Goal: Task Accomplishment & Management: Manage account settings

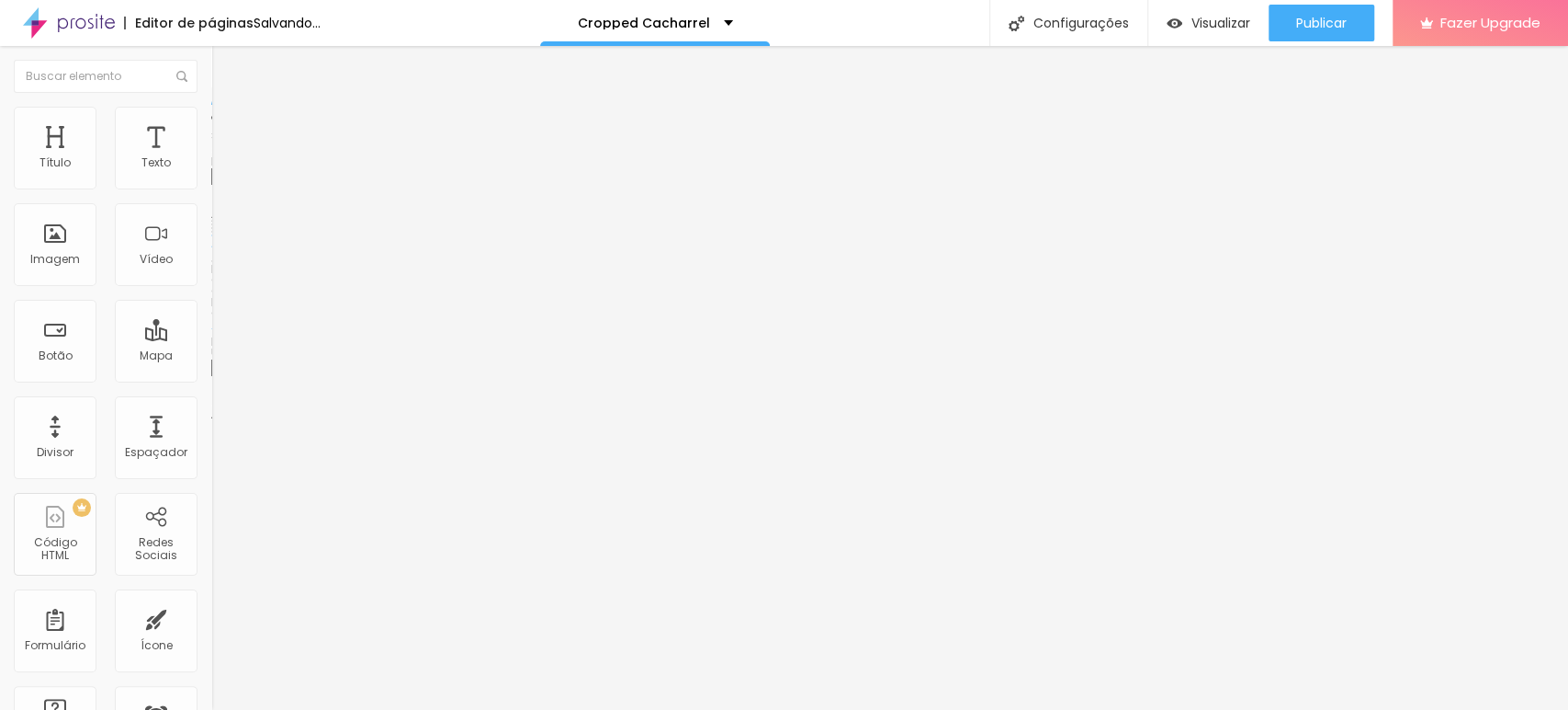
click at [211, 158] on span "Trocar imagem" at bounding box center [261, 150] width 100 height 16
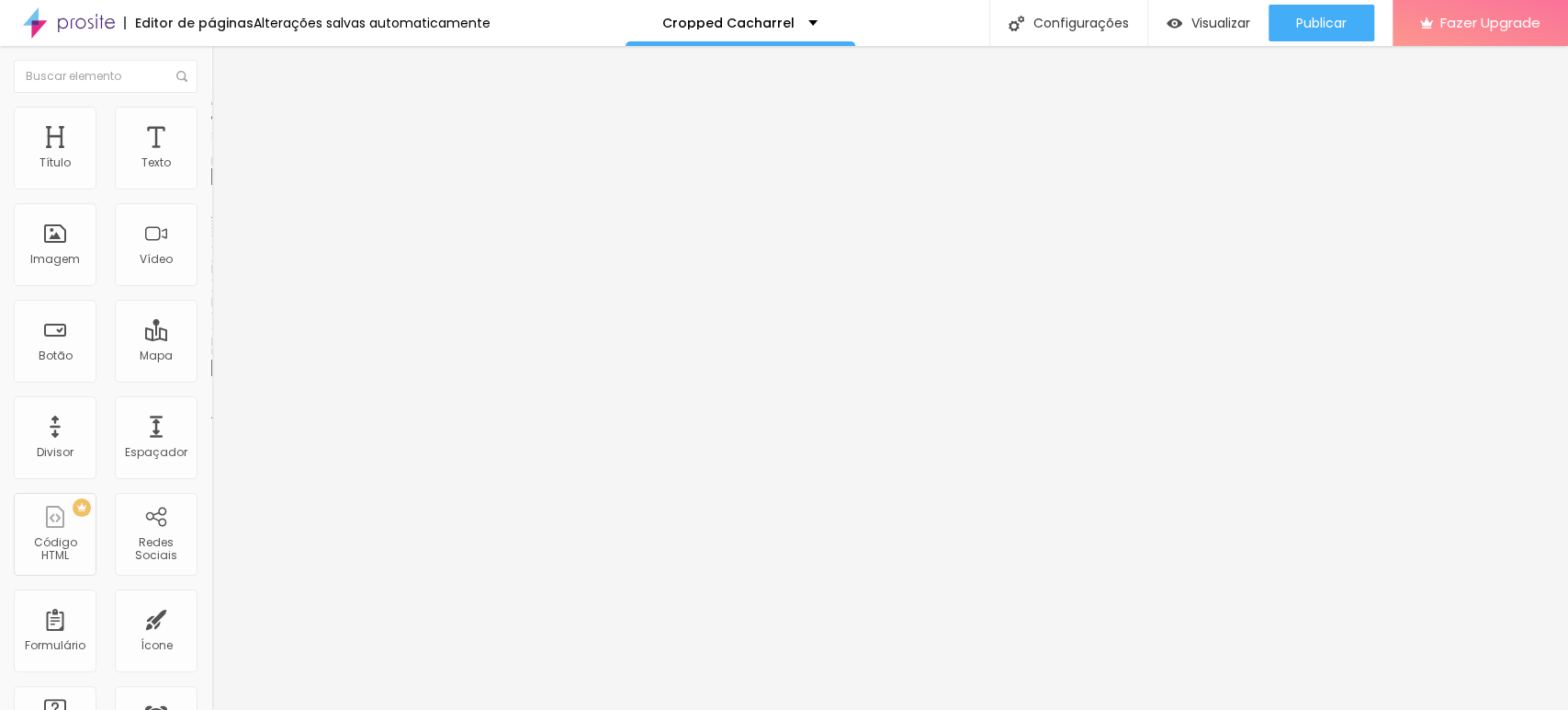
click at [312, 155] on img at bounding box center [318, 149] width 11 height 11
click at [211, 158] on span "Trocar imagem" at bounding box center [261, 150] width 100 height 16
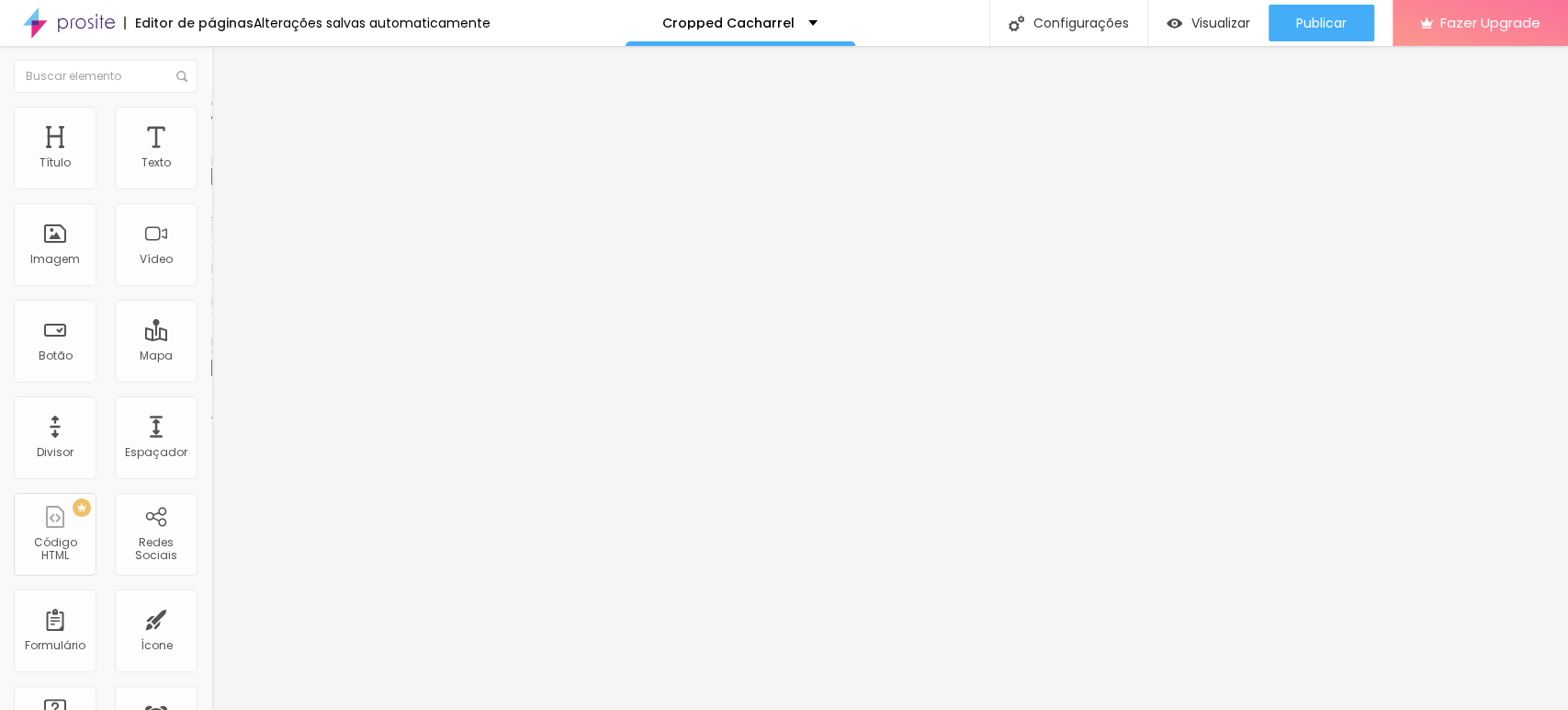
click at [211, 158] on span "Trocar imagem" at bounding box center [261, 150] width 100 height 16
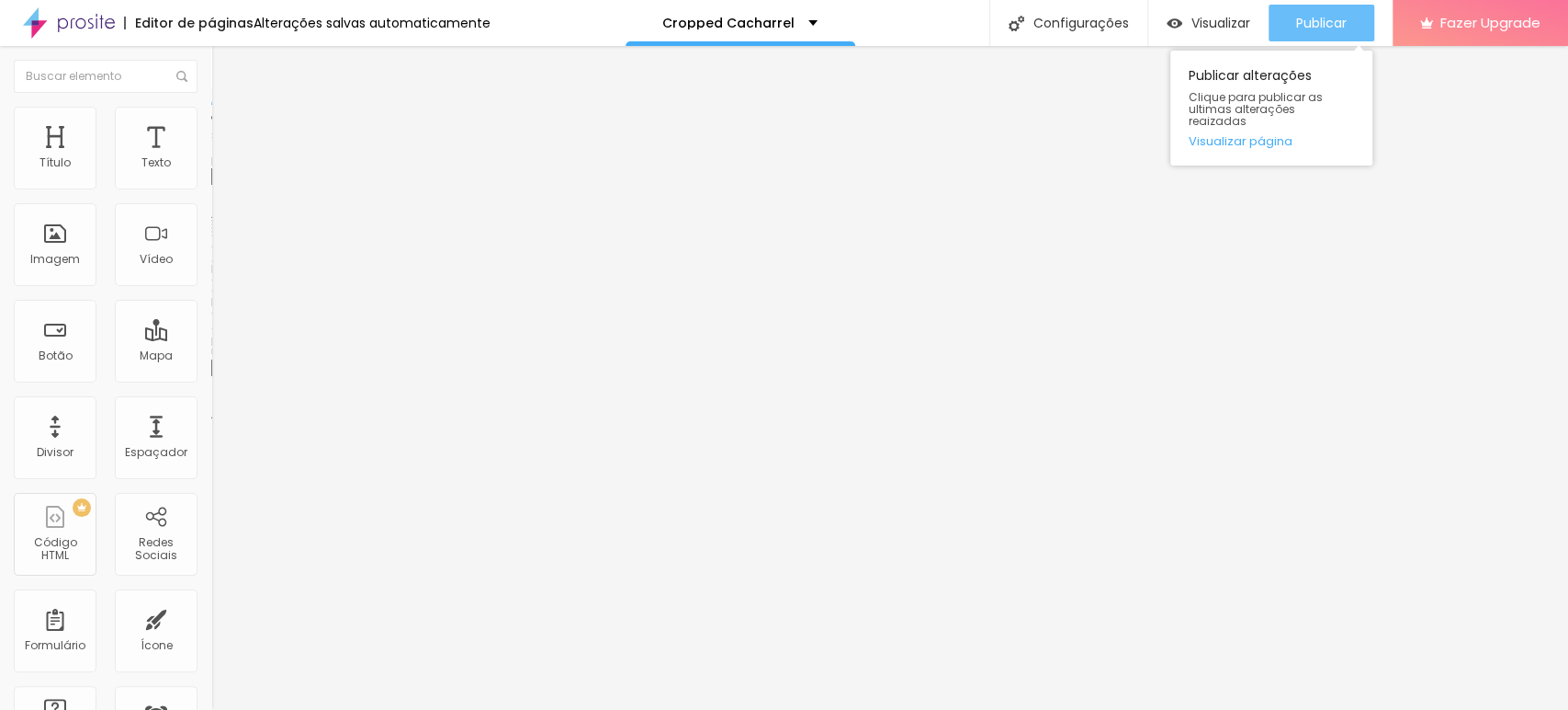
click at [1347, 27] on button "Publicar" at bounding box center [1322, 23] width 106 height 37
click at [1311, 16] on span "Publicar" at bounding box center [1322, 24] width 51 height 15
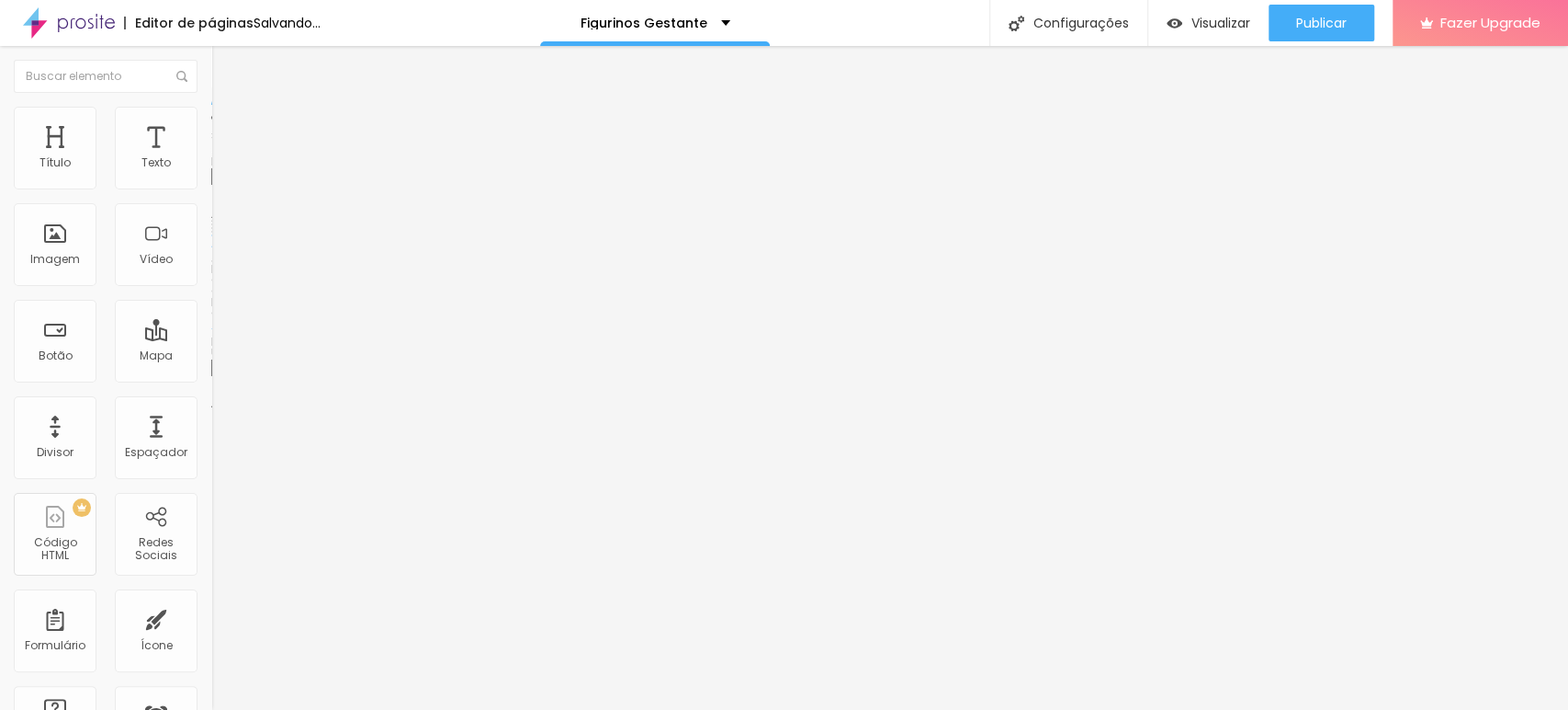
click at [211, 158] on span "Trocar imagem" at bounding box center [261, 150] width 100 height 16
click at [228, 124] on span "Estilo" at bounding box center [242, 119] width 28 height 16
click at [211, 173] on input "100" at bounding box center [251, 164] width 79 height 19
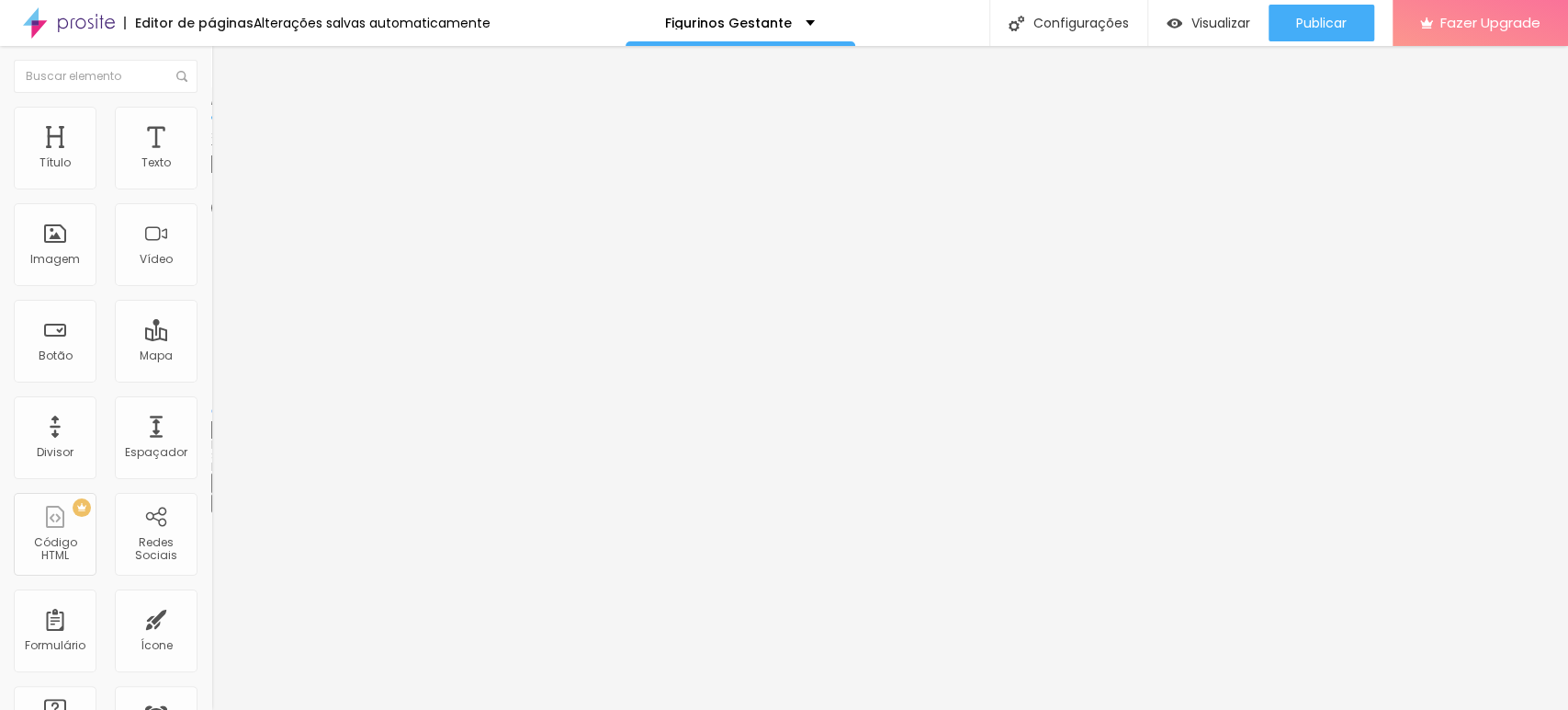
drag, startPoint x: 139, startPoint y: 178, endPoint x: 155, endPoint y: 178, distance: 16.0
click at [211, 173] on div "100 px %" at bounding box center [317, 164] width 211 height 19
type input "100"
click at [211, 379] on input "https://yasmim.alboompro.com/vestido-tule-perola-preto" at bounding box center [321, 370] width 220 height 19
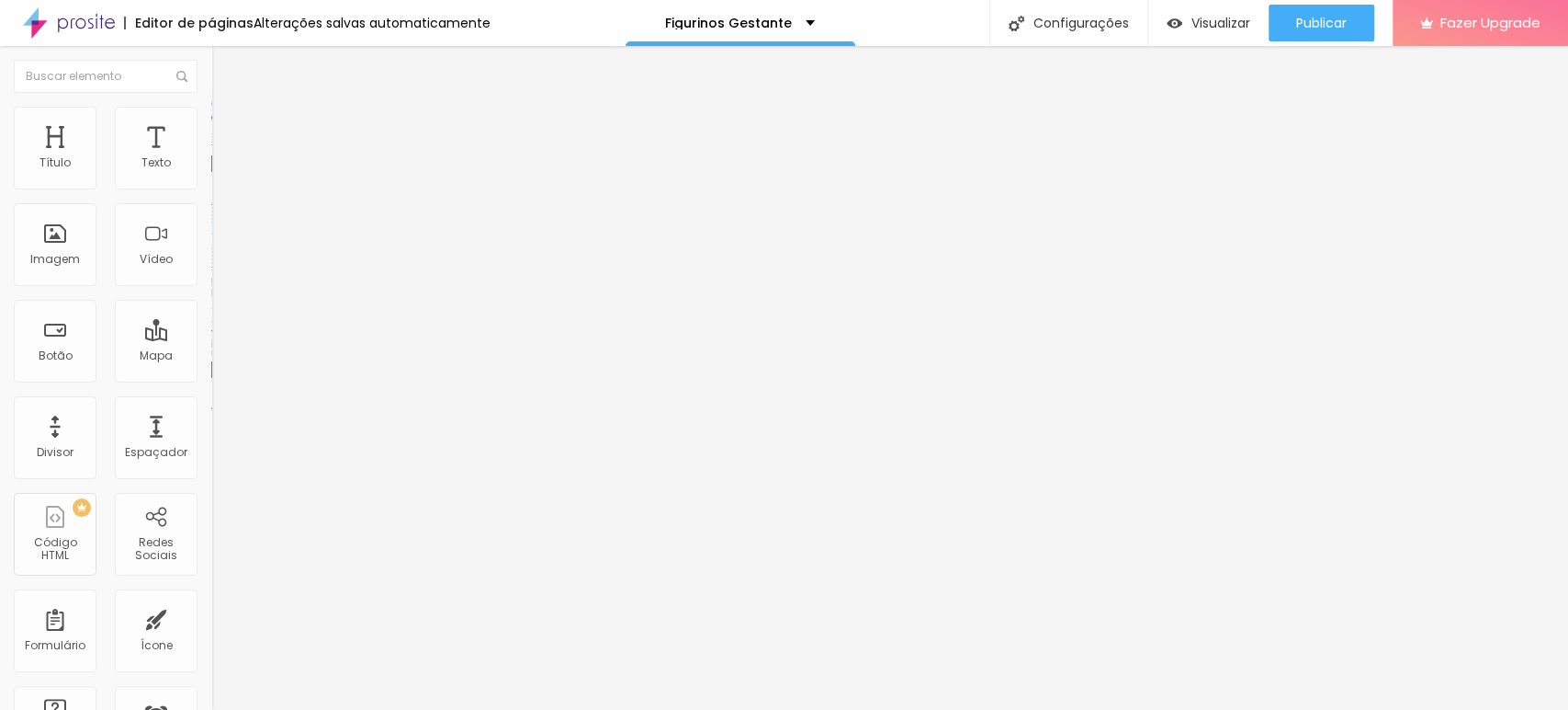
click at [211, 379] on input "https://yasmim.alboompro.com/vestido-tule-perola-preto" at bounding box center [321, 370] width 220 height 19
paste input "https://yasmim.alboompro.com/cropped-cacharrel"
type input "https://yasmim.alboompro.com/cropped-cacharrel"
click at [211, 474] on div "Editar Botão Conteúdo Estilo Avançado Texto Quero ver Alinhamento Tamanho Norma…" at bounding box center [317, 378] width 211 height 664
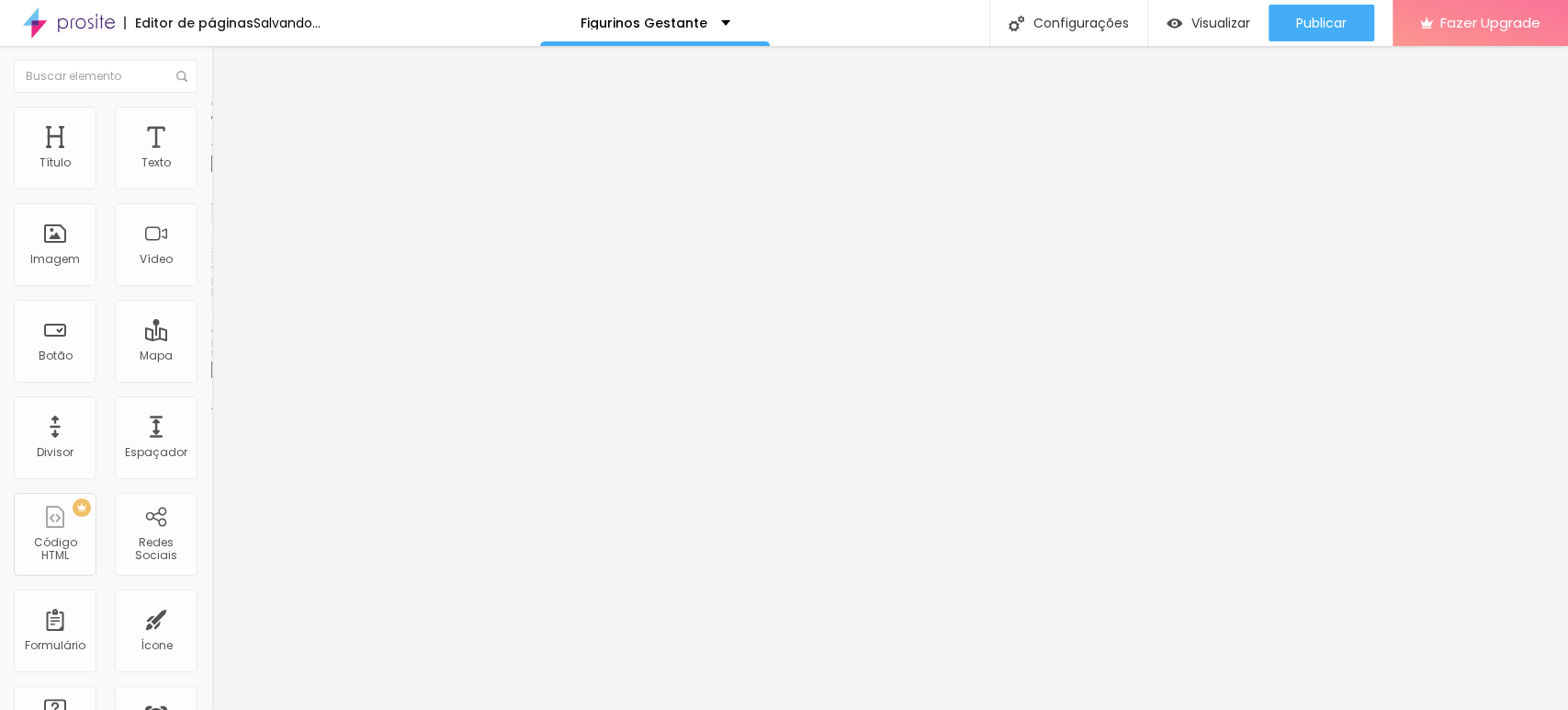
scroll to position [0, 0]
click at [211, 377] on input "https://yasmim.alboompro.com/vestido-tule-perola-preto" at bounding box center [321, 368] width 220 height 19
paste input "https://yasmim.alboompro.com/cropped-cacharrel"
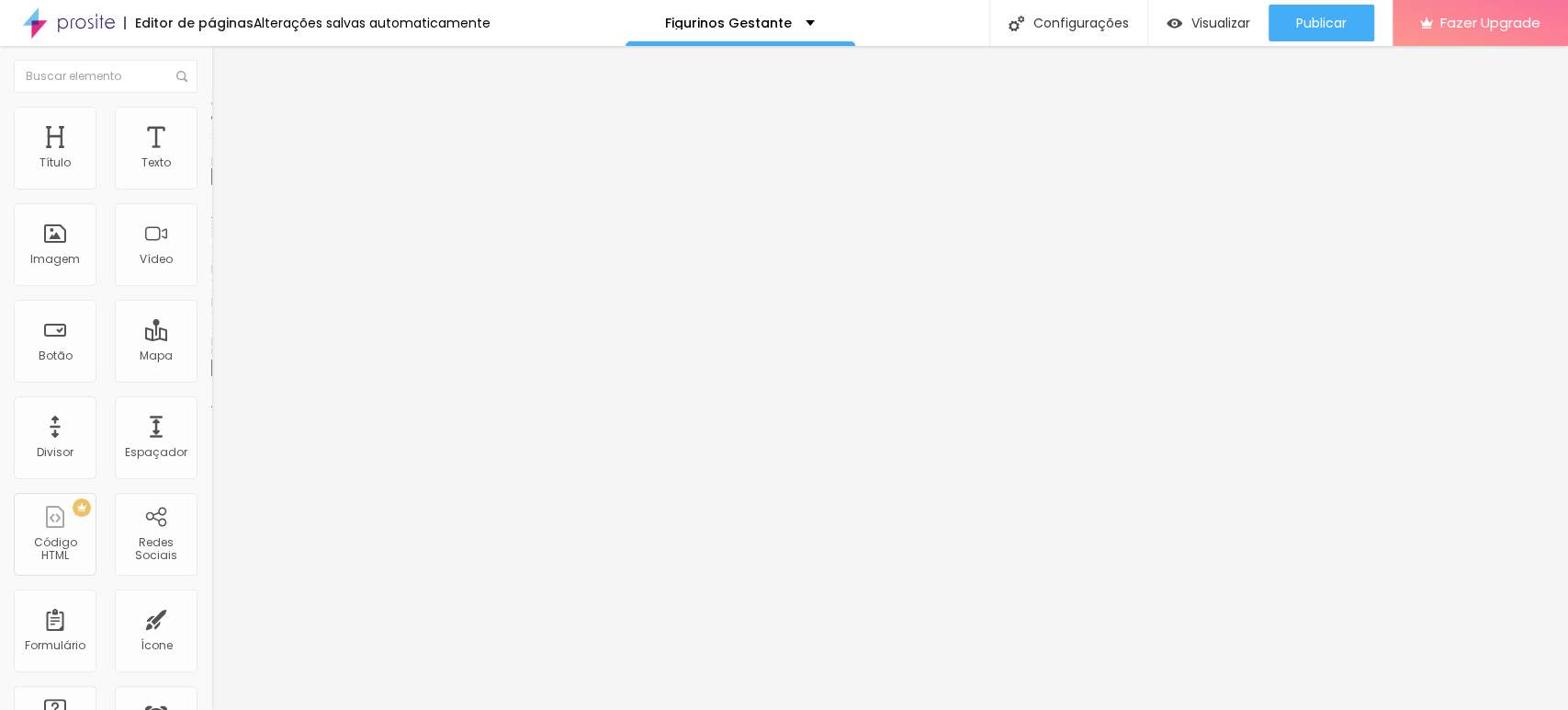
scroll to position [0, 125]
type input "https://yasmim.alboompro.com/cropped-cacharrel"
click at [211, 581] on div "Editar Imagem Conteúdo Estilo Avançado Trocar imagem Descrição da imagem (Alt) …" at bounding box center [317, 378] width 211 height 664
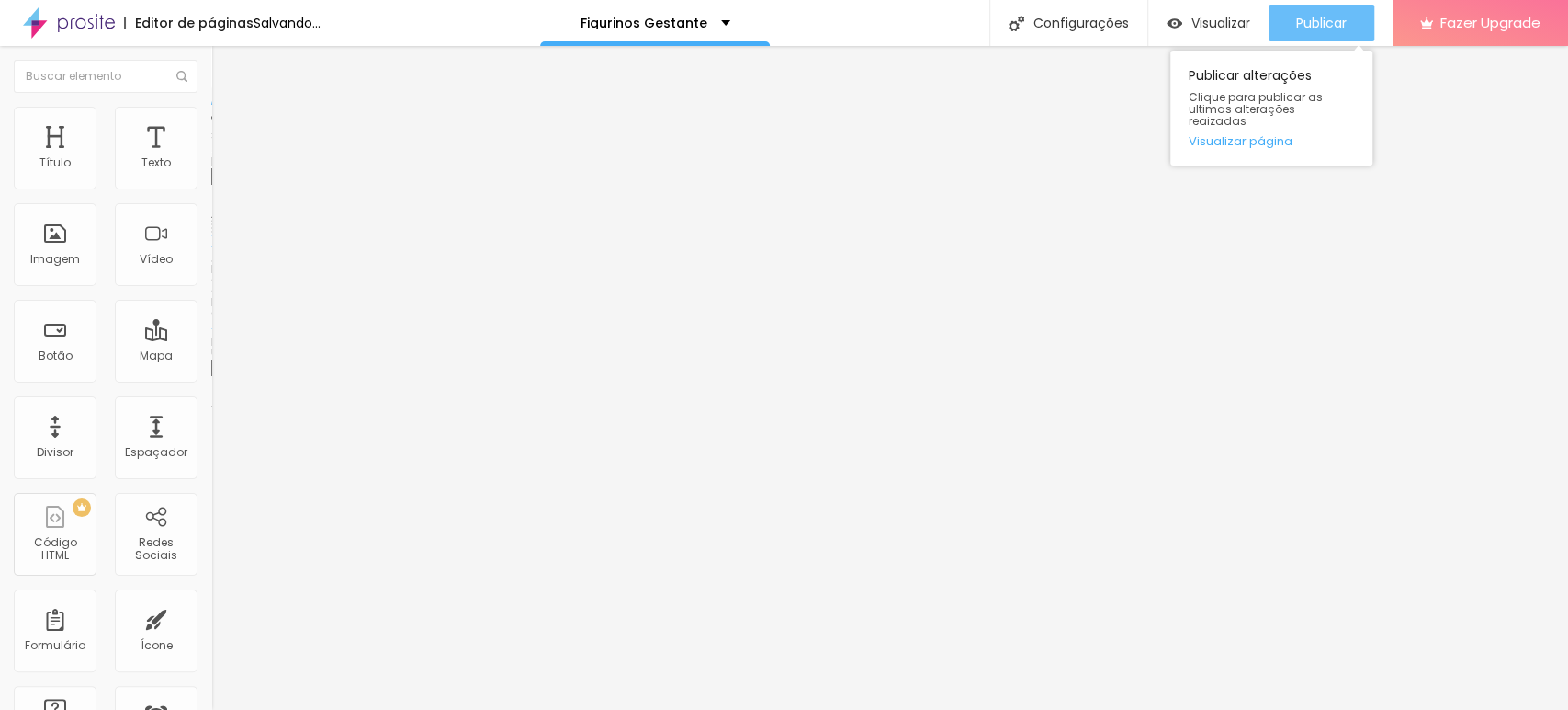
click at [1299, 18] on span "Publicar" at bounding box center [1322, 24] width 51 height 15
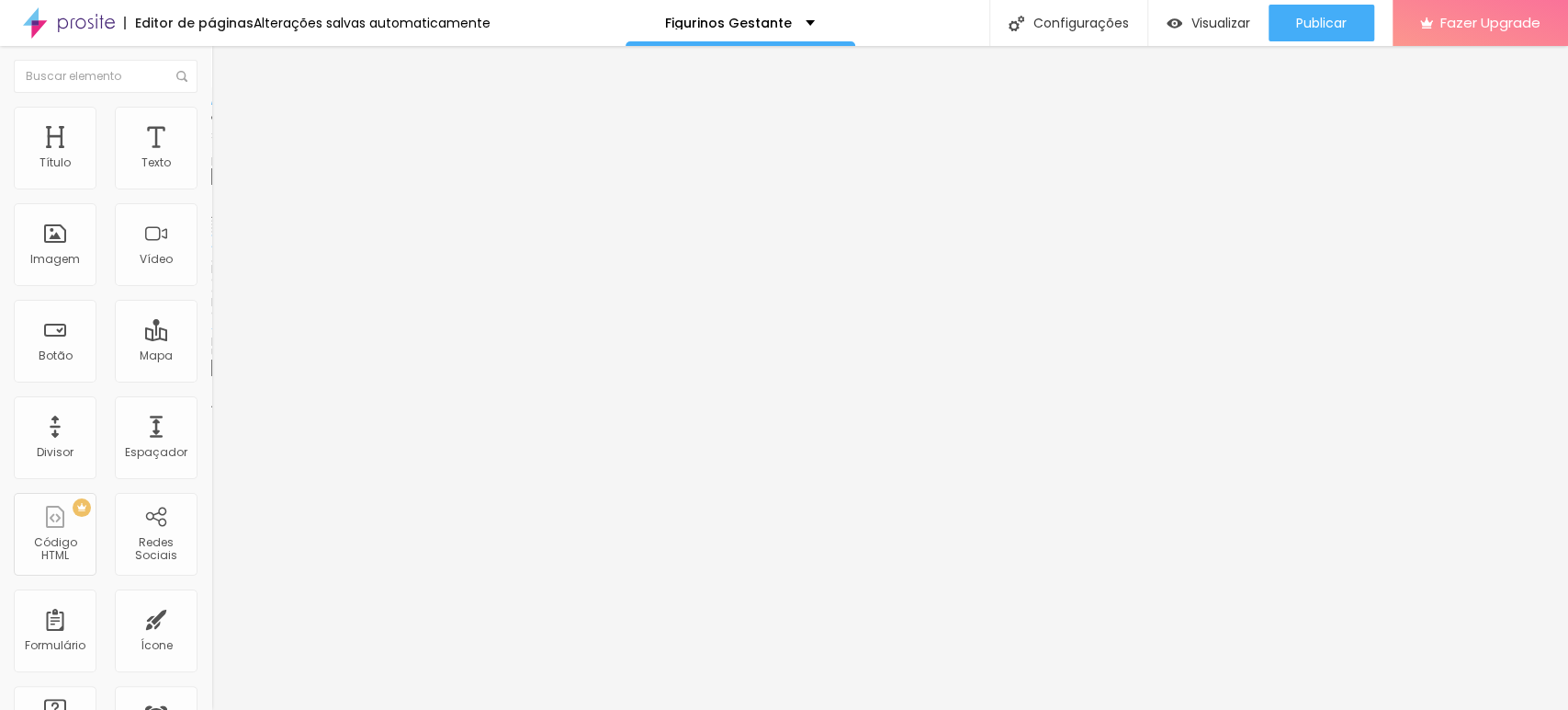
click at [211, 158] on span "Trocar imagem" at bounding box center [261, 150] width 100 height 16
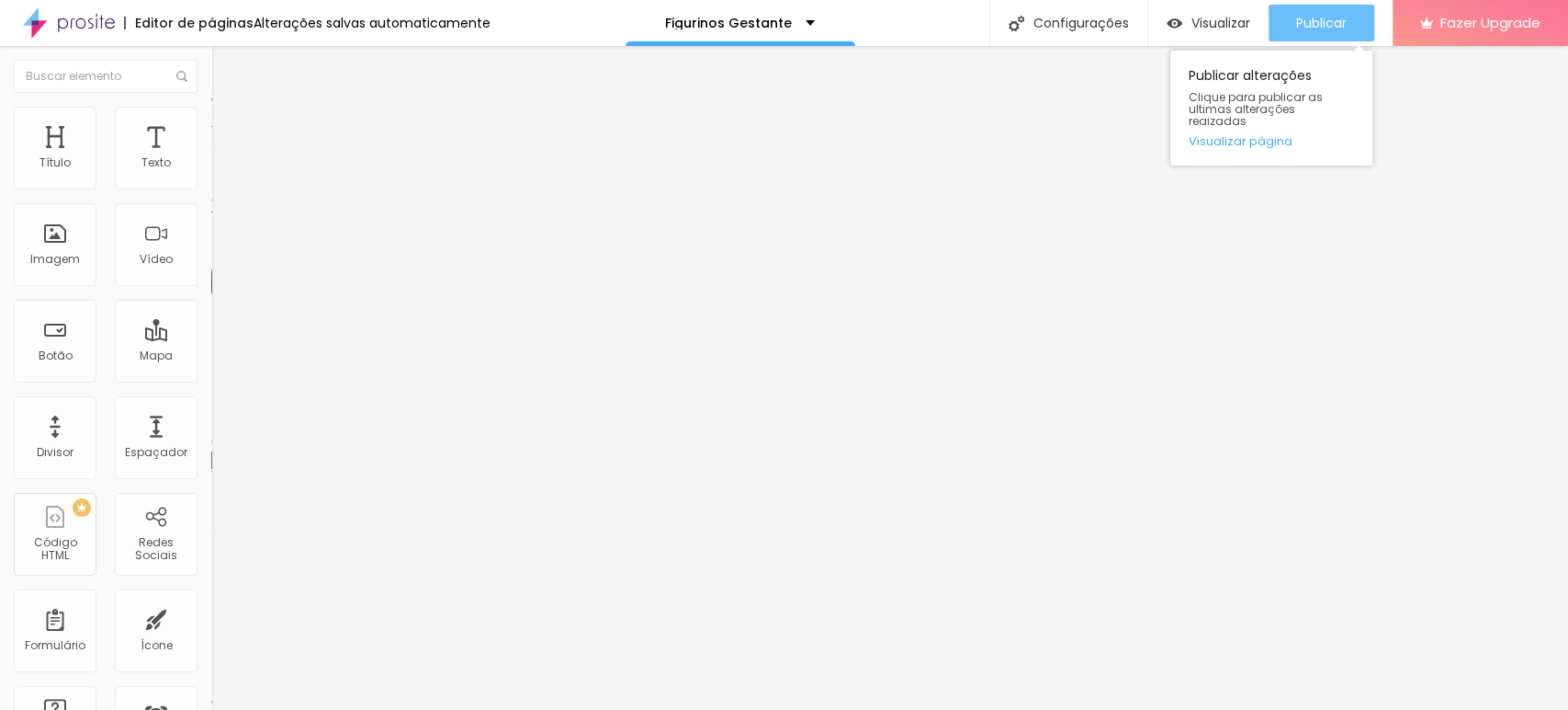
click at [1345, 20] on span "Publicar" at bounding box center [1322, 24] width 51 height 15
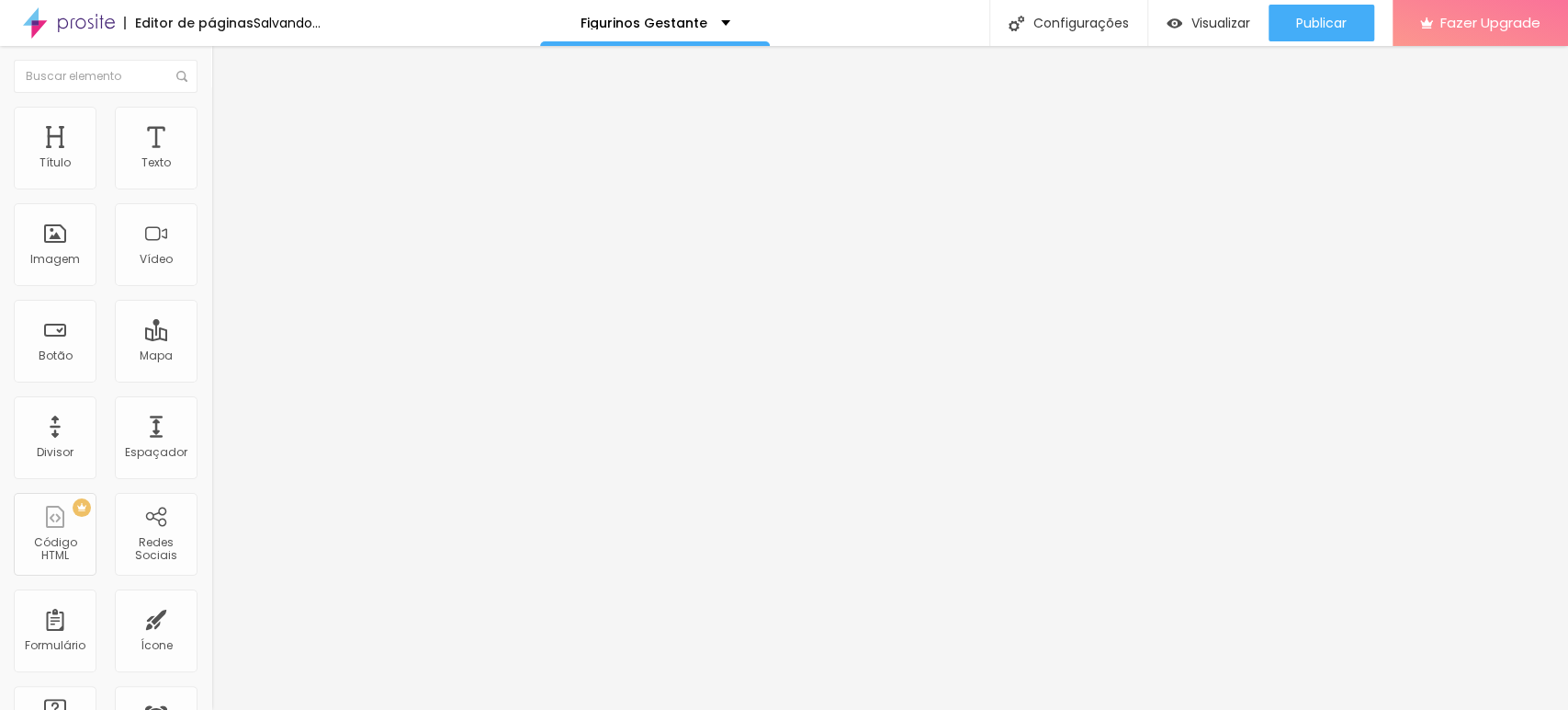
click at [317, 709] on div at bounding box center [784, 720] width 1568 height 0
click at [211, 377] on input "https://yasmim.alboompro.com/vestido-minimalista-manga-longa" at bounding box center [321, 368] width 220 height 19
paste input "fashion-colorblock"
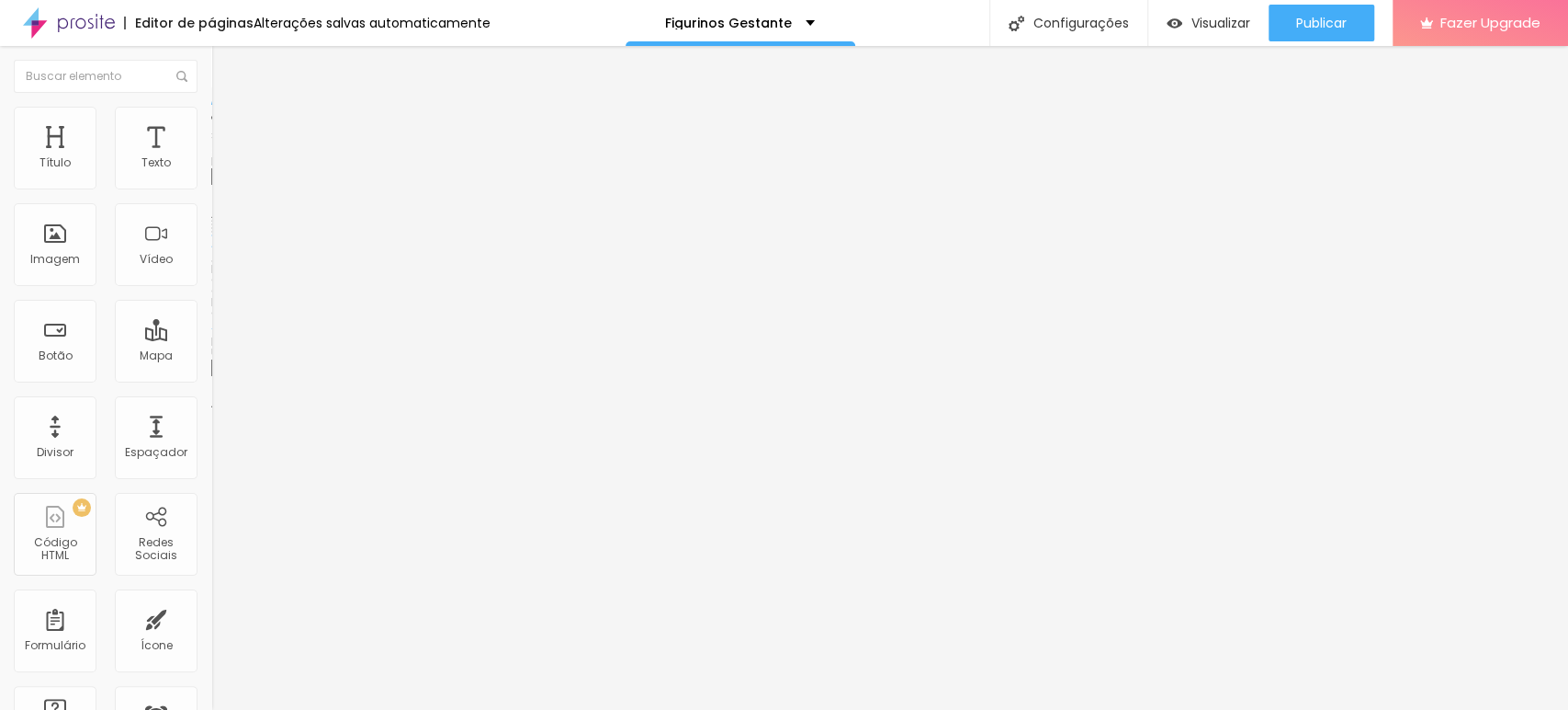
type input "https://yasmim.alboompro.com/vestido-fashion-colorblock"
click at [211, 409] on div "Trocar imagem Descrição da imagem (Alt) Vestido Minimalista Manga Longa Alinham…" at bounding box center [317, 276] width 211 height 266
click at [211, 379] on input "https://yasmim.alboompro.com/vestido-minimalista-manga-longa" at bounding box center [321, 370] width 220 height 19
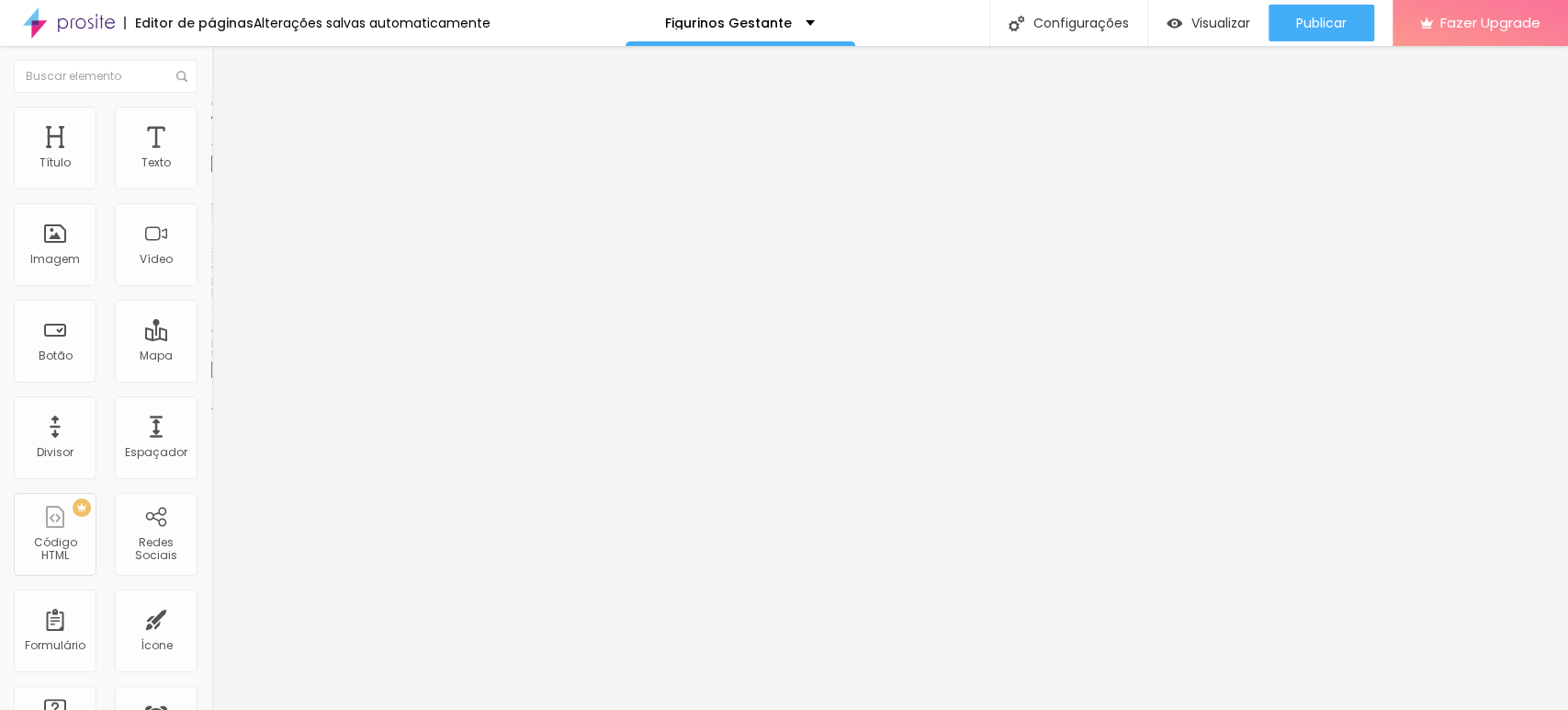
paste input "fashion-colorblock"
type input "https://yasmim.alboompro.com/vestido-fashion-colorblock"
click at [211, 411] on div "Texto Quero ver Alinhamento Tamanho Normal Pequeno Normal Grande Link URL https…" at bounding box center [317, 277] width 211 height 268
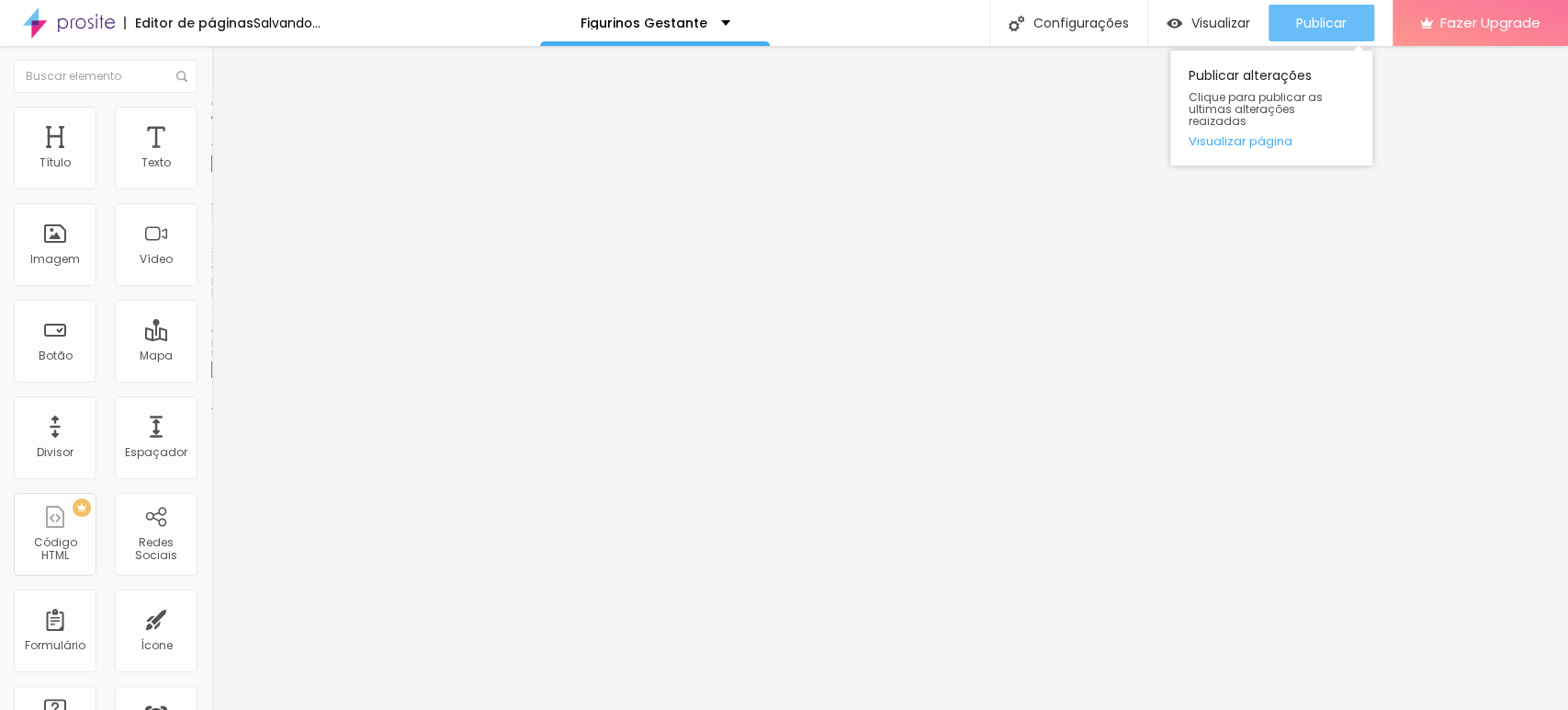
click at [1301, 19] on span "Publicar" at bounding box center [1322, 24] width 51 height 15
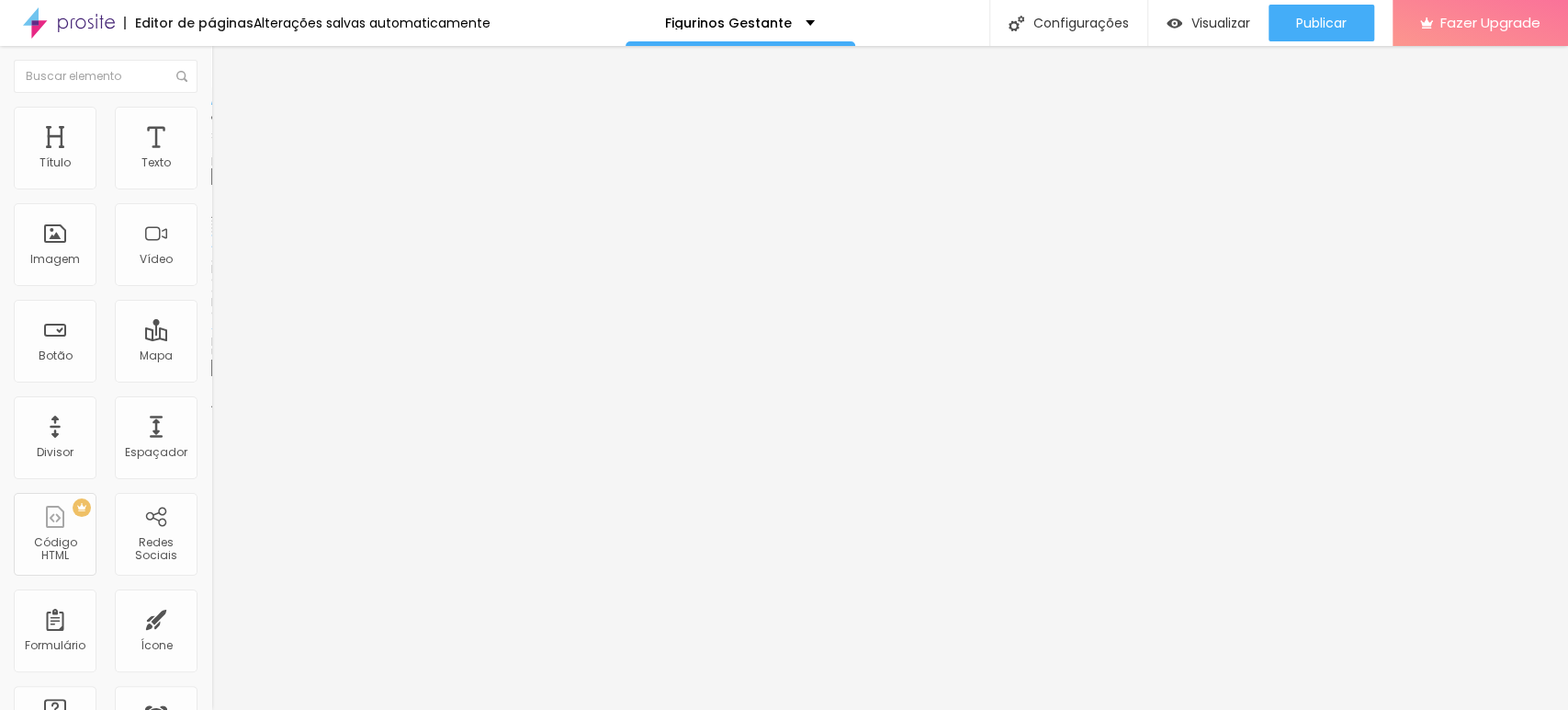
click at [211, 158] on span "Trocar imagem" at bounding box center [261, 150] width 100 height 16
click at [211, 114] on img at bounding box center [220, 115] width 17 height 17
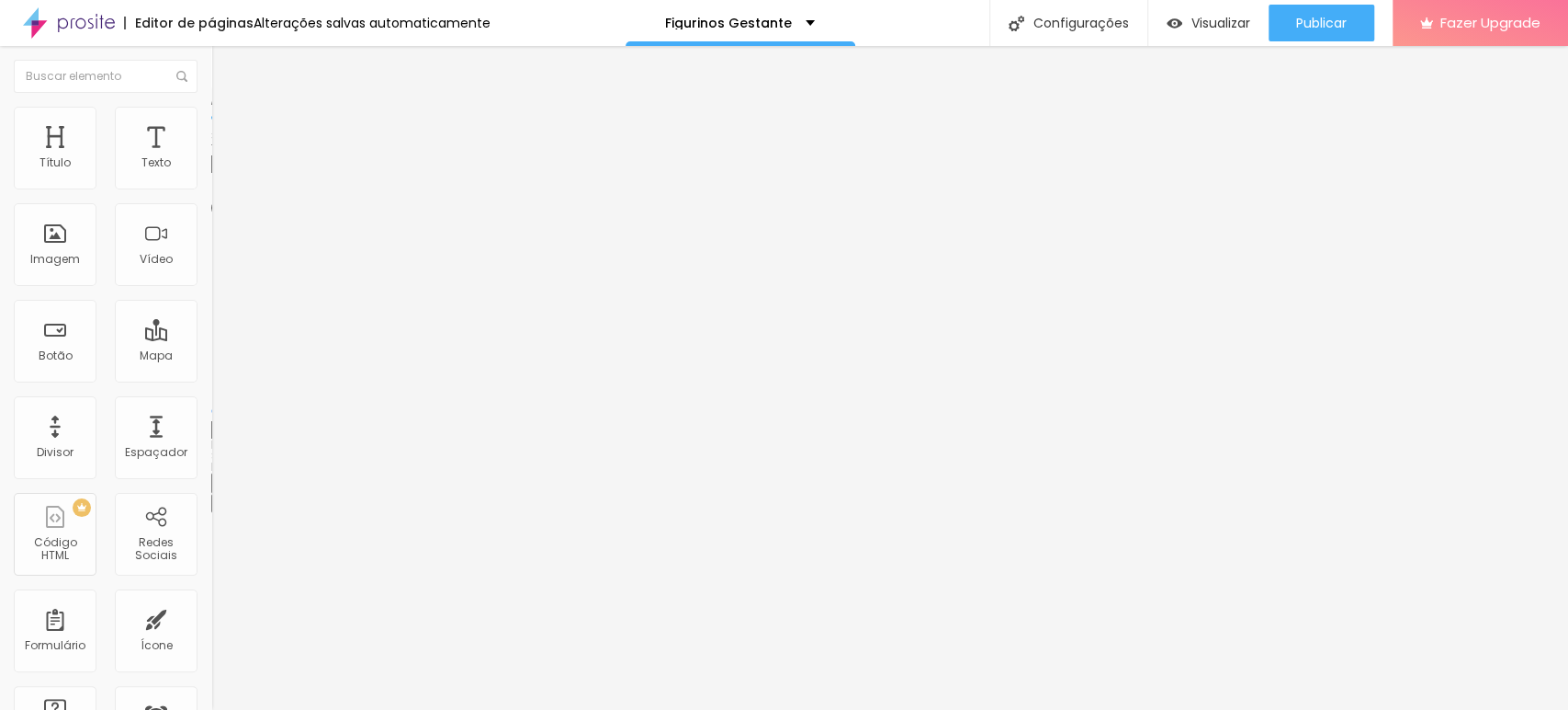
type input "95"
type input "90"
type input "85"
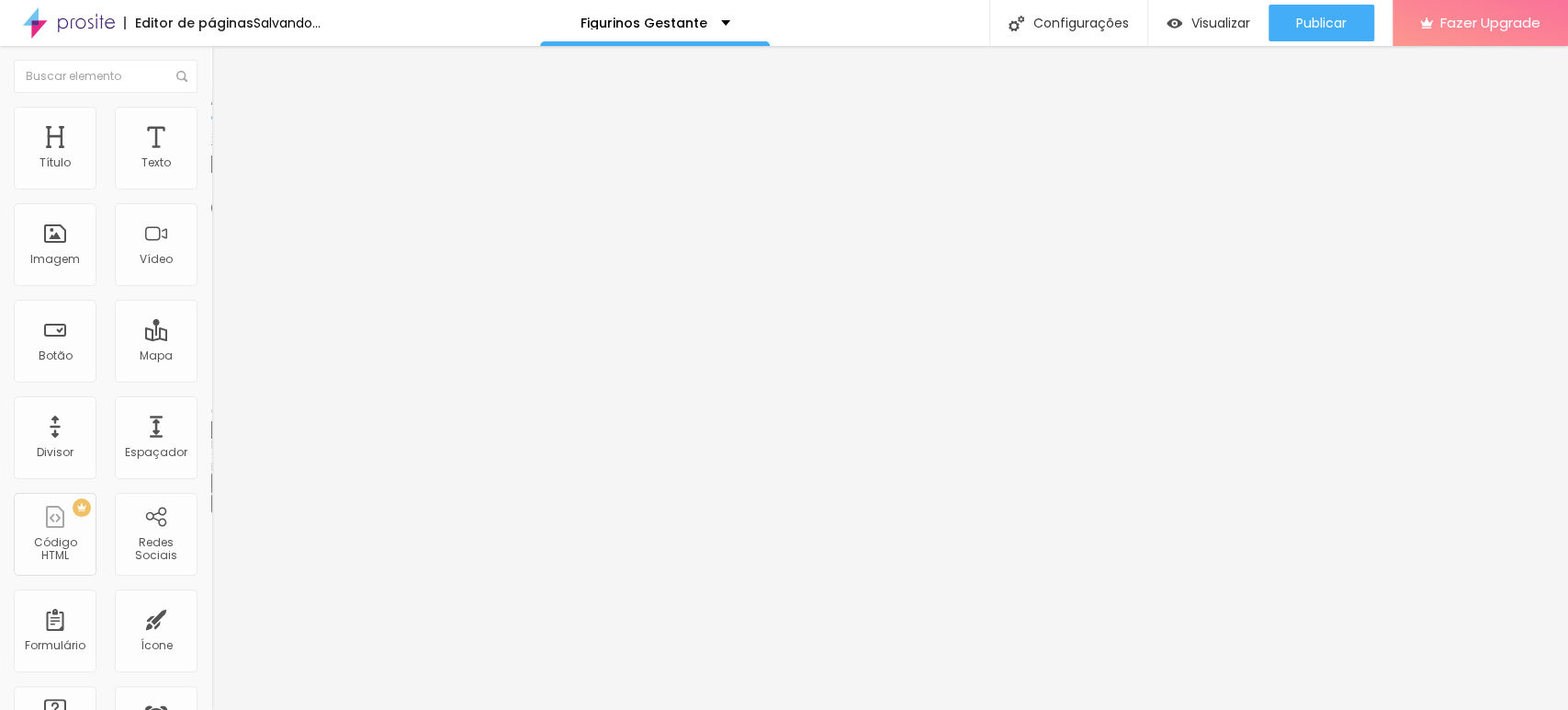
type input "85"
type input "80"
drag, startPoint x: 192, startPoint y: 195, endPoint x: 155, endPoint y: 202, distance: 37.7
type input "80"
click at [211, 189] on input "range" at bounding box center [270, 181] width 119 height 15
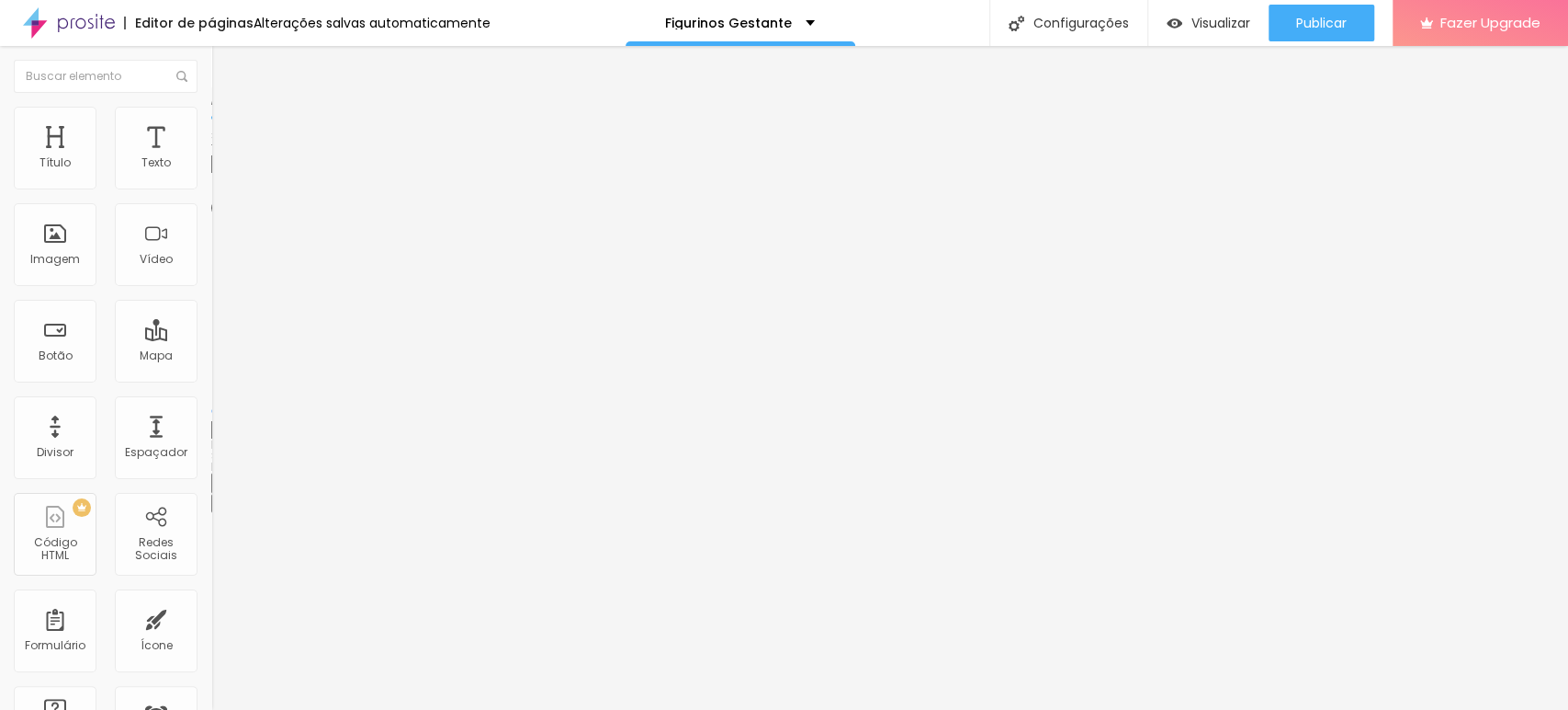
drag, startPoint x: 141, startPoint y: 179, endPoint x: 160, endPoint y: 178, distance: 19.0
click at [211, 173] on div "80 px %" at bounding box center [317, 164] width 211 height 19
type input "85"
type input "8"
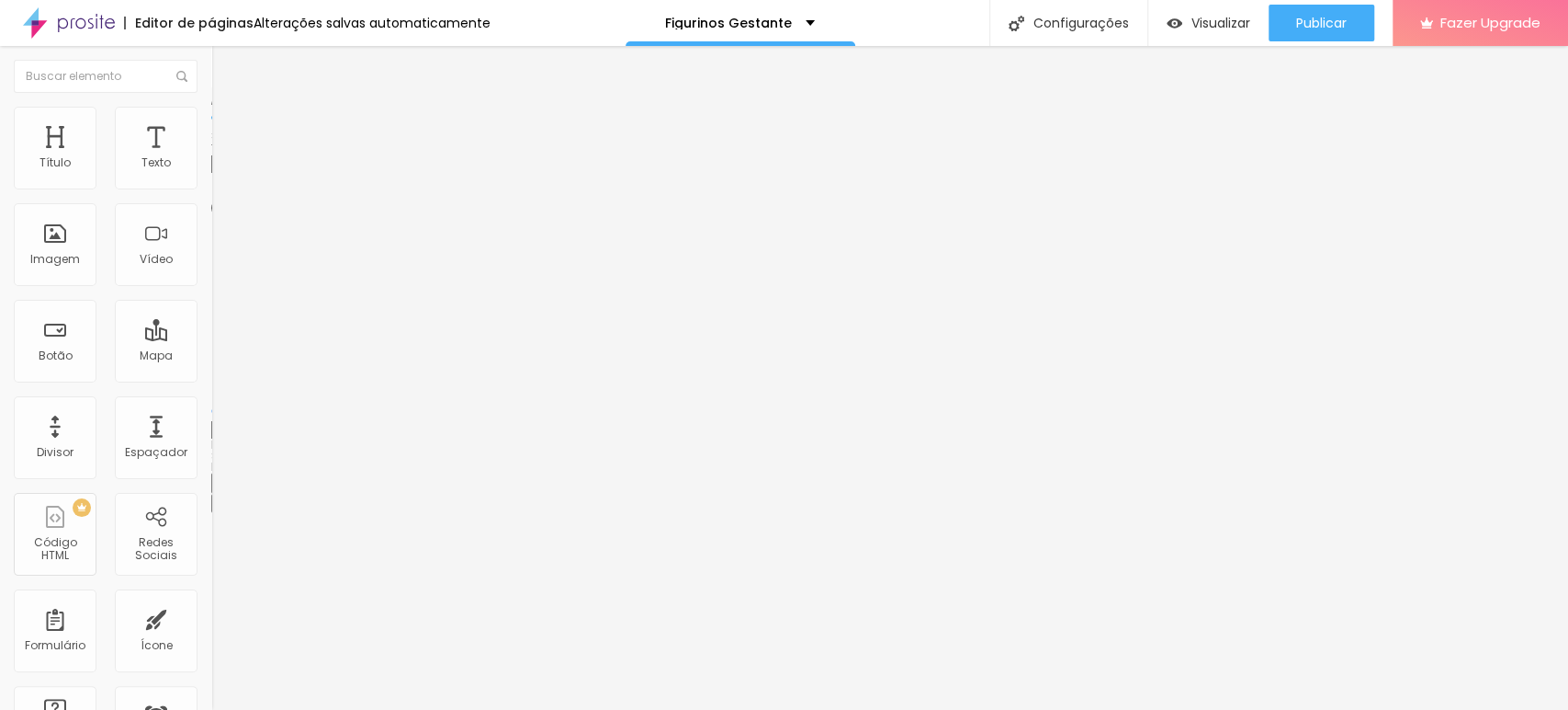
type input "10"
type input "82"
type input "80"
type input "82"
type input "80"
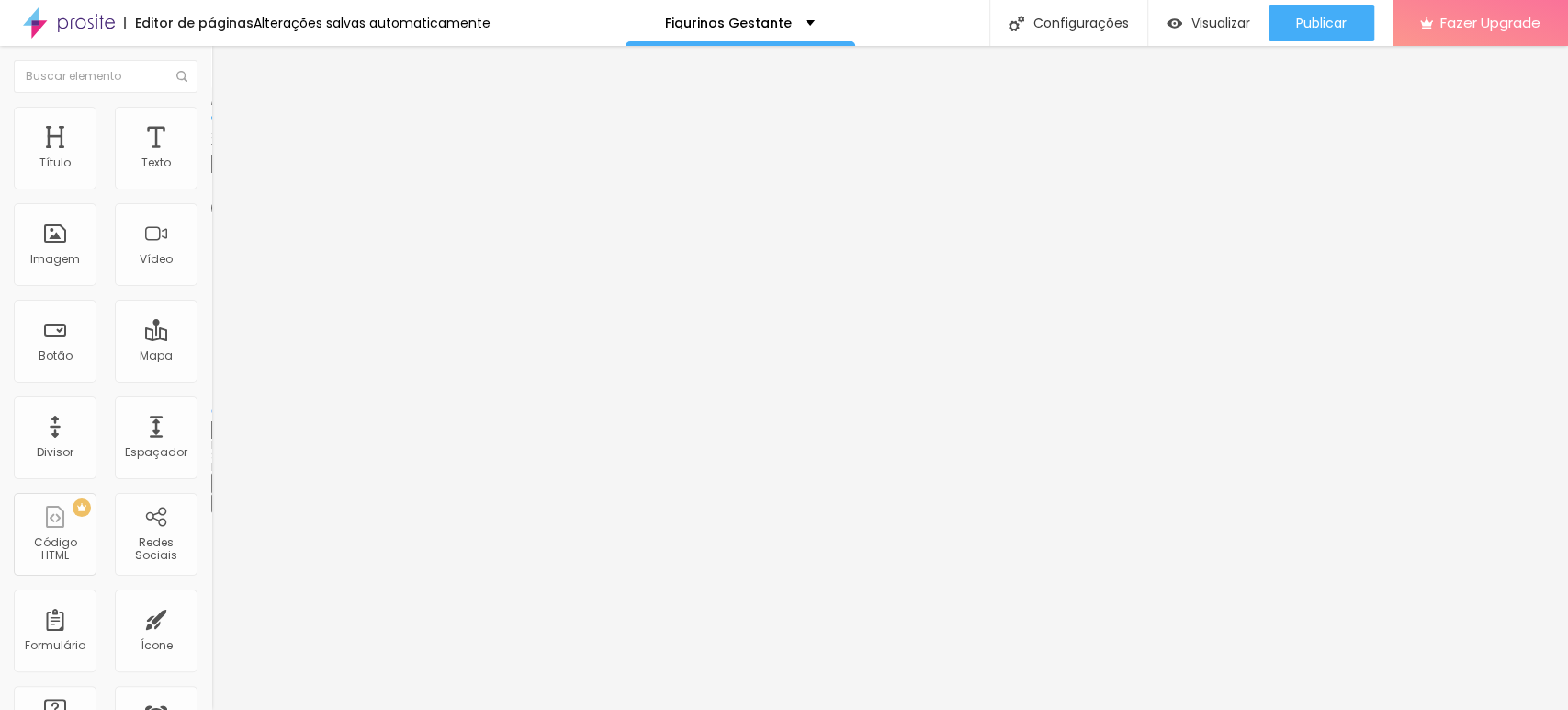
click at [211, 324] on div "Editar Imagem Conteúdo Estilo Avançado Tamanho 82 px % 0 Borda arredondada Somb…" at bounding box center [317, 378] width 211 height 664
click at [211, 107] on li "Conteúdo" at bounding box center [317, 98] width 211 height 19
click at [211, 377] on input "https://yasmim.alboompro.com/vestido-haute-manga-longa" at bounding box center [321, 368] width 220 height 19
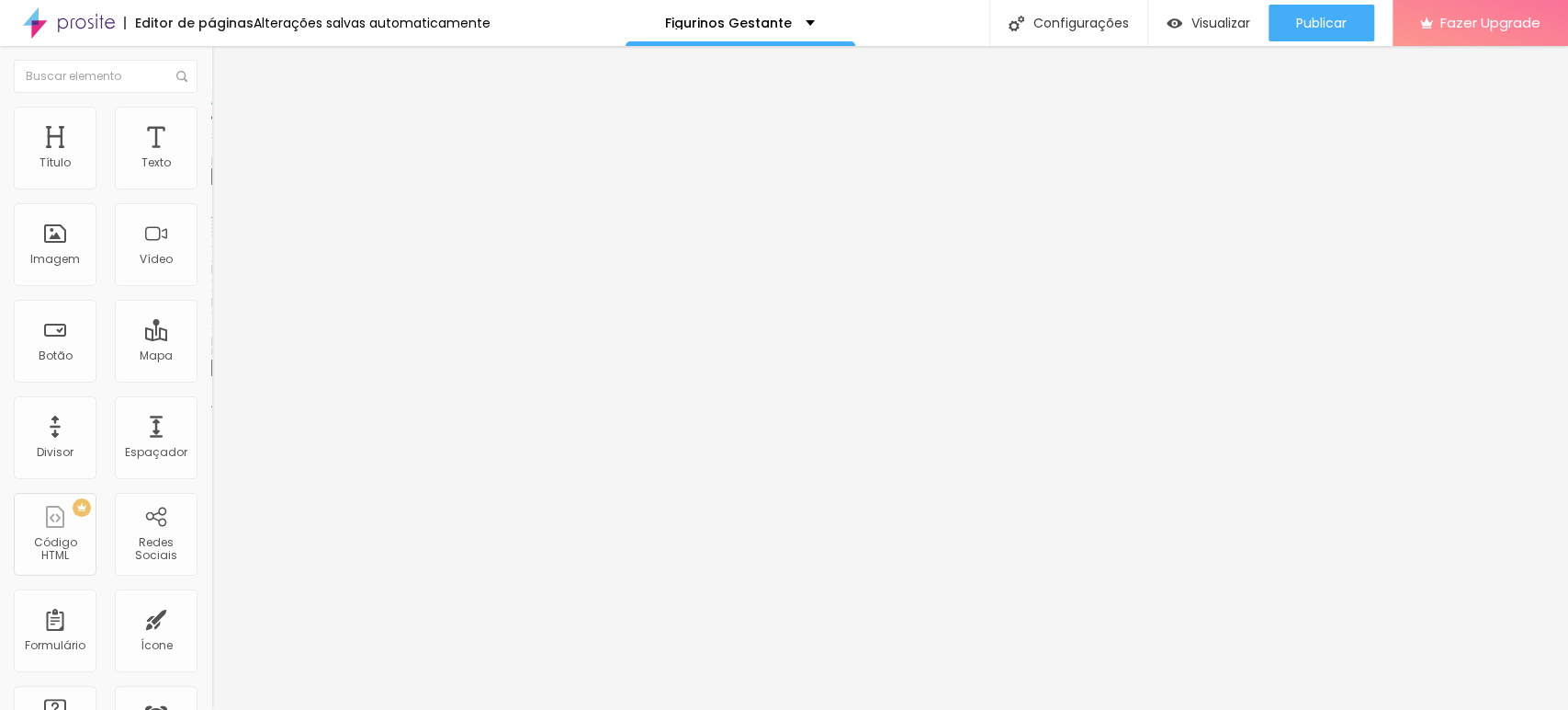
paste input "https://yasmim.alboompro.com/conjunto-clean"
type input "https://yasmim.alboompro.com/conjunto-clean"
click at [211, 379] on input "https://yasmim.alboompro.com/vestido-haute-manga-longa" at bounding box center [321, 370] width 220 height 19
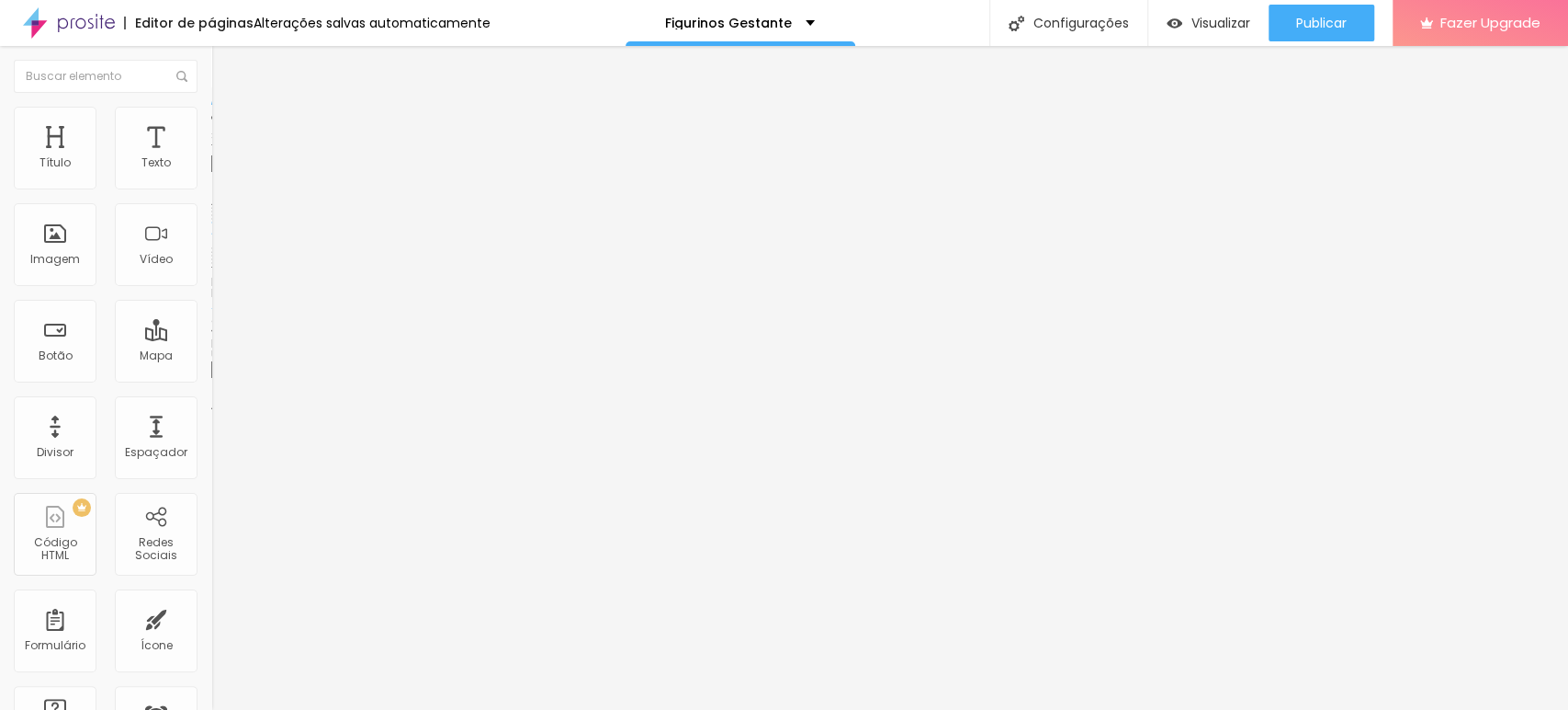
click at [211, 379] on input "https://yasmim.alboompro.com/vestido-haute-manga-longa" at bounding box center [321, 370] width 220 height 19
paste input "https://yasmim.alboompro.com/conjunto-clean"
type input "https://yasmim.alboompro.com/conjunto-clean"
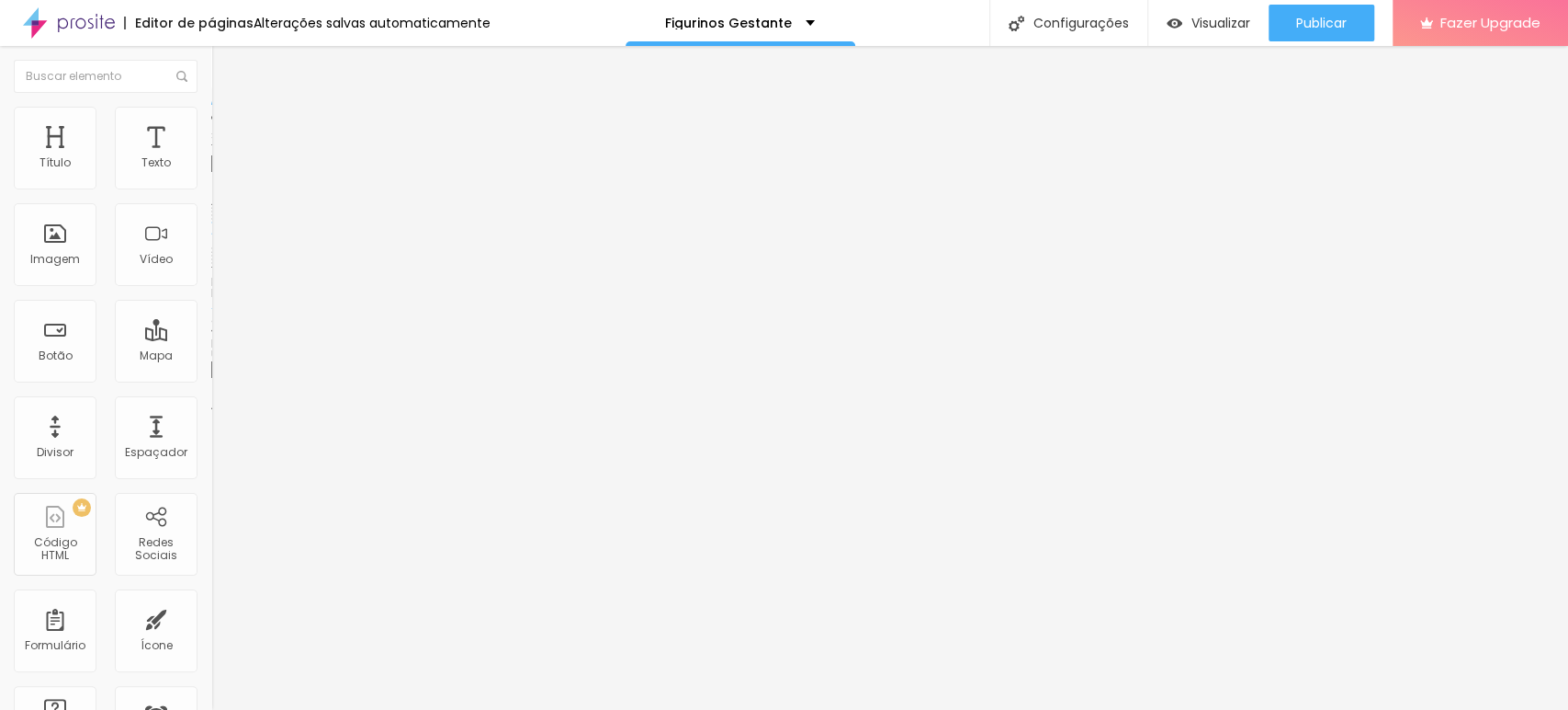
click at [211, 498] on div "Editar Botão Conteúdo Estilo Avançado Texto Quero ver Alinhamento Tamanho Norma…" at bounding box center [317, 378] width 211 height 664
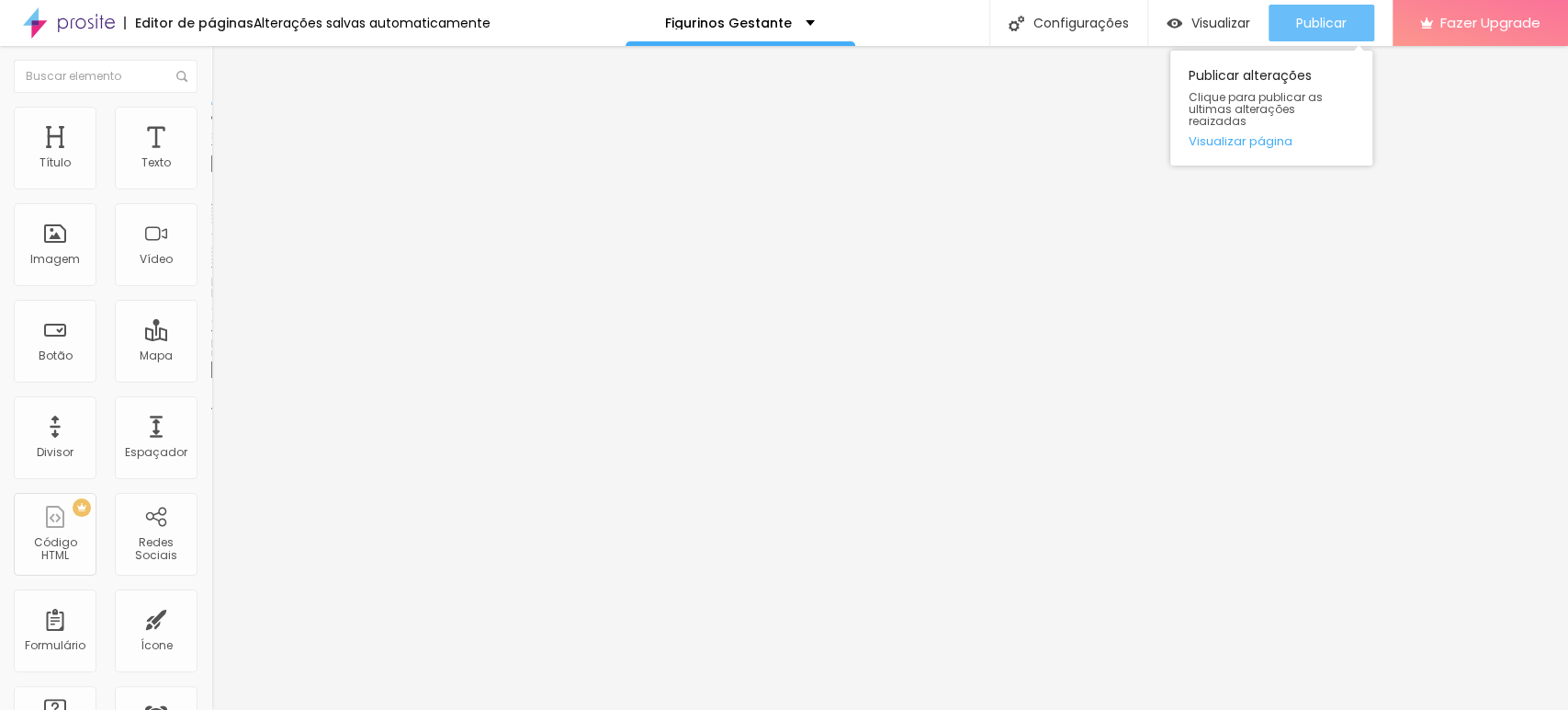
click at [1305, 20] on span "Publicar" at bounding box center [1322, 24] width 51 height 15
click at [1320, 22] on span "Publicar" at bounding box center [1322, 24] width 51 height 15
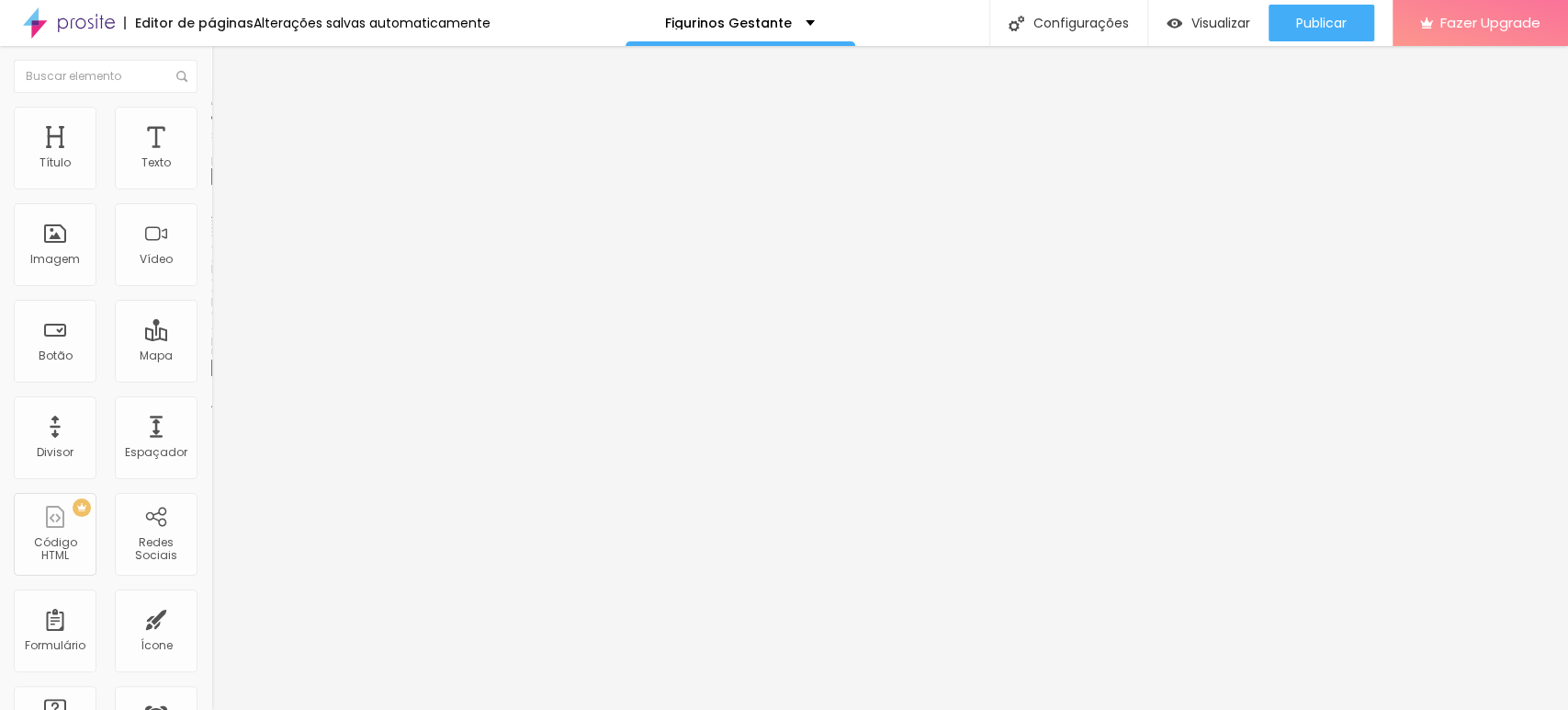
click at [211, 158] on span "Trocar imagem" at bounding box center [261, 150] width 100 height 16
click at [228, 127] on span "Estilo" at bounding box center [242, 119] width 28 height 16
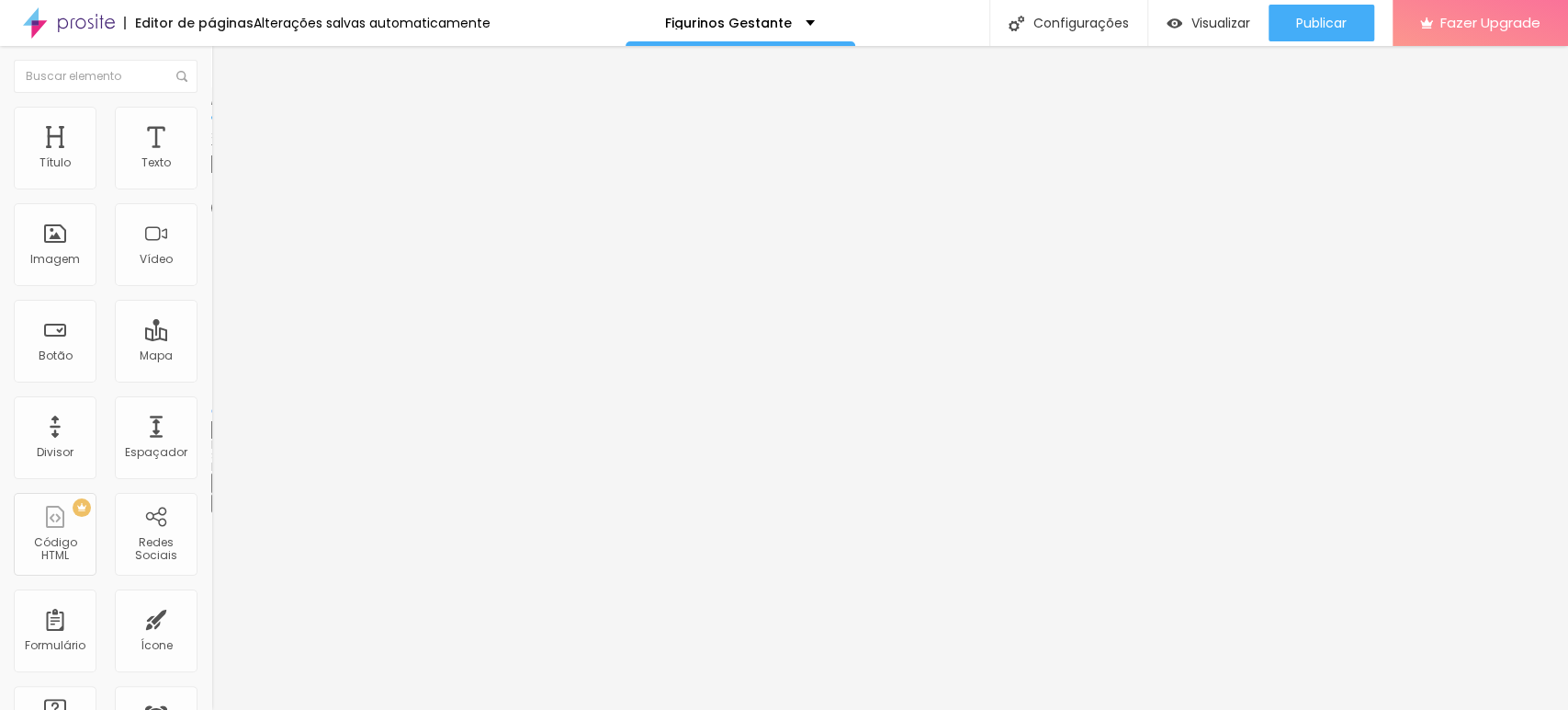
type input "95"
type input "90"
type input "85"
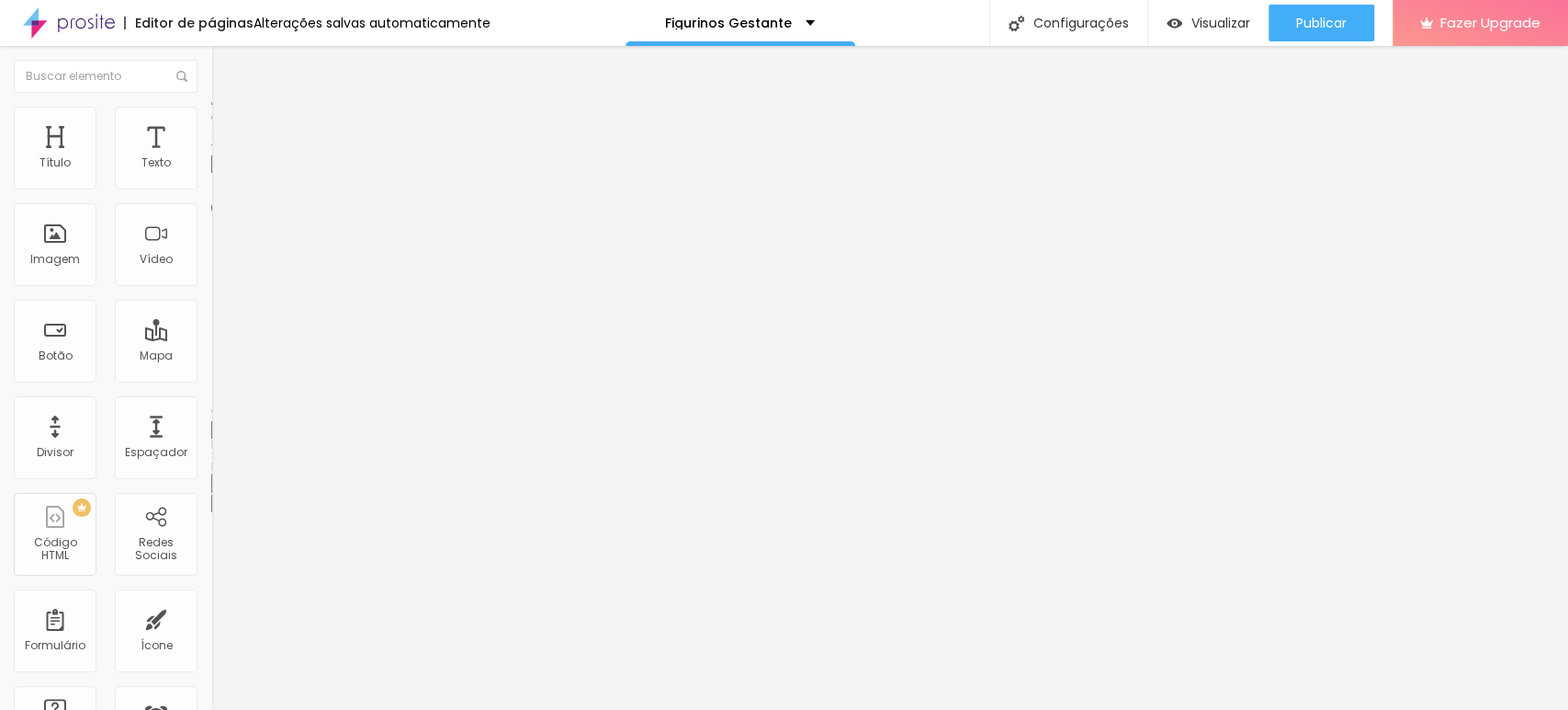
type input "85"
type input "80"
drag, startPoint x: 194, startPoint y: 198, endPoint x: 154, endPoint y: 205, distance: 40.6
type input "80"
click at [211, 189] on input "range" at bounding box center [270, 181] width 119 height 15
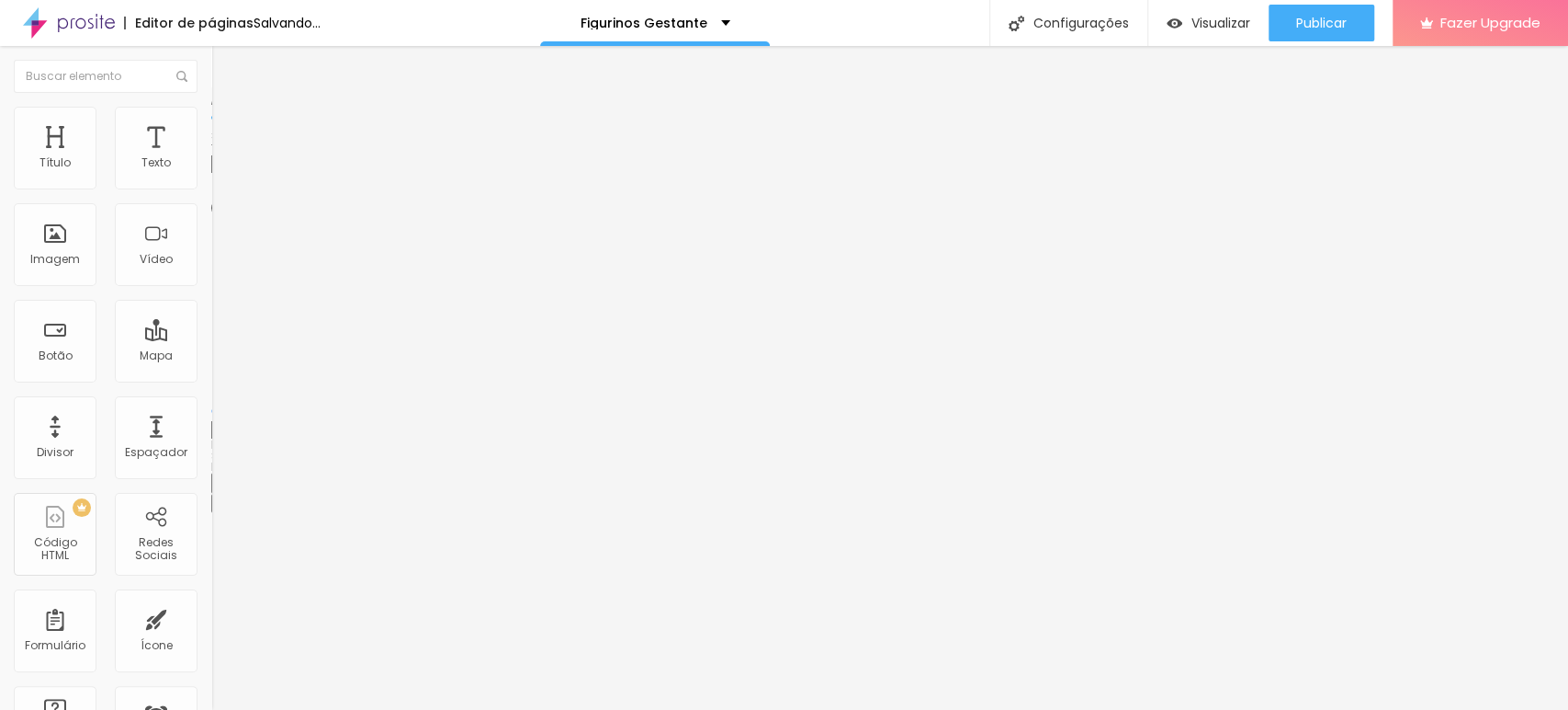
drag, startPoint x: 141, startPoint y: 179, endPoint x: 159, endPoint y: 179, distance: 18.0
click at [211, 173] on div "80 px %" at bounding box center [317, 164] width 211 height 19
type input "82"
type input "80"
type input "82"
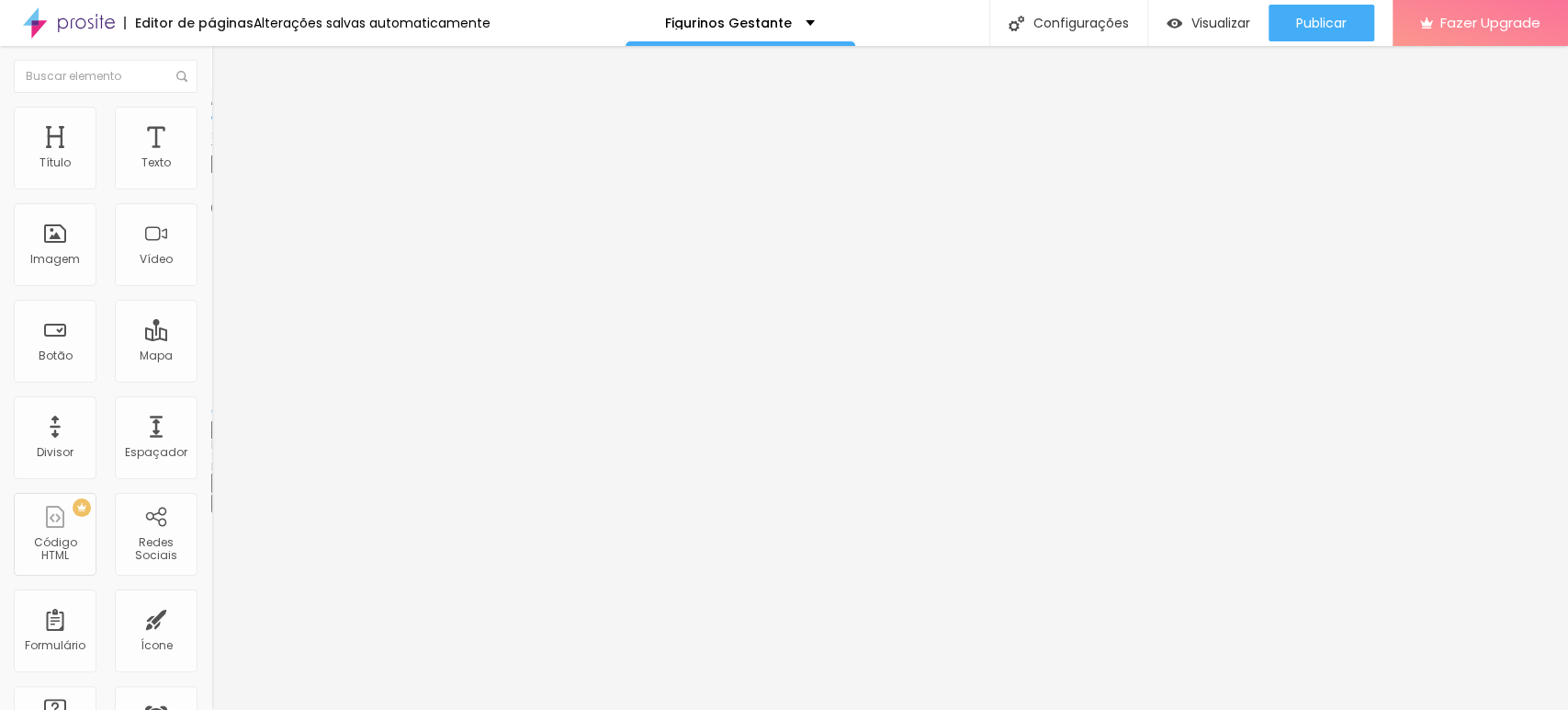
click at [211, 322] on div "Editar Imagem Conteúdo Estilo Avançado Tamanho 82 px % 0 Borda arredondada Somb…" at bounding box center [317, 378] width 211 height 664
type input "80"
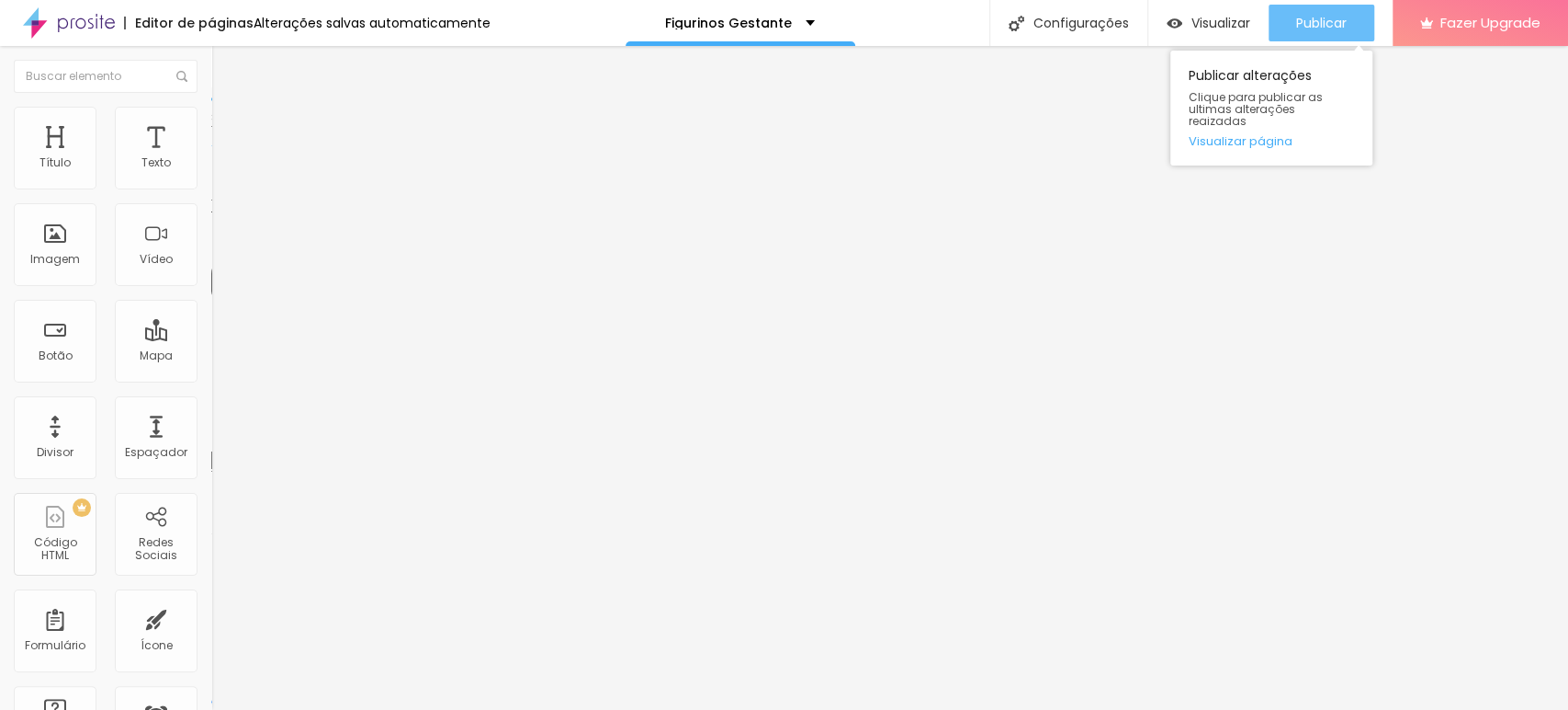
click at [1289, 19] on button "Publicar" at bounding box center [1322, 23] width 106 height 37
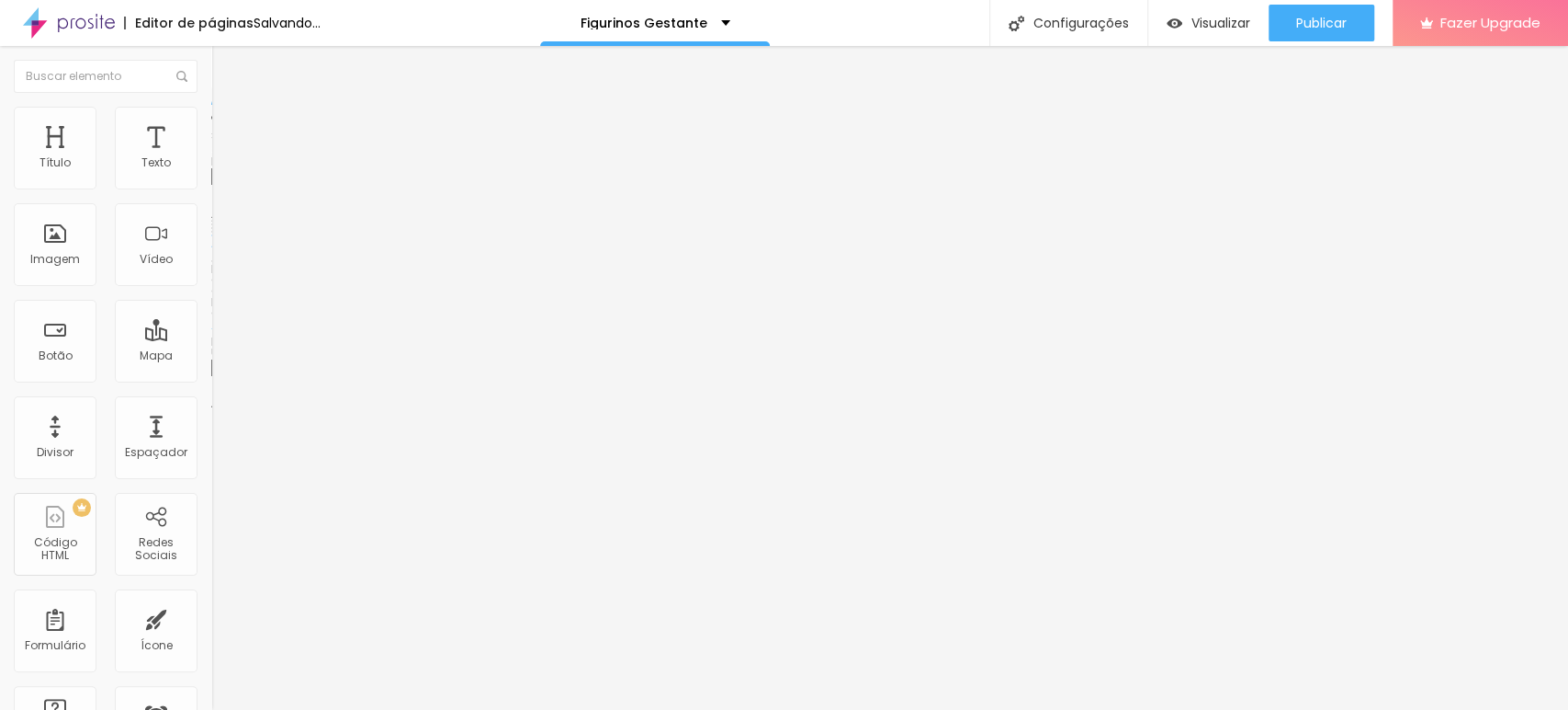
click at [211, 377] on input "https://yasmim.alboompro.com/vestido-minimalista-manga-longa-vermelho" at bounding box center [321, 368] width 220 height 19
paste input "/conjunto-alfaiataria-azul"
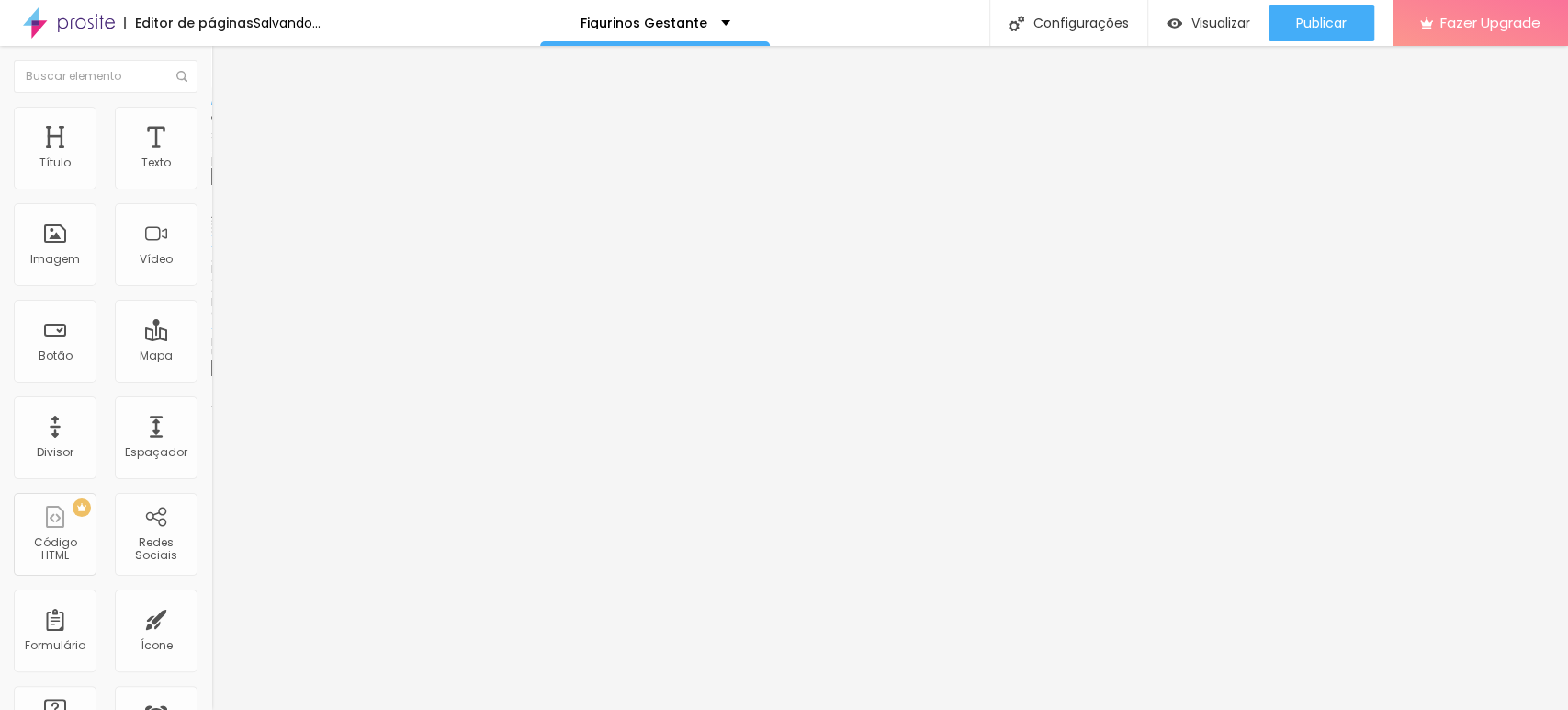
type input "/conjunto-alfaiataria-azul"
click at [211, 377] on input "https://yasmim.alboompro.com/vestido-minimalista-manga-longa-vermelho" at bounding box center [321, 368] width 220 height 19
paste input "conjunto-alfaiataria-azul"
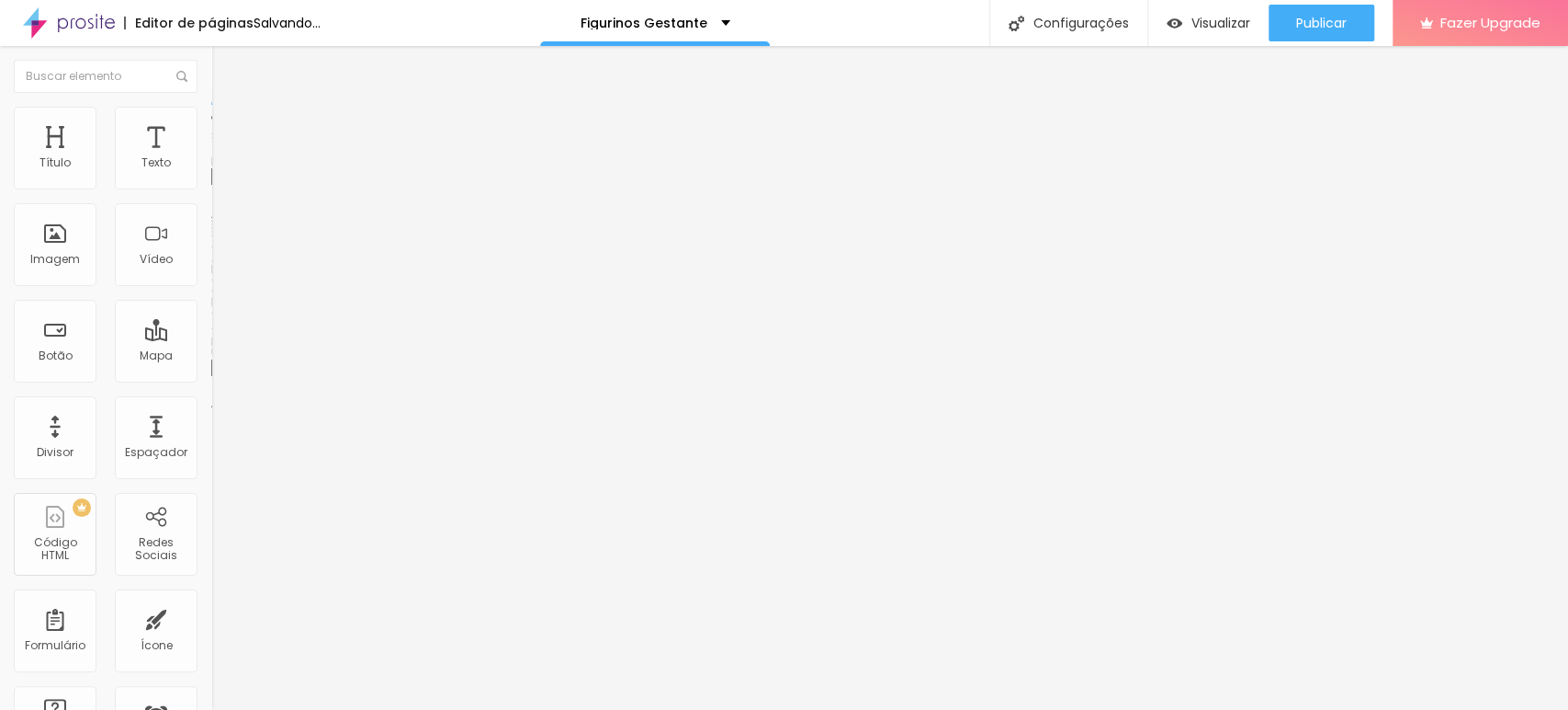
type input "https://yasmim.alboompro.com/conjunto-alfaiataria-azul"
click at [211, 379] on input "https://yasmim.alboompro.com/vestido-minimalista-manga-longa-vermelho" at bounding box center [321, 370] width 220 height 19
paste input "conjunto-alfaiataria-azul"
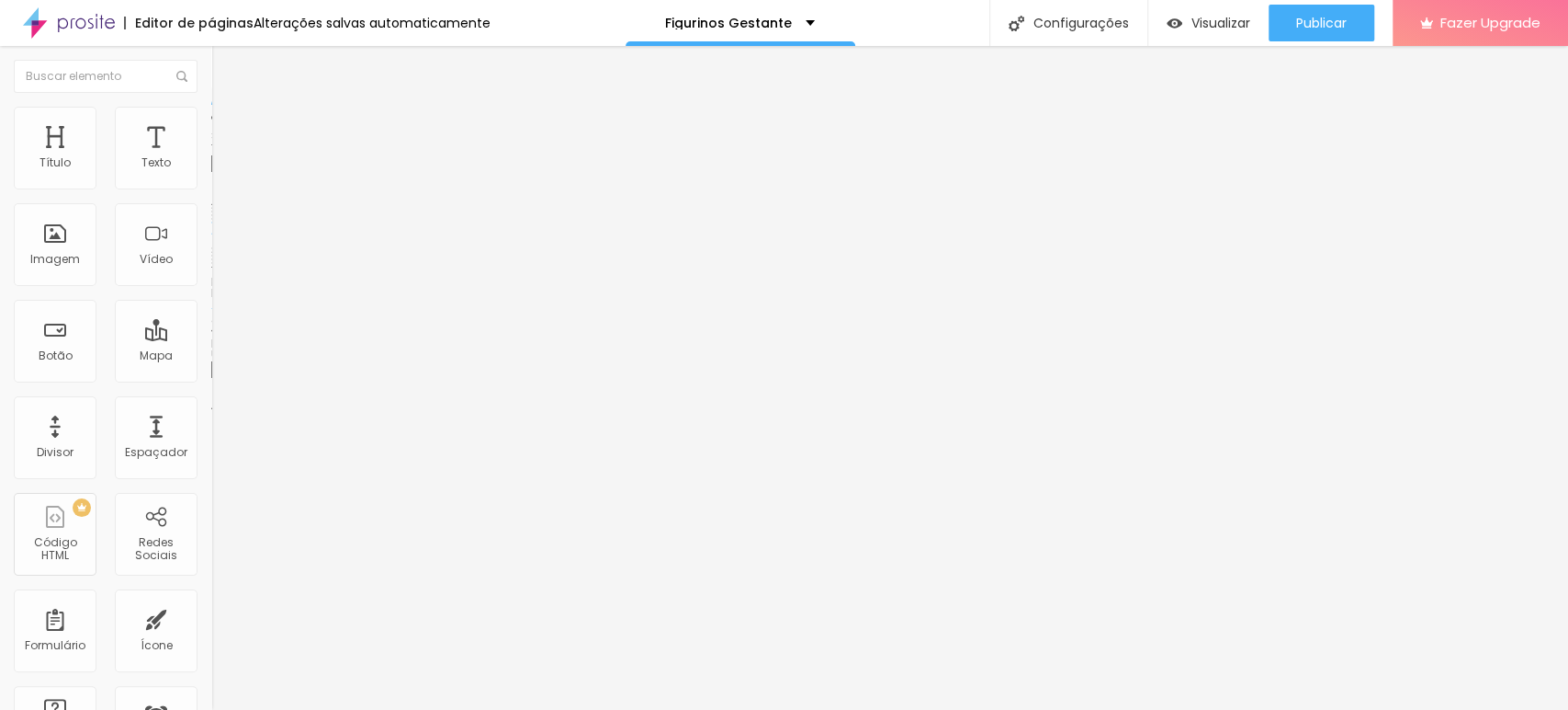
scroll to position [0, 158]
type input "https://yasmim.alboompro.com/conjunto-alfaiataria-azul"
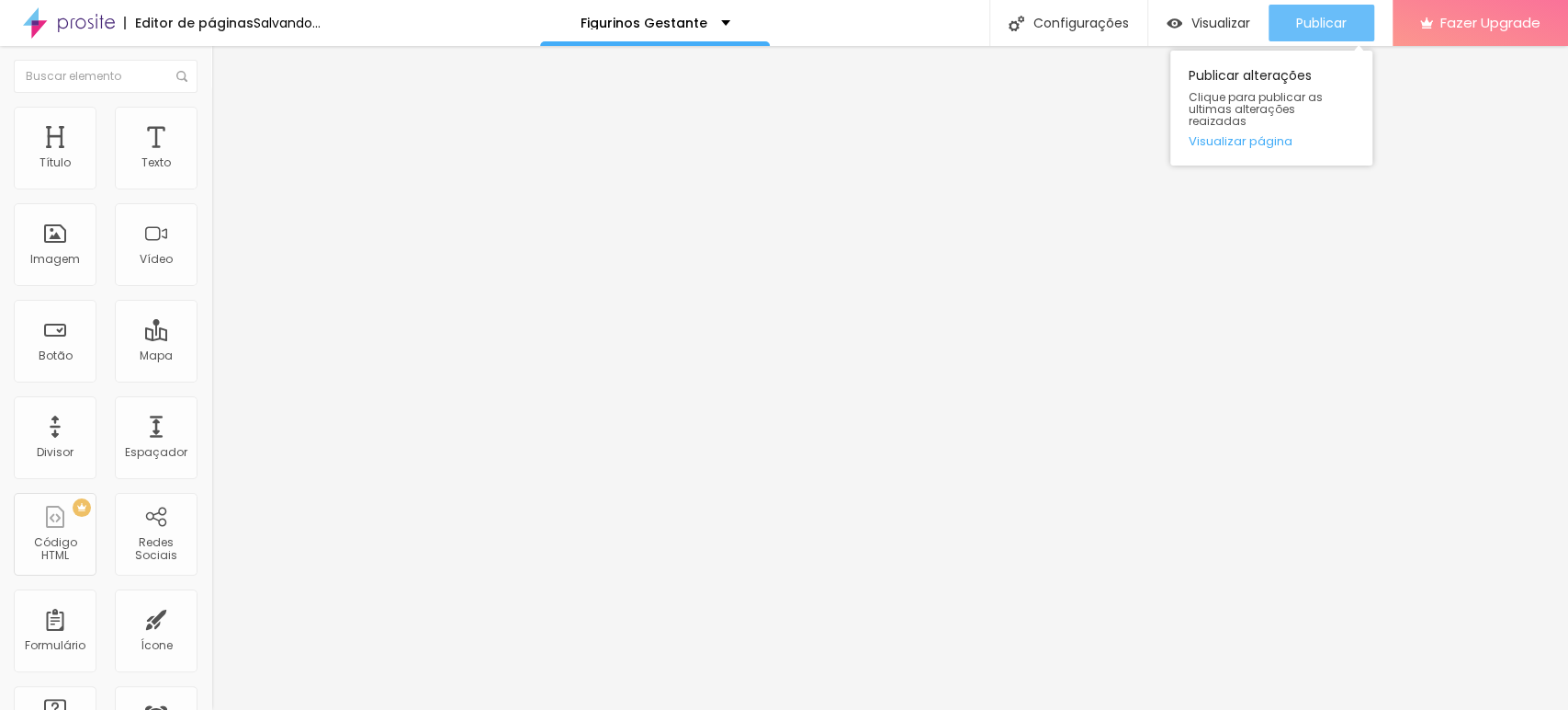
click at [1336, 25] on span "Publicar" at bounding box center [1322, 24] width 51 height 15
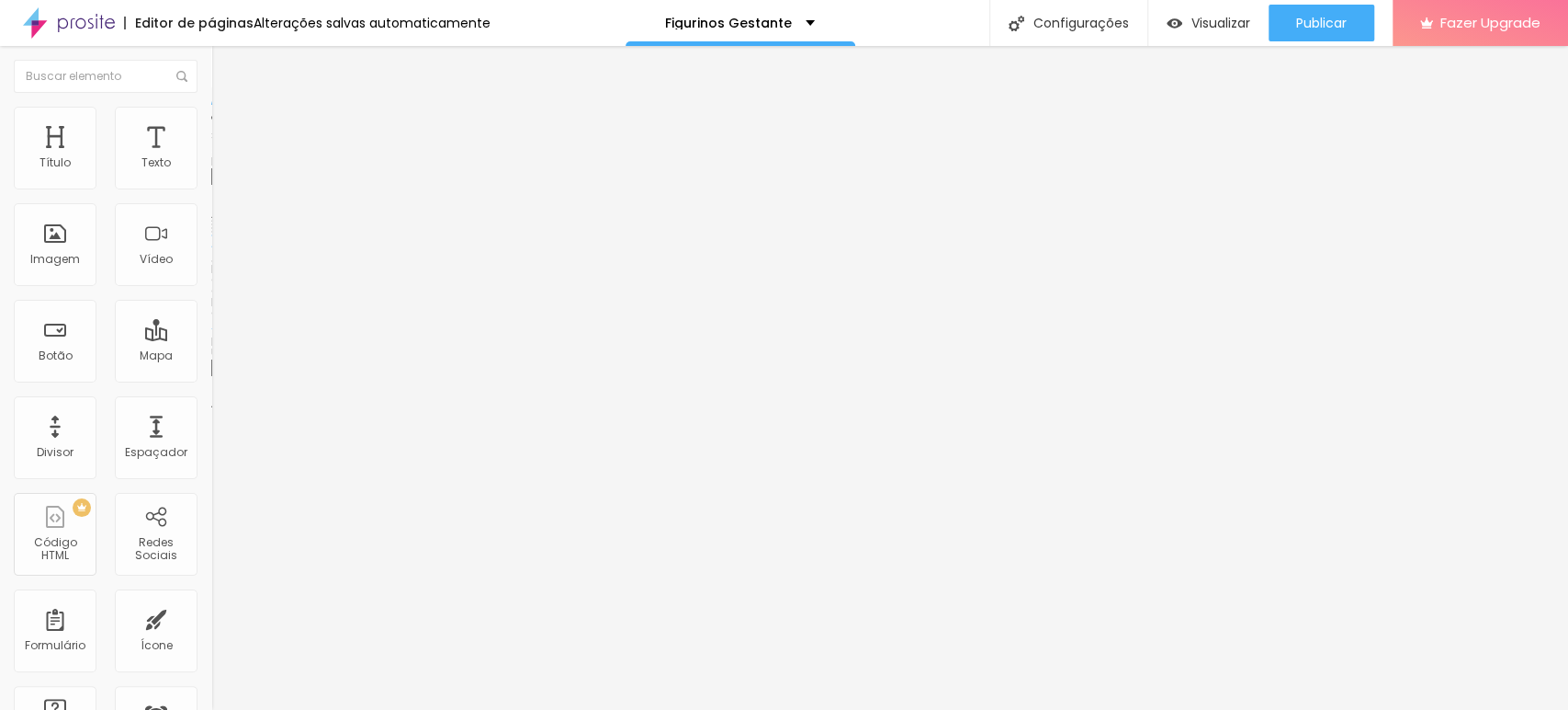
click at [211, 158] on span "Trocar imagem" at bounding box center [261, 150] width 100 height 16
click at [228, 126] on span "Estilo" at bounding box center [242, 119] width 28 height 16
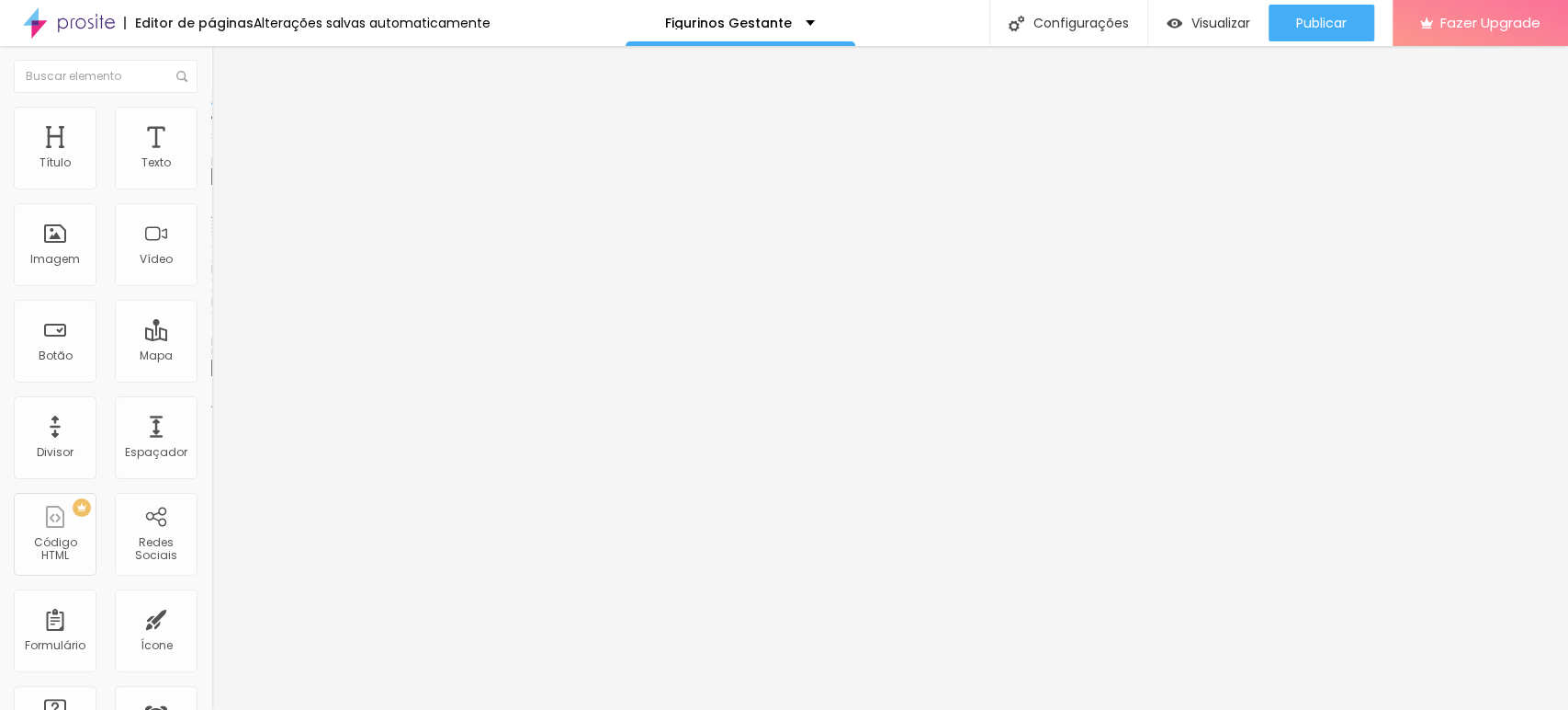
click at [228, 124] on span "Estilo" at bounding box center [242, 119] width 28 height 16
type input "95"
type input "100"
drag, startPoint x: 179, startPoint y: 197, endPoint x: 227, endPoint y: 196, distance: 48.0
type input "100"
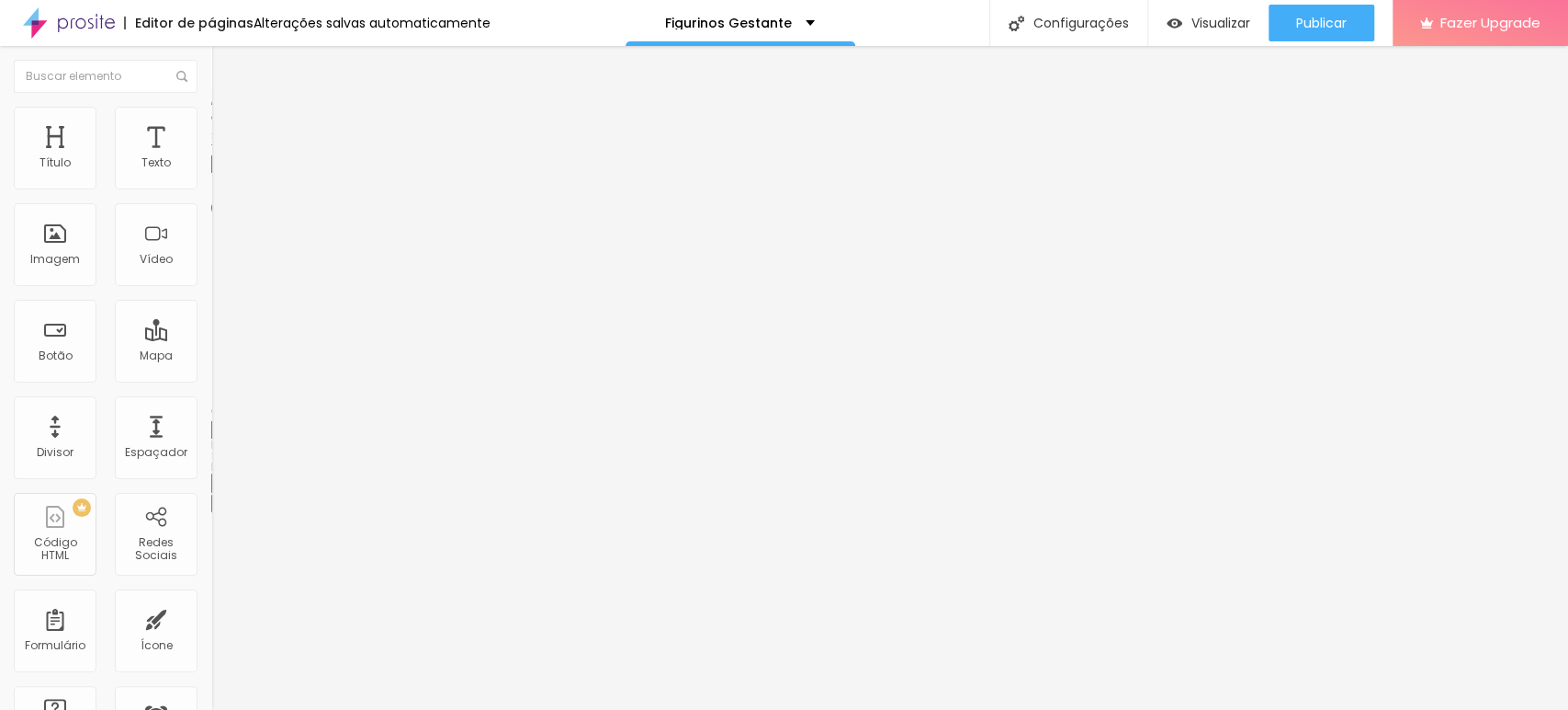
click at [227, 189] on input "range" at bounding box center [270, 181] width 119 height 15
click at [211, 107] on img at bounding box center [220, 115] width 17 height 17
type input "95"
type input "90"
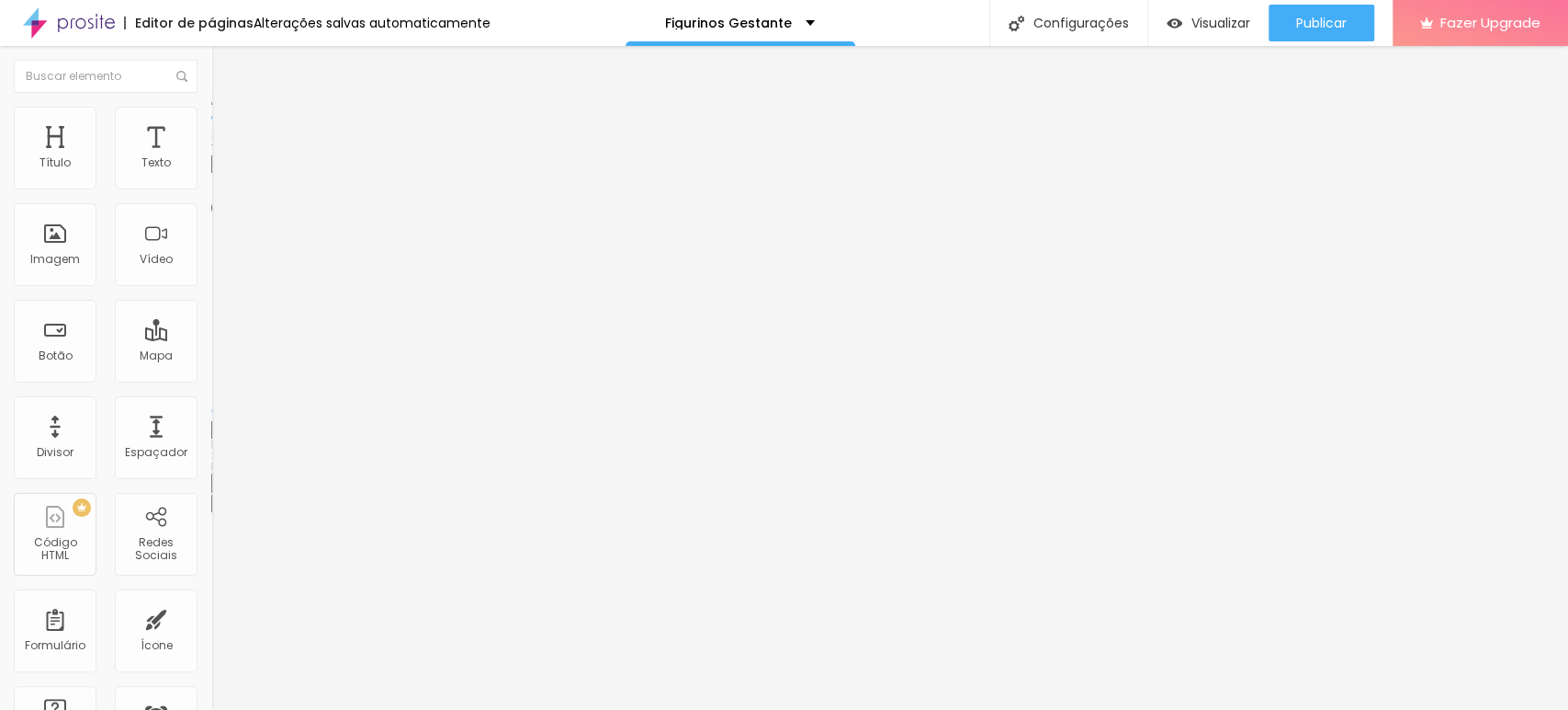
type input "90"
type input "85"
type input "80"
drag, startPoint x: 188, startPoint y: 195, endPoint x: 155, endPoint y: 199, distance: 33.2
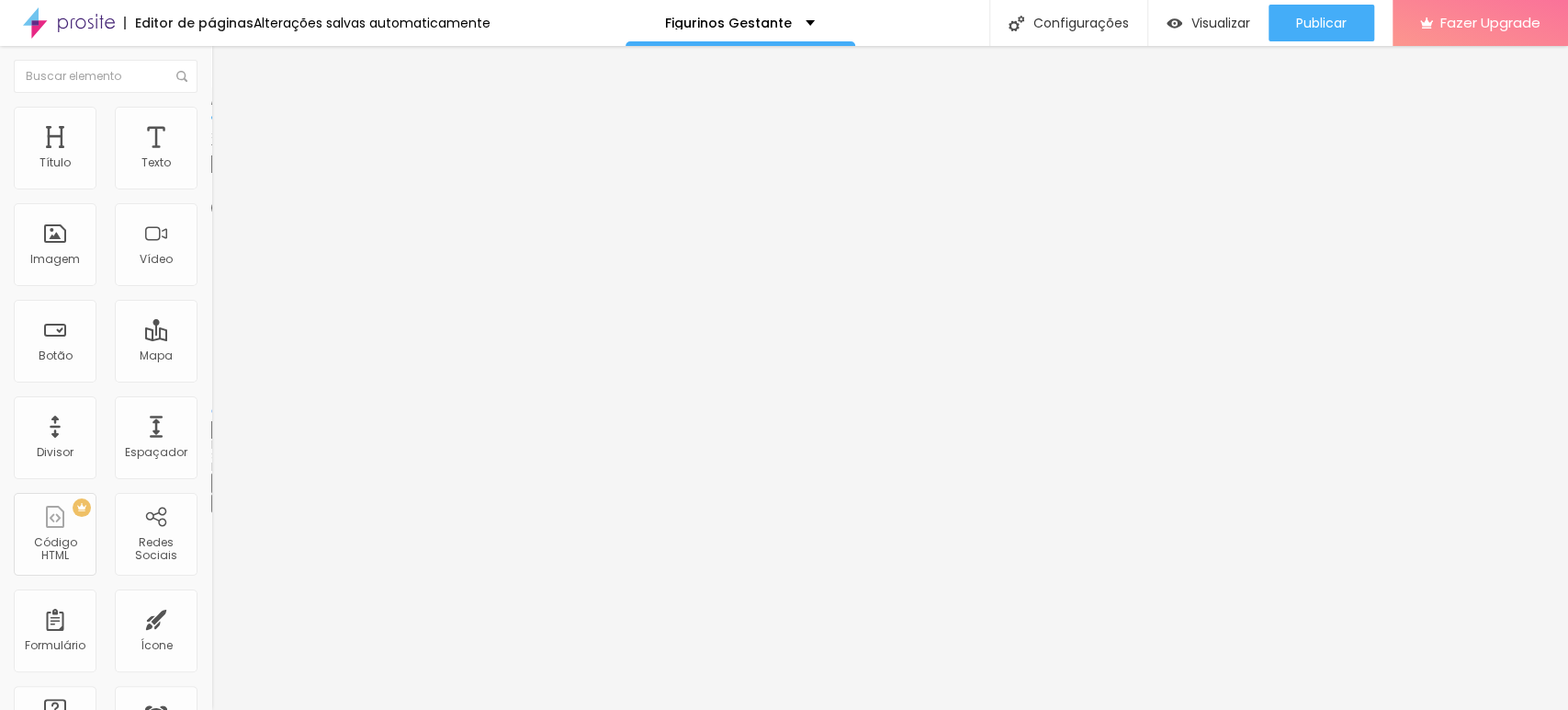
type input "80"
click at [211, 189] on input "range" at bounding box center [270, 181] width 119 height 15
drag, startPoint x: 144, startPoint y: 182, endPoint x: 156, endPoint y: 181, distance: 12.0
click at [211, 173] on div "80 px %" at bounding box center [317, 164] width 211 height 19
type input "8"
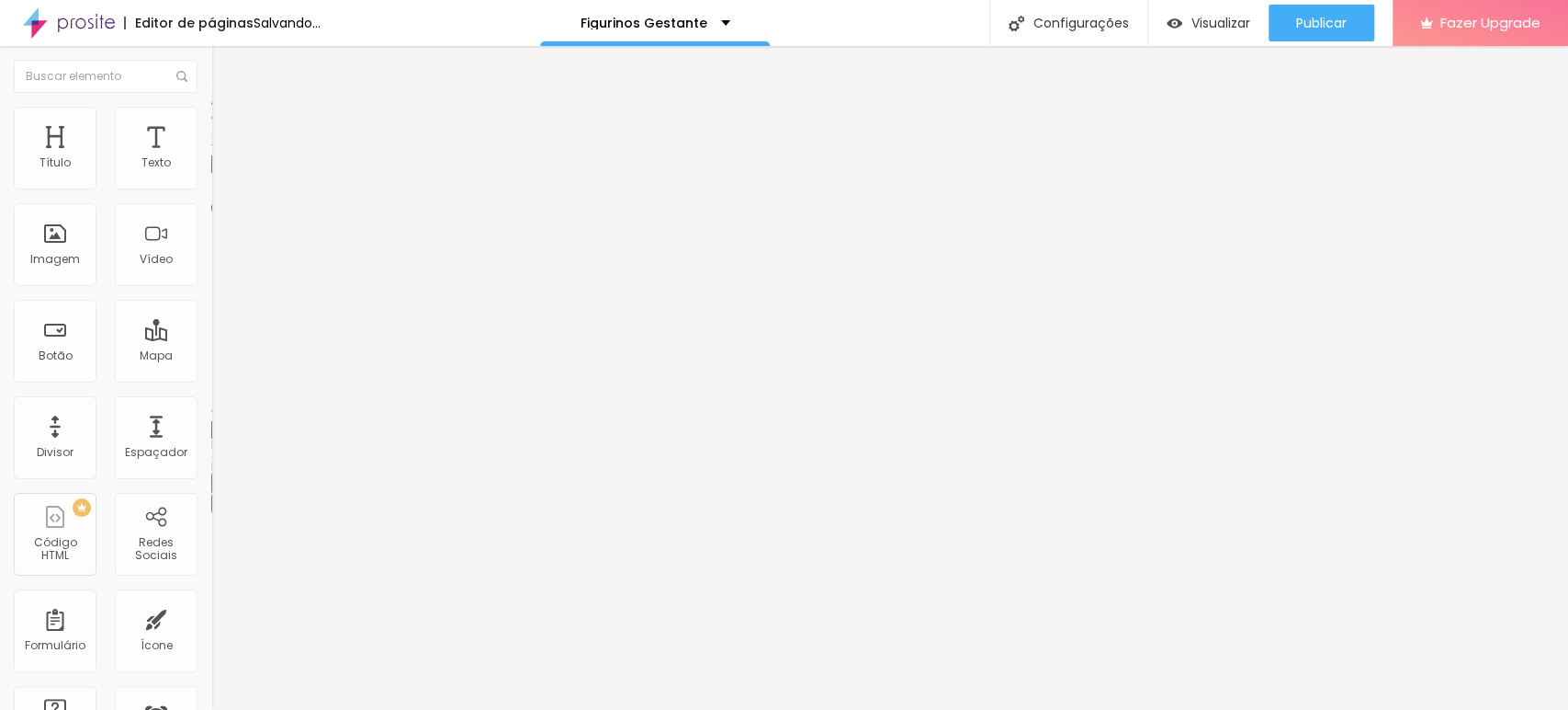
type input "10"
type input "82"
type input "80"
drag, startPoint x: 139, startPoint y: 178, endPoint x: 168, endPoint y: 180, distance: 29.1
click at [211, 173] on div "82 px %" at bounding box center [317, 164] width 211 height 19
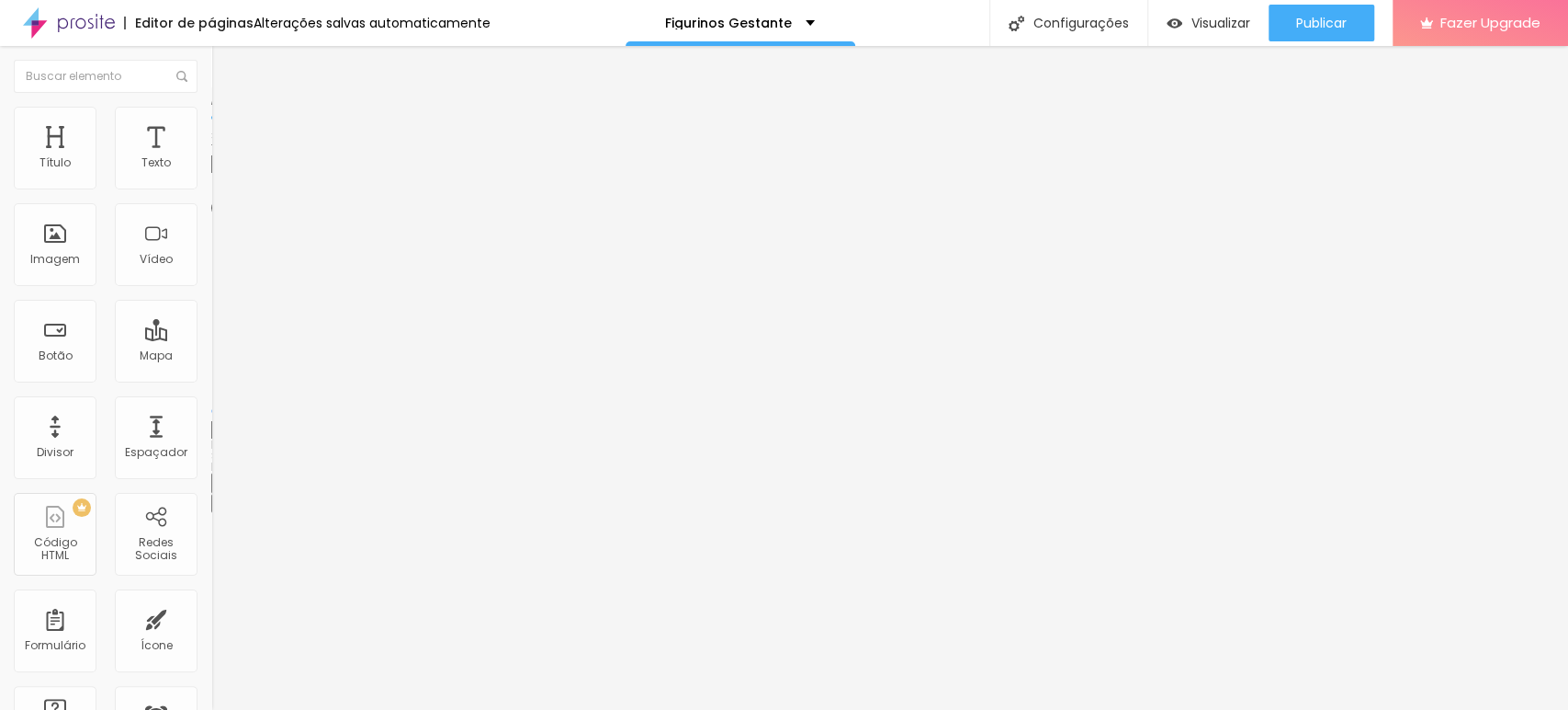
type input "83"
type input "85"
type input "83"
type input "85"
click at [211, 395] on div "Editar Imagem Conteúdo Estilo Avançado Tamanho 83 px % 0 Borda arredondada Somb…" at bounding box center [317, 378] width 211 height 664
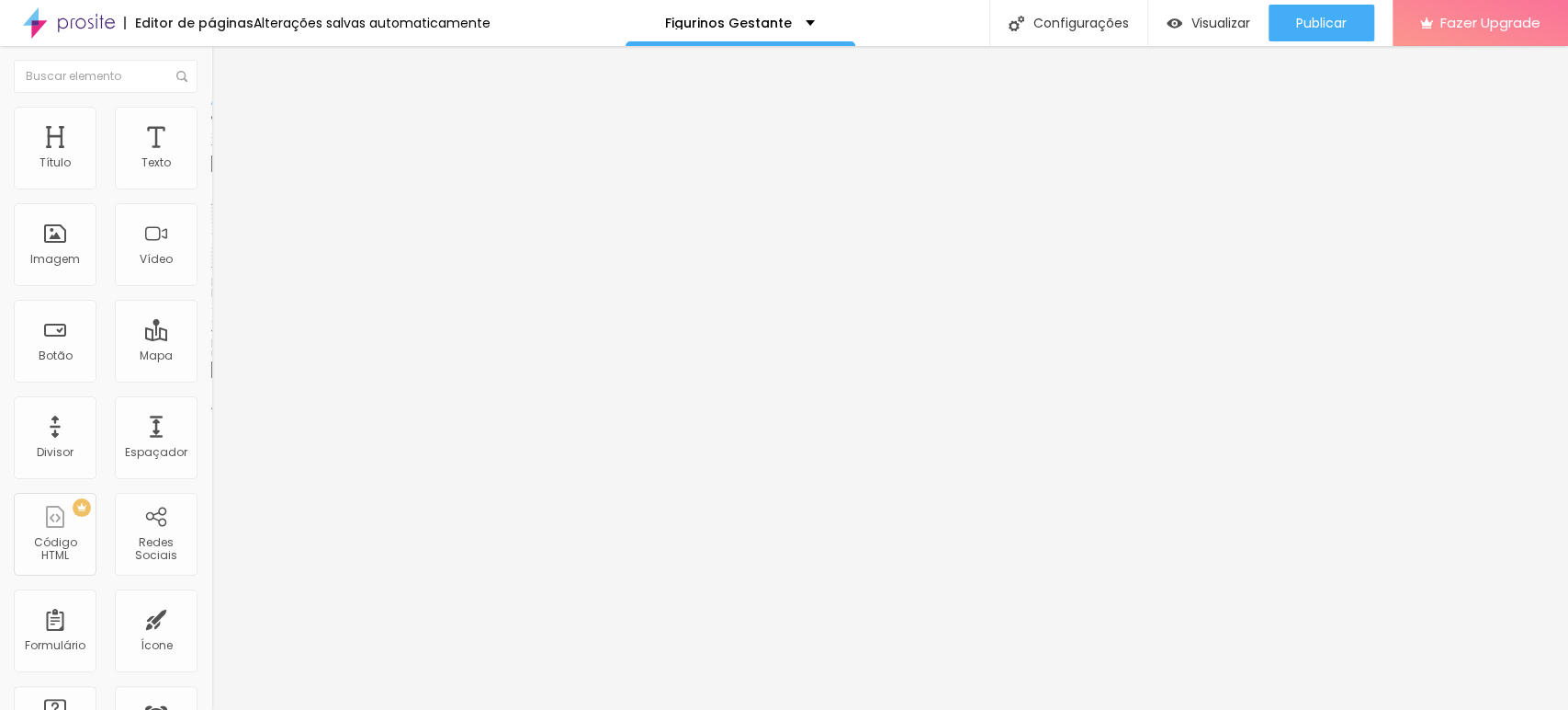
click at [211, 115] on img at bounding box center [220, 115] width 17 height 17
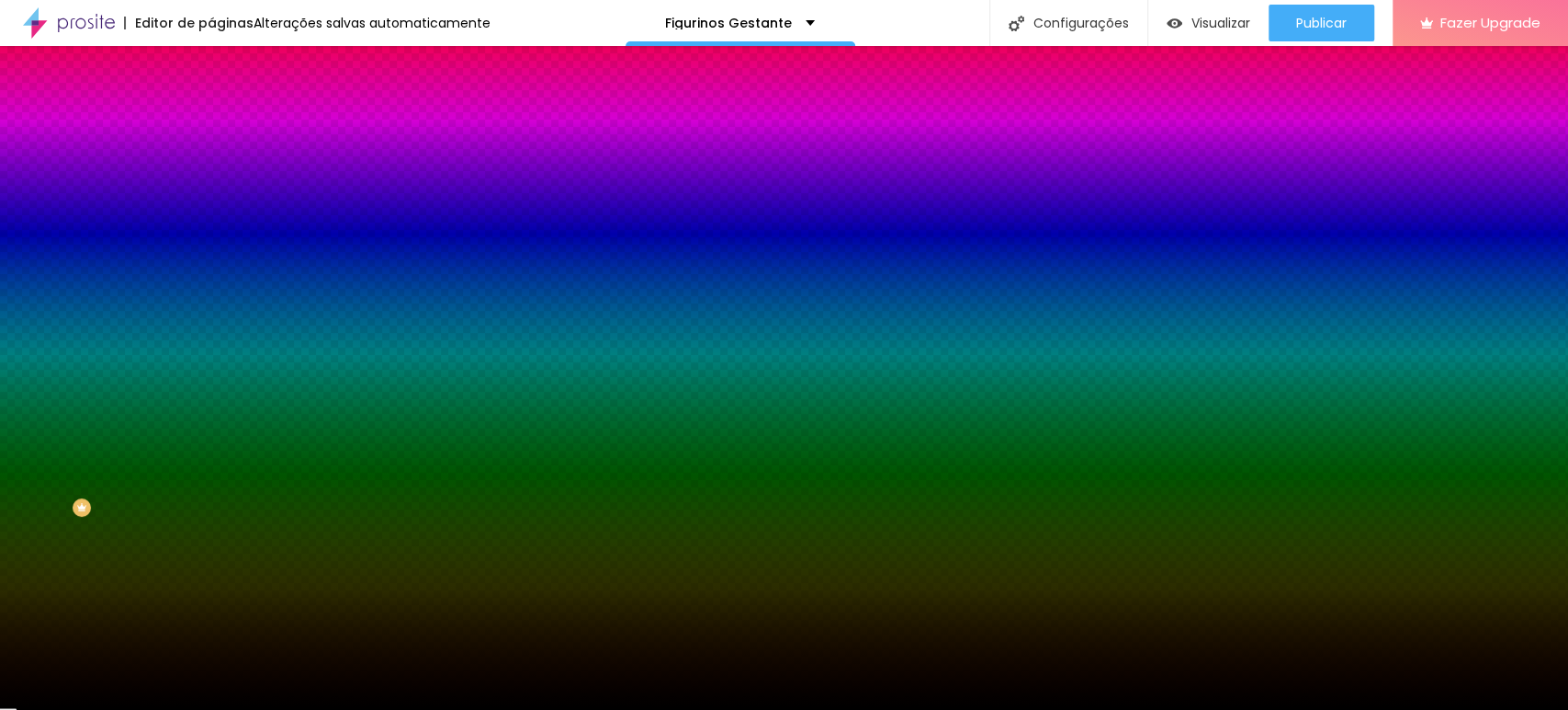
click at [219, 170] on icon "button" at bounding box center [225, 164] width 13 height 13
click at [211, 107] on li "Conteúdo" at bounding box center [317, 98] width 211 height 19
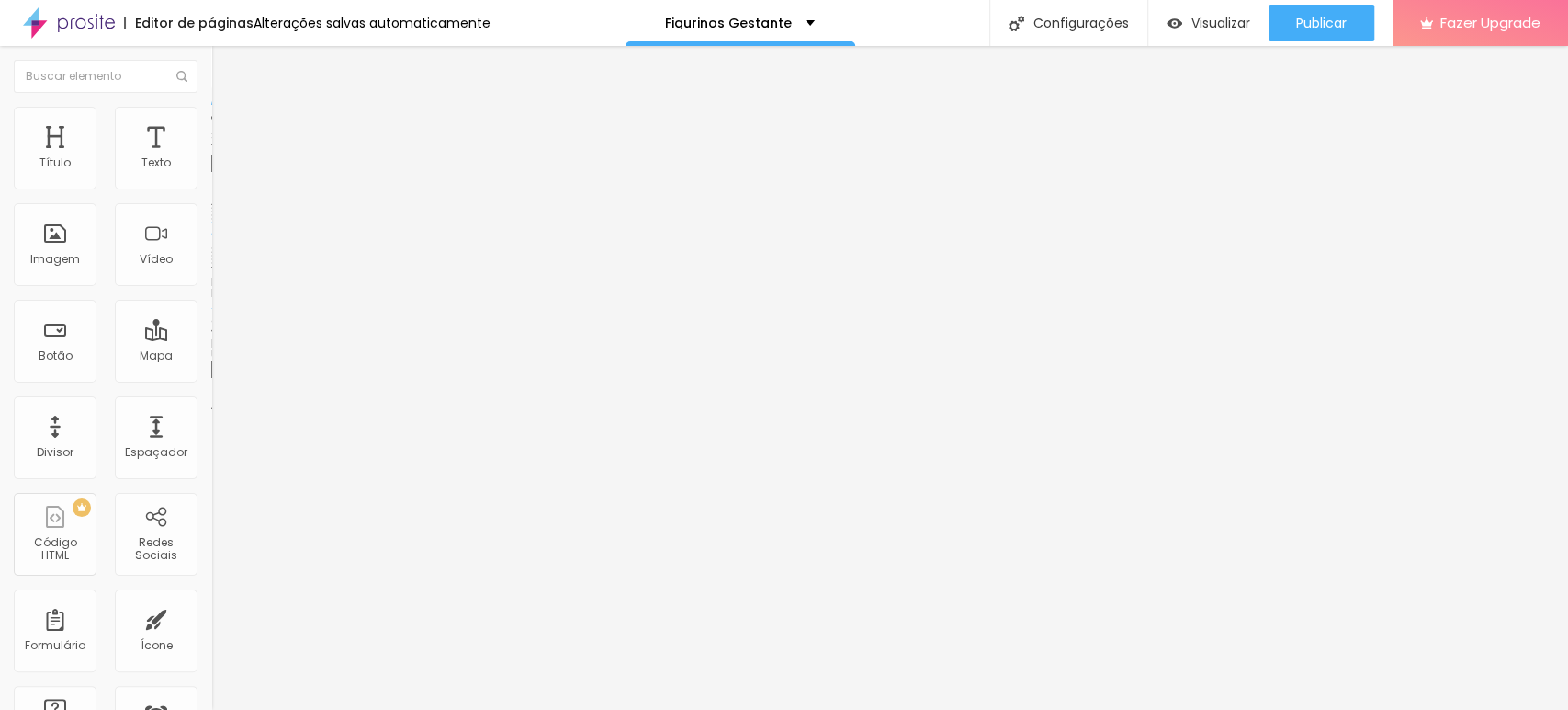
drag, startPoint x: 104, startPoint y: 207, endPoint x: 0, endPoint y: 206, distance: 104.0
click at [211, 206] on div "Texto Indisponível Alinhamento Tamanho Normal Pequeno Normal Grande Link URL ht…" at bounding box center [317, 277] width 211 height 268
type input "Quero Ver"
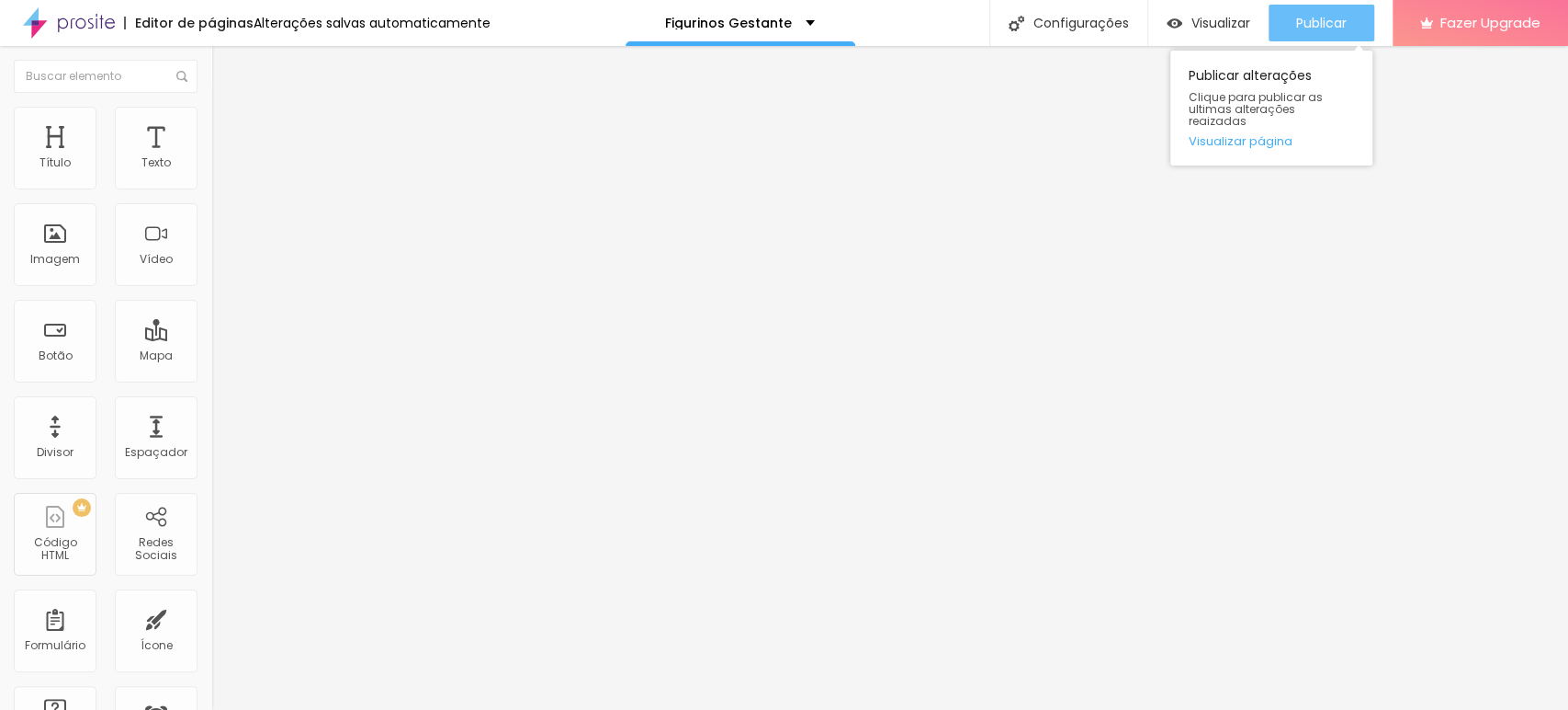
click at [1299, 19] on span "Publicar" at bounding box center [1322, 24] width 51 height 15
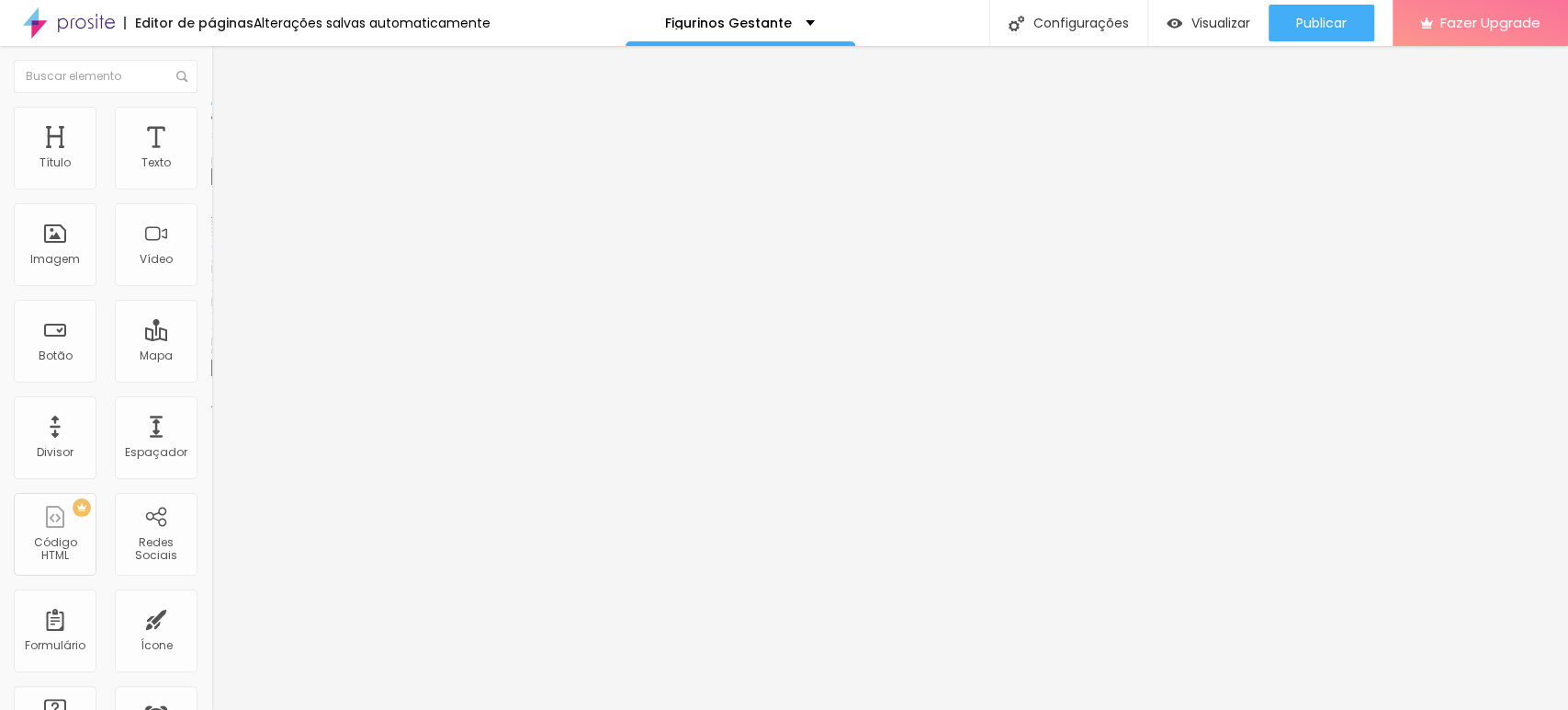
click at [211, 377] on input "https://yasmim.alboompro.com/vestido-justo-gola-assimetrica" at bounding box center [321, 368] width 220 height 19
paste input "/vestido-plissado-branco"
type input "https://yasmim.alboompro.com//vestido-plissado-branco"
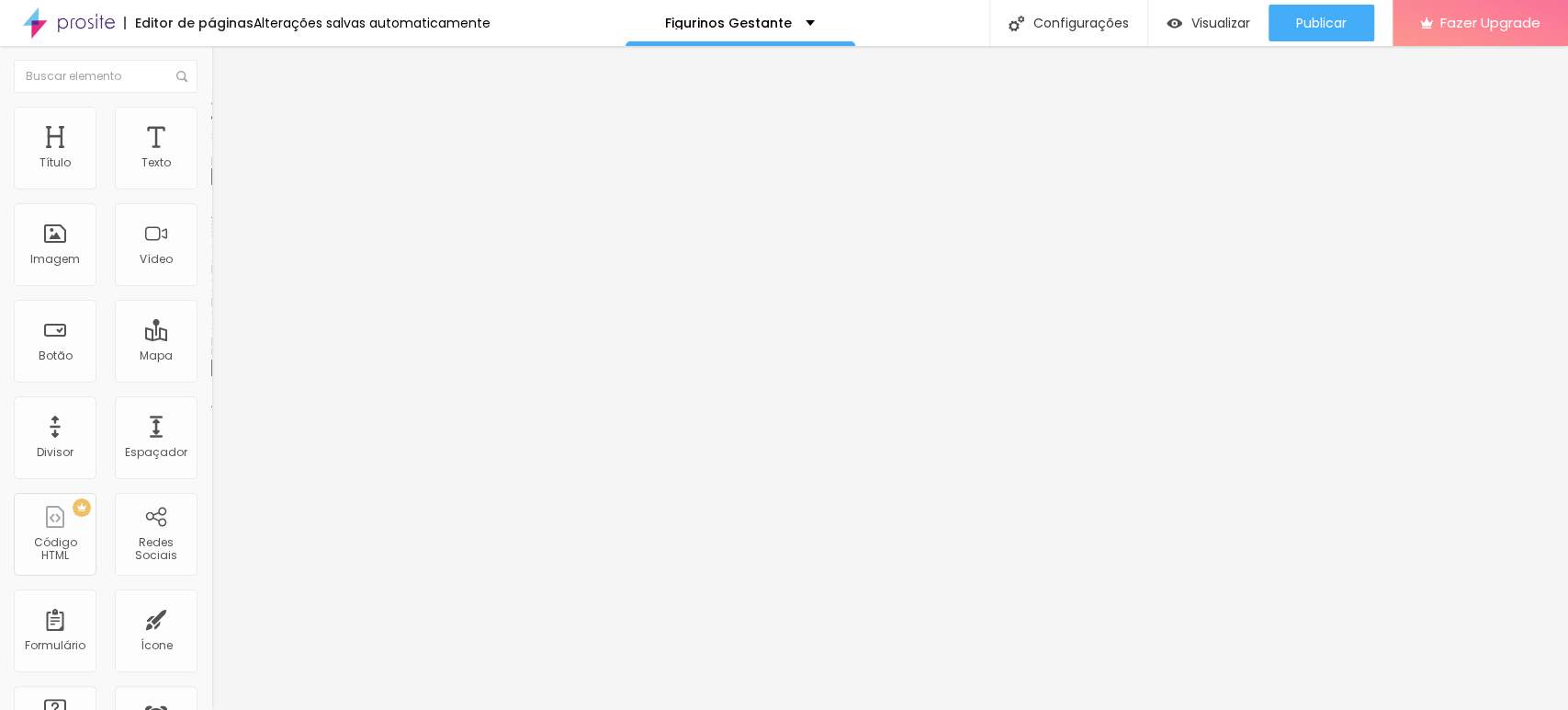
click at [211, 409] on div "Trocar imagem Descrição da imagem (Alt) Alinhamento Proporção Original Cinema 1…" at bounding box center [317, 276] width 211 height 266
click at [211, 379] on input "https://yasmim.alboompro.com/vestido-justo-gola-assimetrica" at bounding box center [321, 370] width 220 height 19
paste input "/vestido-plissado-branco"
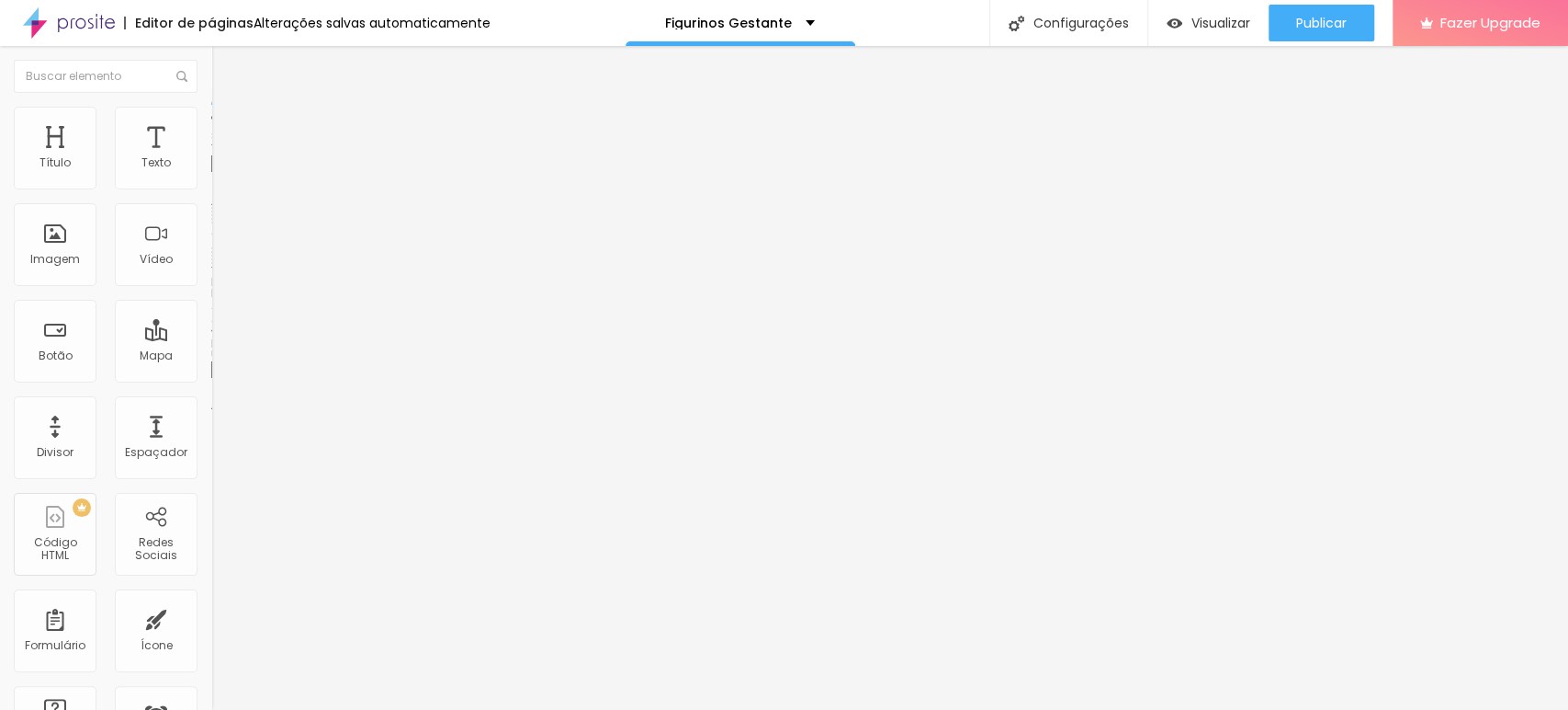
scroll to position [0, 162]
type input "https://yasmim.alboompro.com//vestido-plissado-branco"
click at [211, 411] on div "Texto Quero Ver Alinhamento Tamanho Normal Pequeno Normal Grande Link URL https…" at bounding box center [317, 277] width 211 height 268
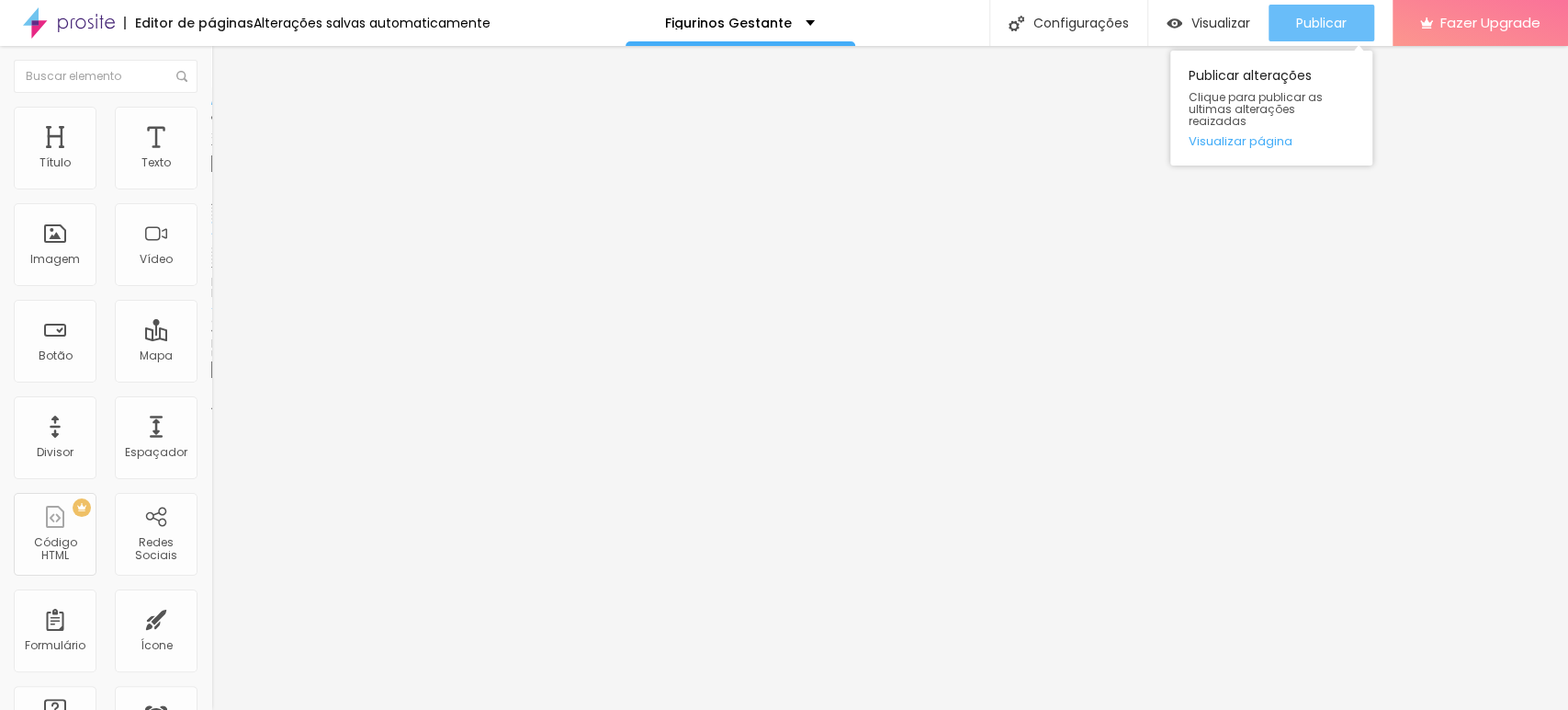
click at [1326, 20] on span "Publicar" at bounding box center [1322, 24] width 51 height 15
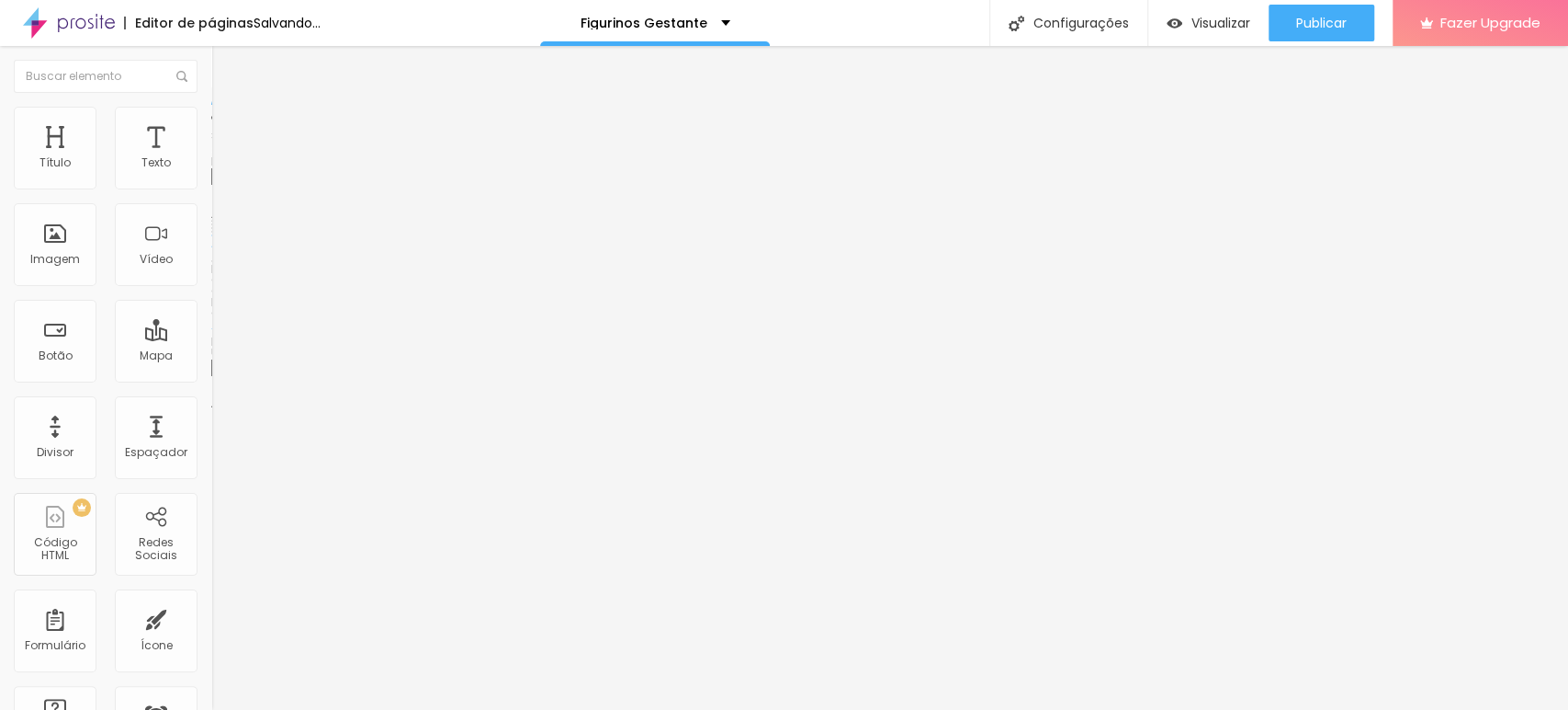
click at [211, 158] on span "Trocar imagem" at bounding box center [261, 150] width 100 height 16
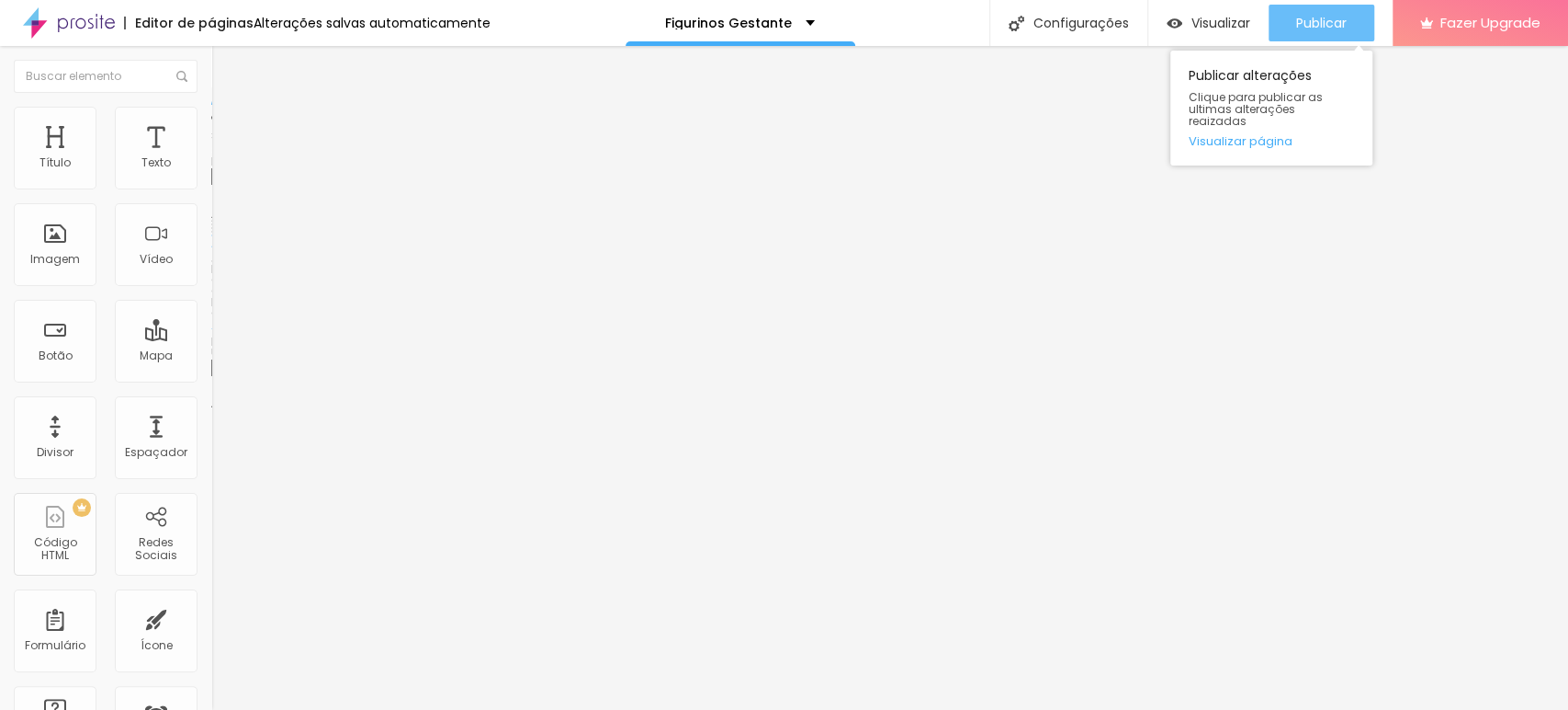
click at [1319, 16] on span "Publicar" at bounding box center [1322, 24] width 51 height 15
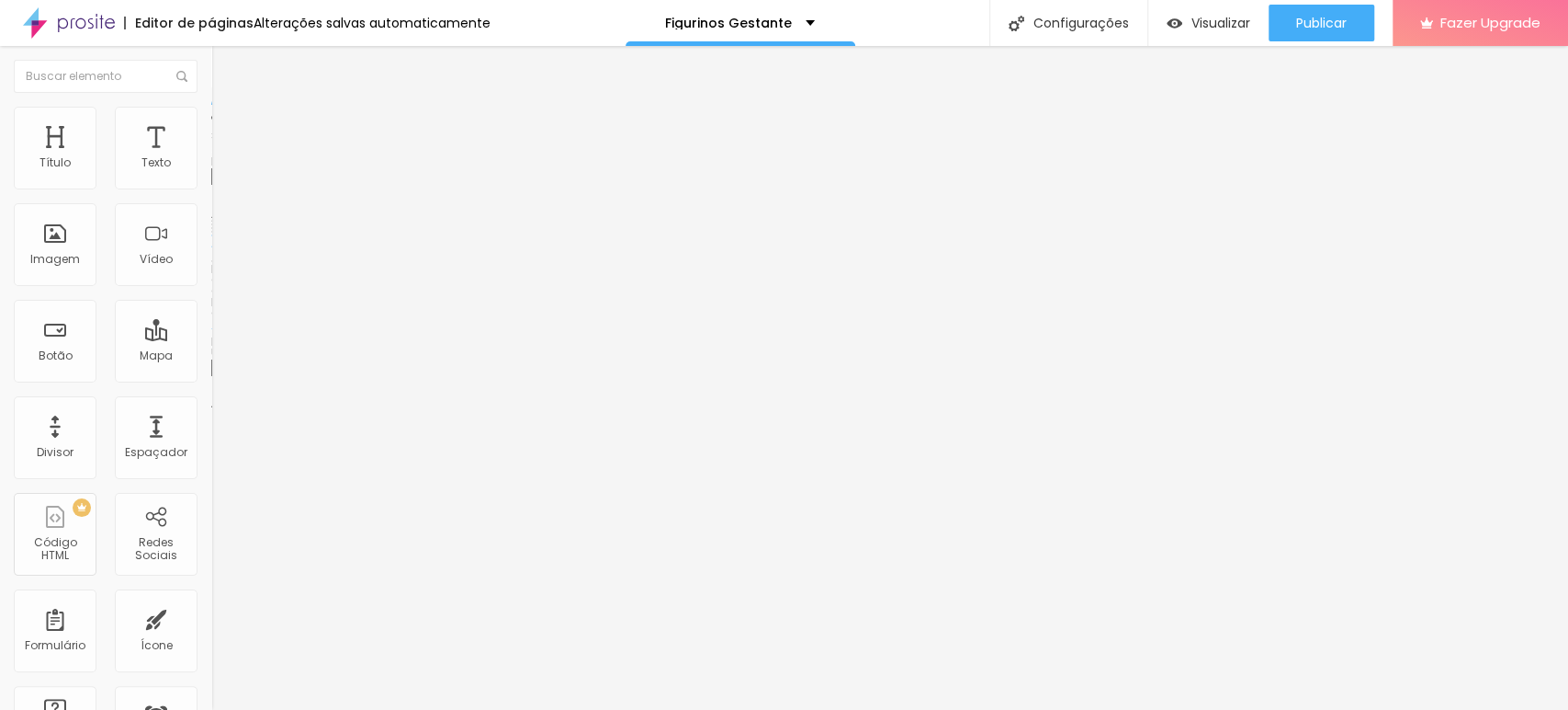
click at [211, 377] on input "text" at bounding box center [321, 368] width 220 height 19
paste input "https://yasmim.alboompro.com/vestido-longo-c-fend"
type input "https://yasmim.alboompro.com/vestido-longo-c-fend"
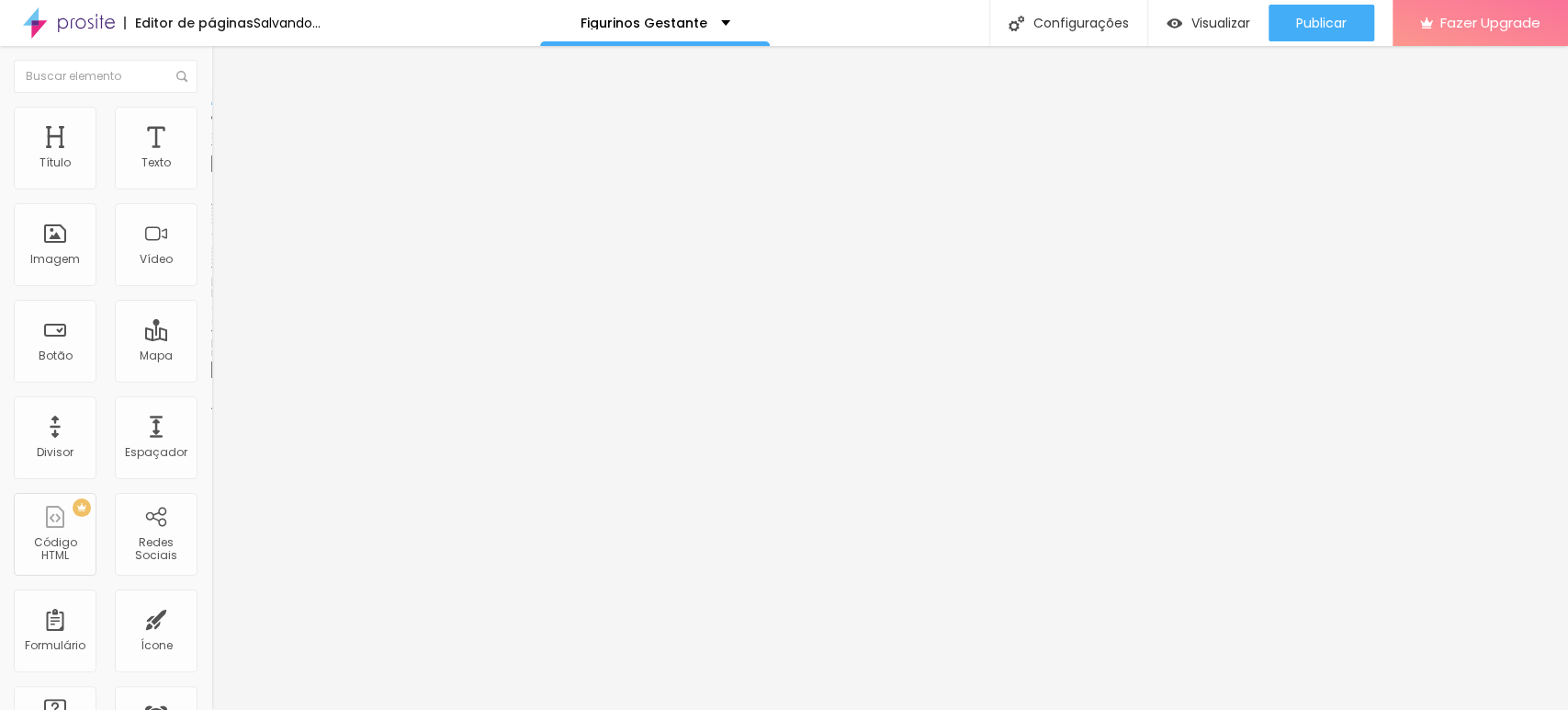
click at [211, 379] on input "text" at bounding box center [321, 370] width 220 height 19
paste input "https://yasmim.alboompro.com/vestido-longo-c-fend"
click at [211, 376] on input "https://yasmim.alboompro.com/vestido-longo-c-fend" at bounding box center [321, 370] width 220 height 19
paste input "a-marrom"
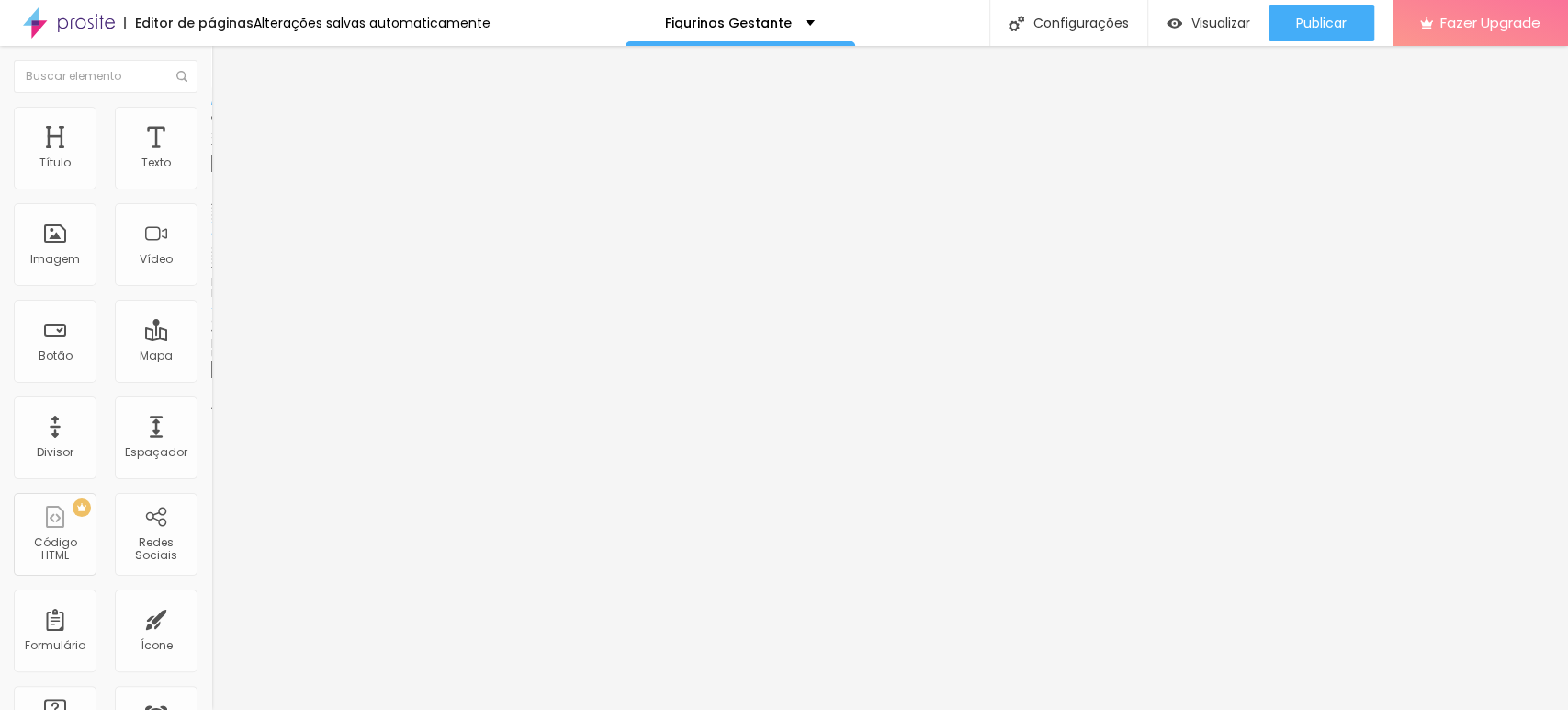
scroll to position [0, 199]
type input "https://yasmim.alboompro.com/vestido-longo-c-fenda-marrom"
click at [211, 377] on input "https://yasmim.alboompro.com/vestido-longo-c-fend" at bounding box center [321, 368] width 220 height 19
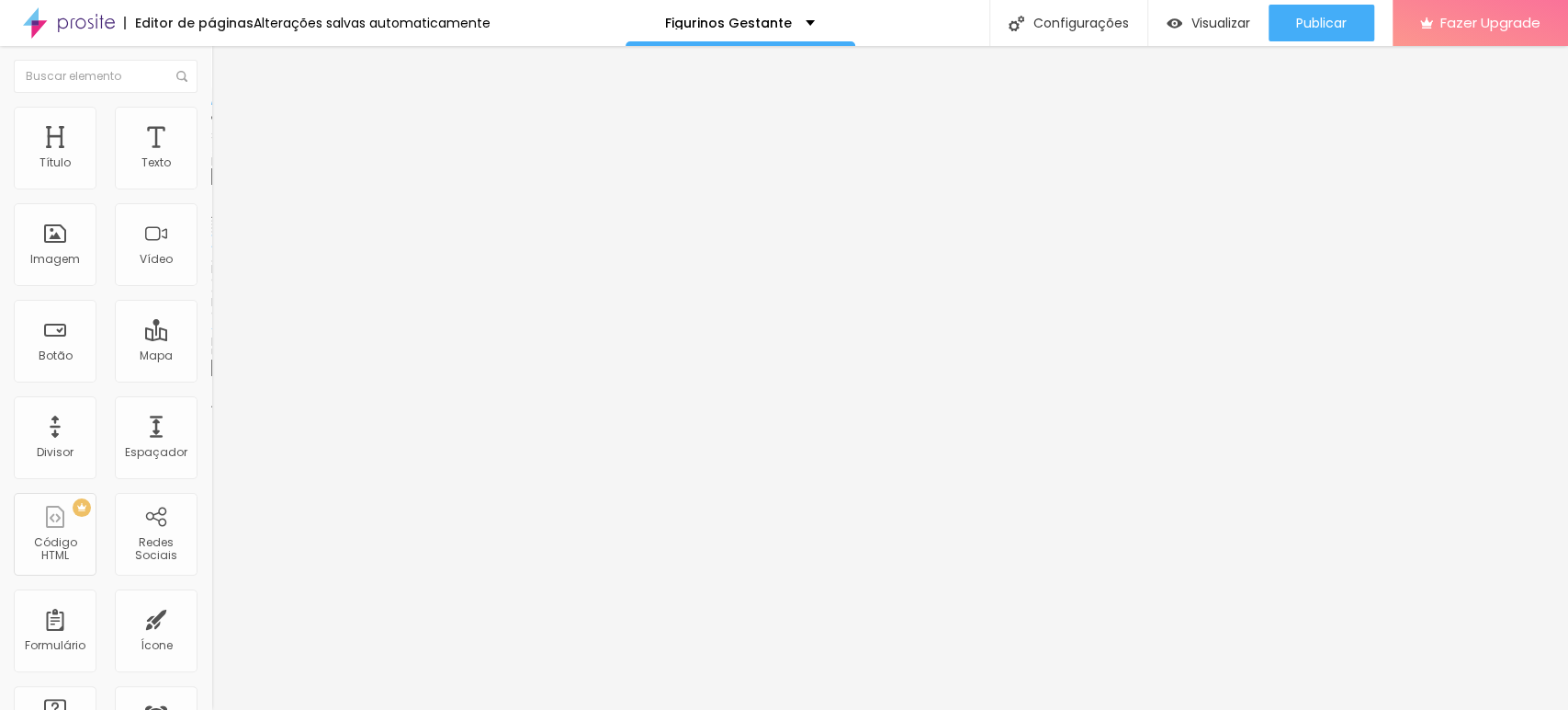
paste input "a-marrom"
type input "https://yasmim.alboompro.com/vestido-longo-c-fenda-marrom"
click at [211, 409] on div "URL https://yasmim.alboompro.com/vestido-longo-c-fenda-marrom Abrir em uma nova…" at bounding box center [317, 378] width 211 height 61
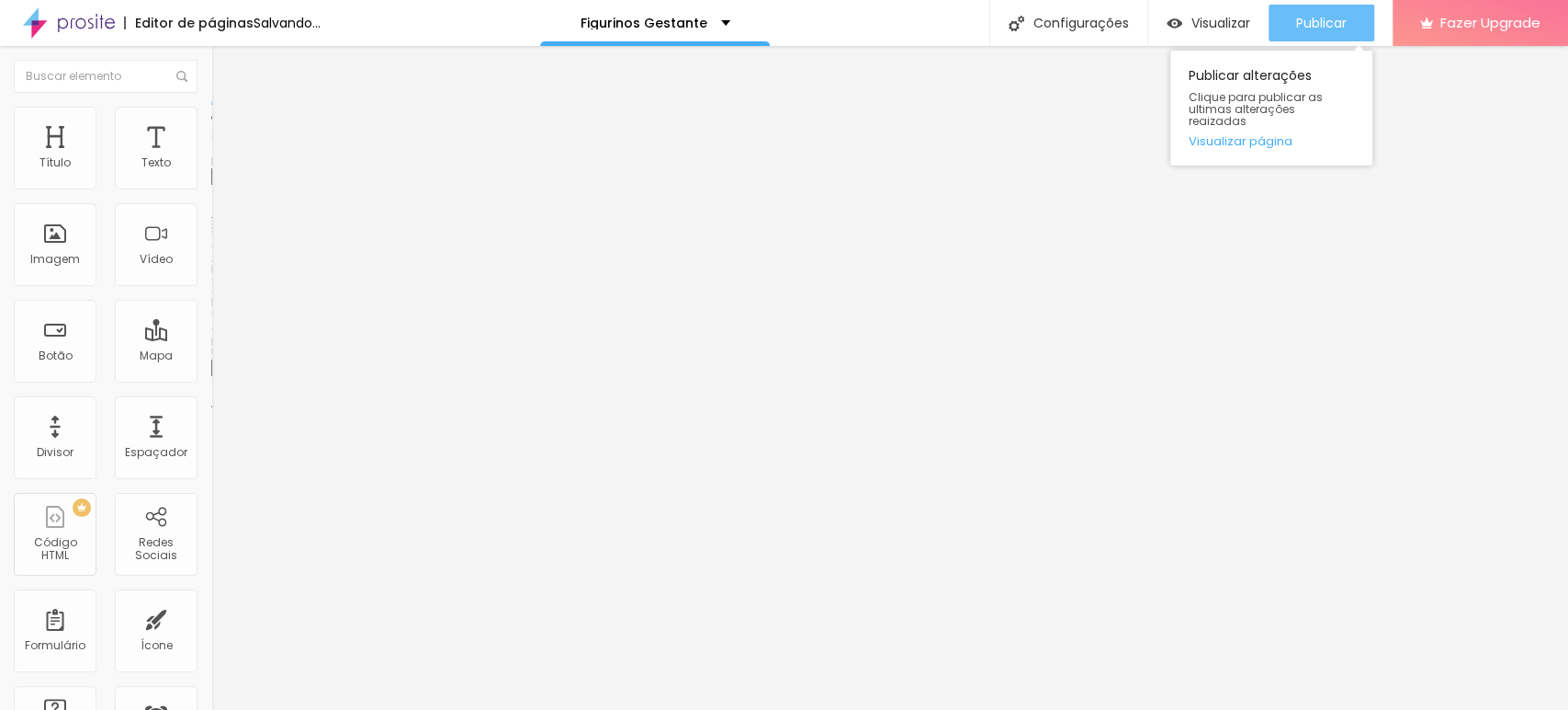
click at [1313, 23] on span "Publicar" at bounding box center [1322, 24] width 51 height 15
click at [1351, 20] on button "Publicar" at bounding box center [1322, 23] width 106 height 37
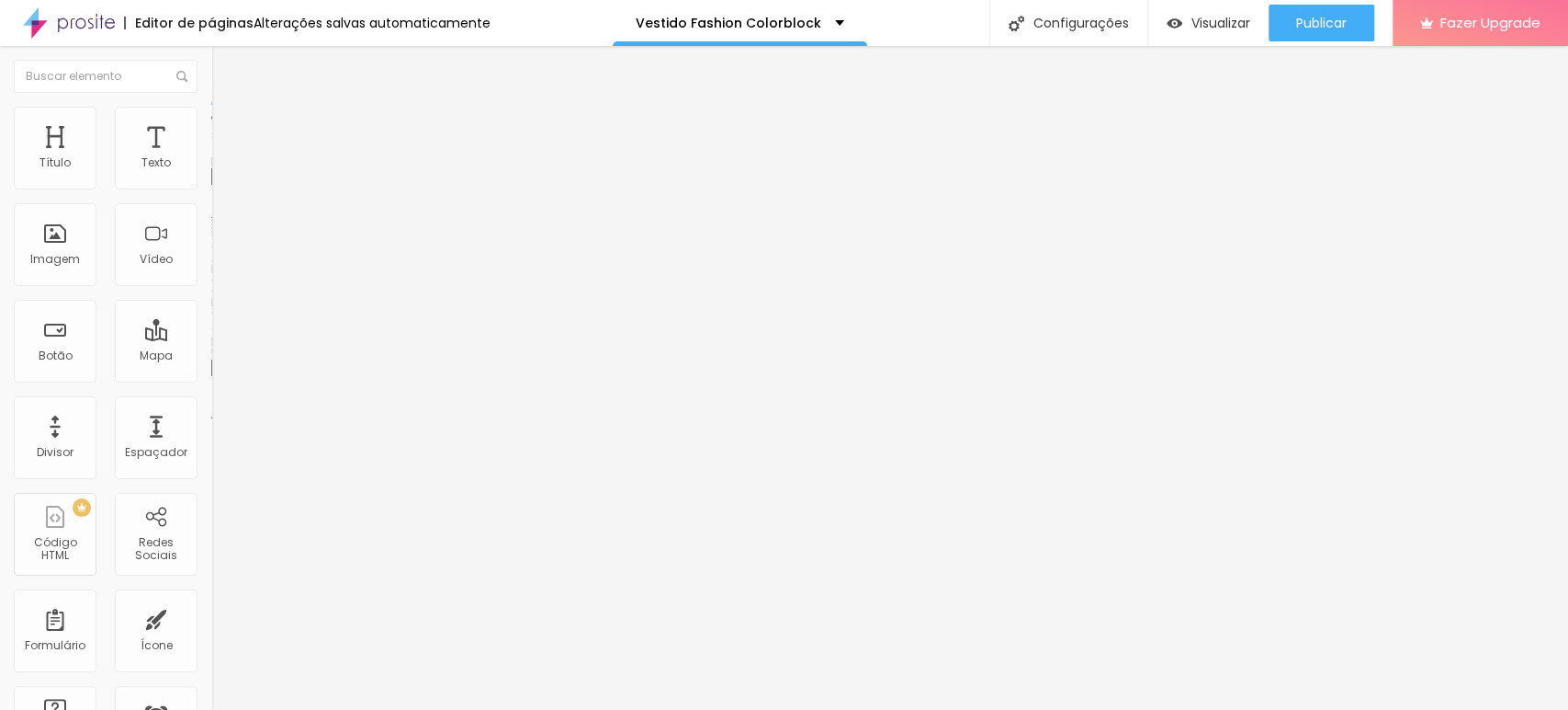
click at [211, 158] on span "Trocar imagem" at bounding box center [261, 150] width 100 height 16
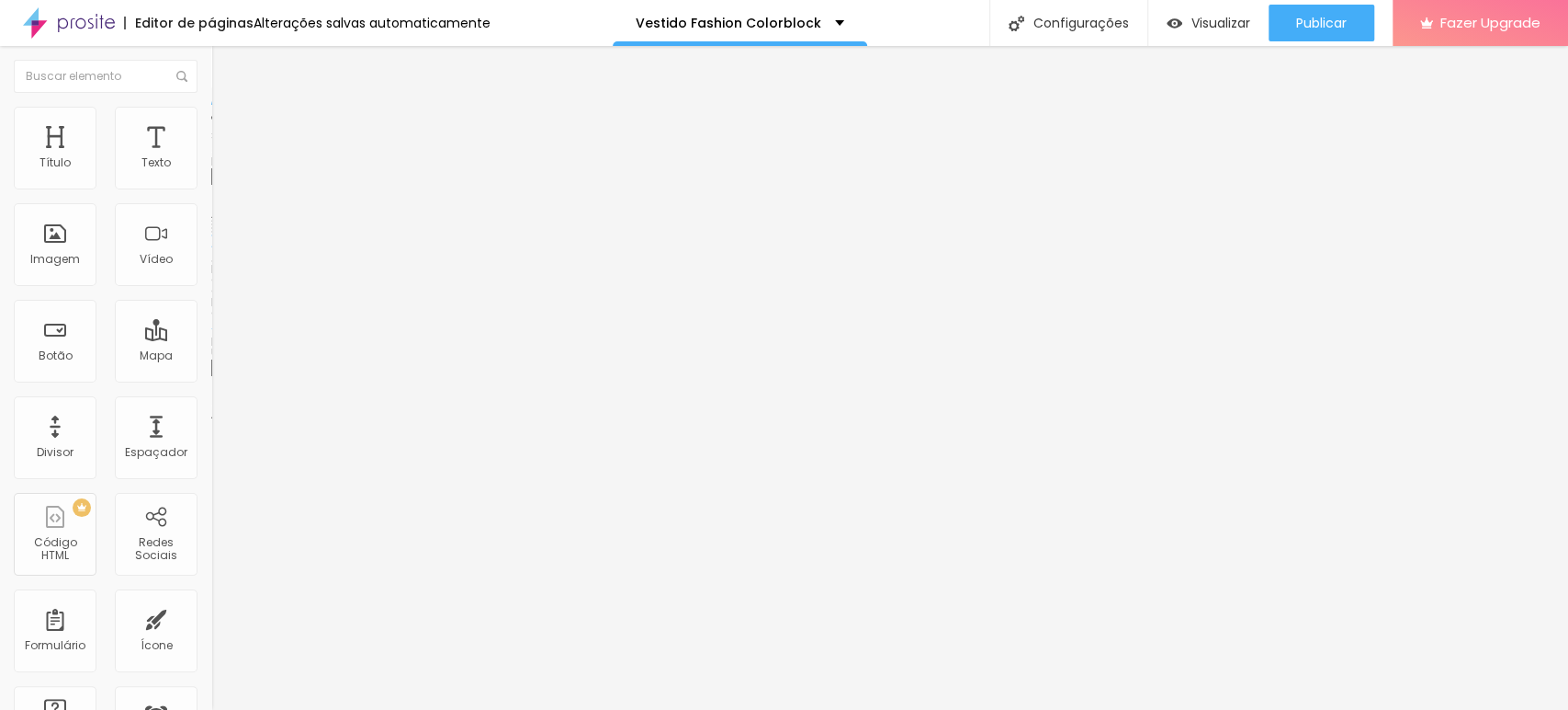
click at [211, 158] on span "Trocar imagem" at bounding box center [261, 150] width 100 height 16
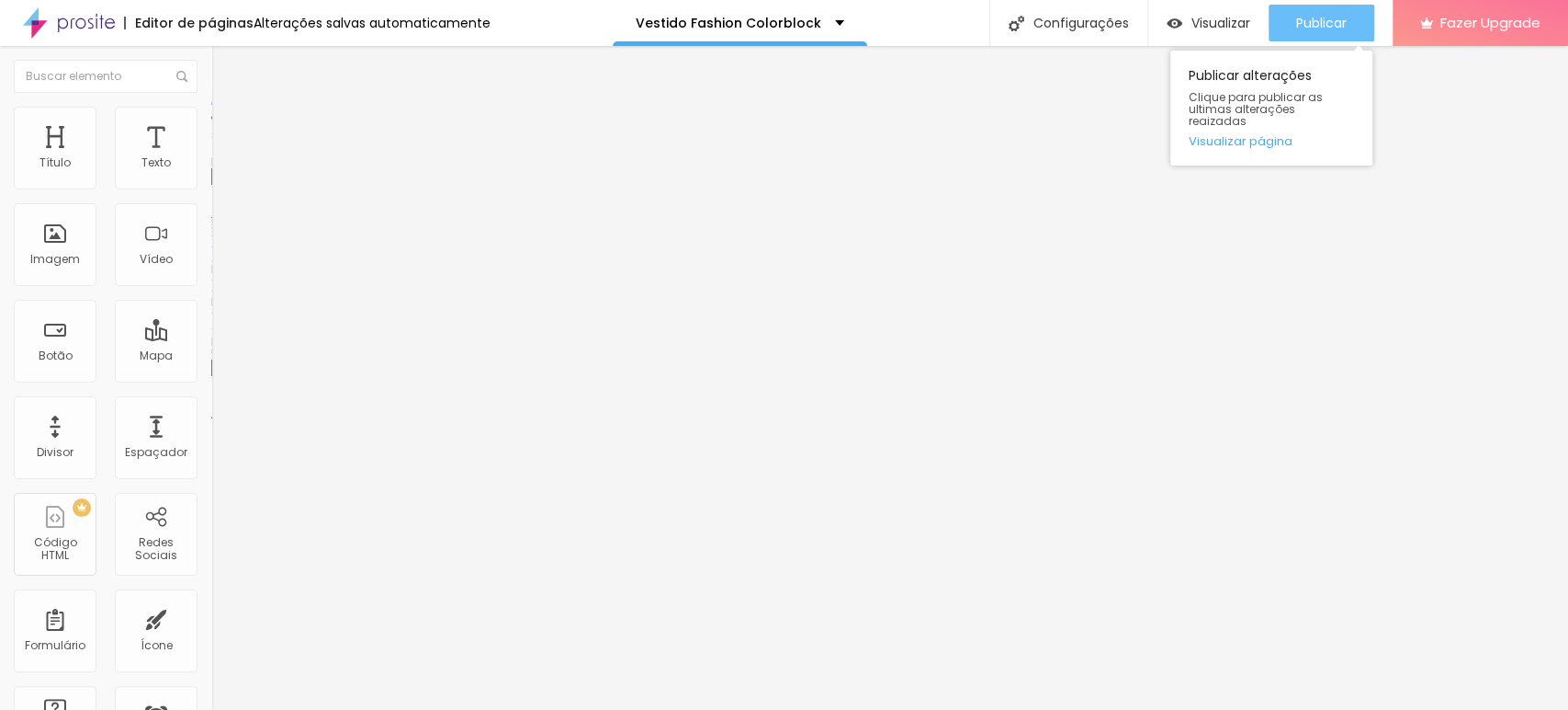
click at [1352, 11] on button "Publicar" at bounding box center [1322, 23] width 106 height 37
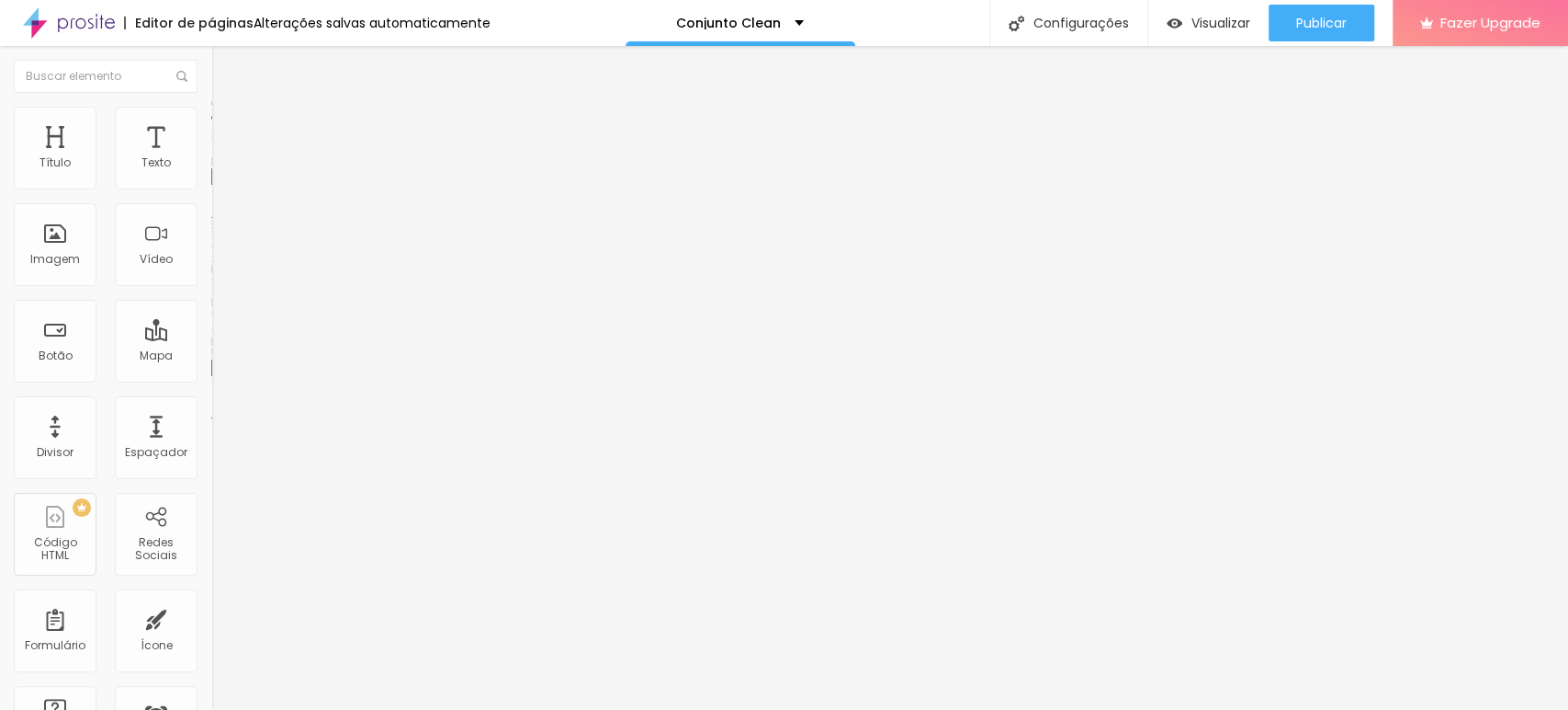
click at [211, 158] on span "Trocar imagem" at bounding box center [261, 150] width 100 height 16
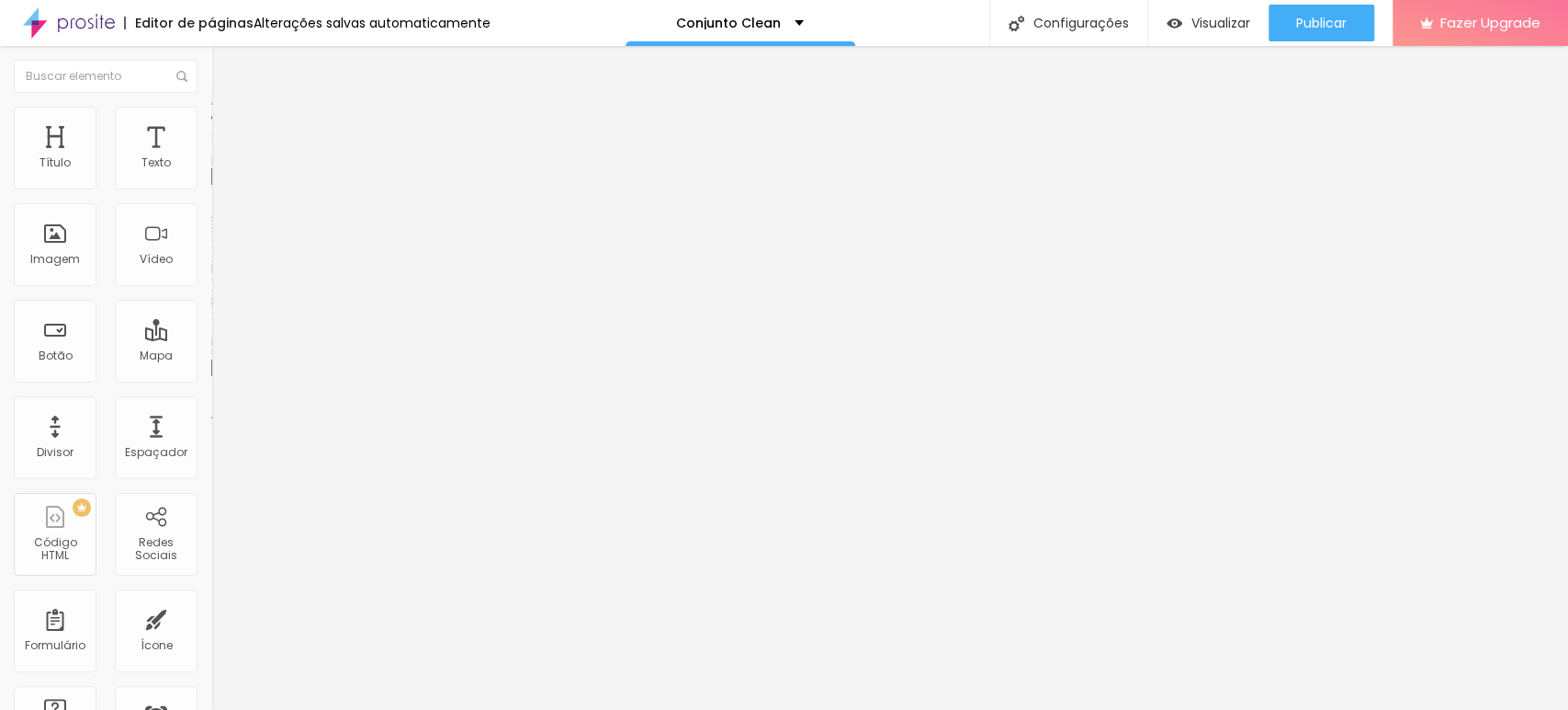
click at [211, 158] on span "Trocar imagem" at bounding box center [261, 150] width 100 height 16
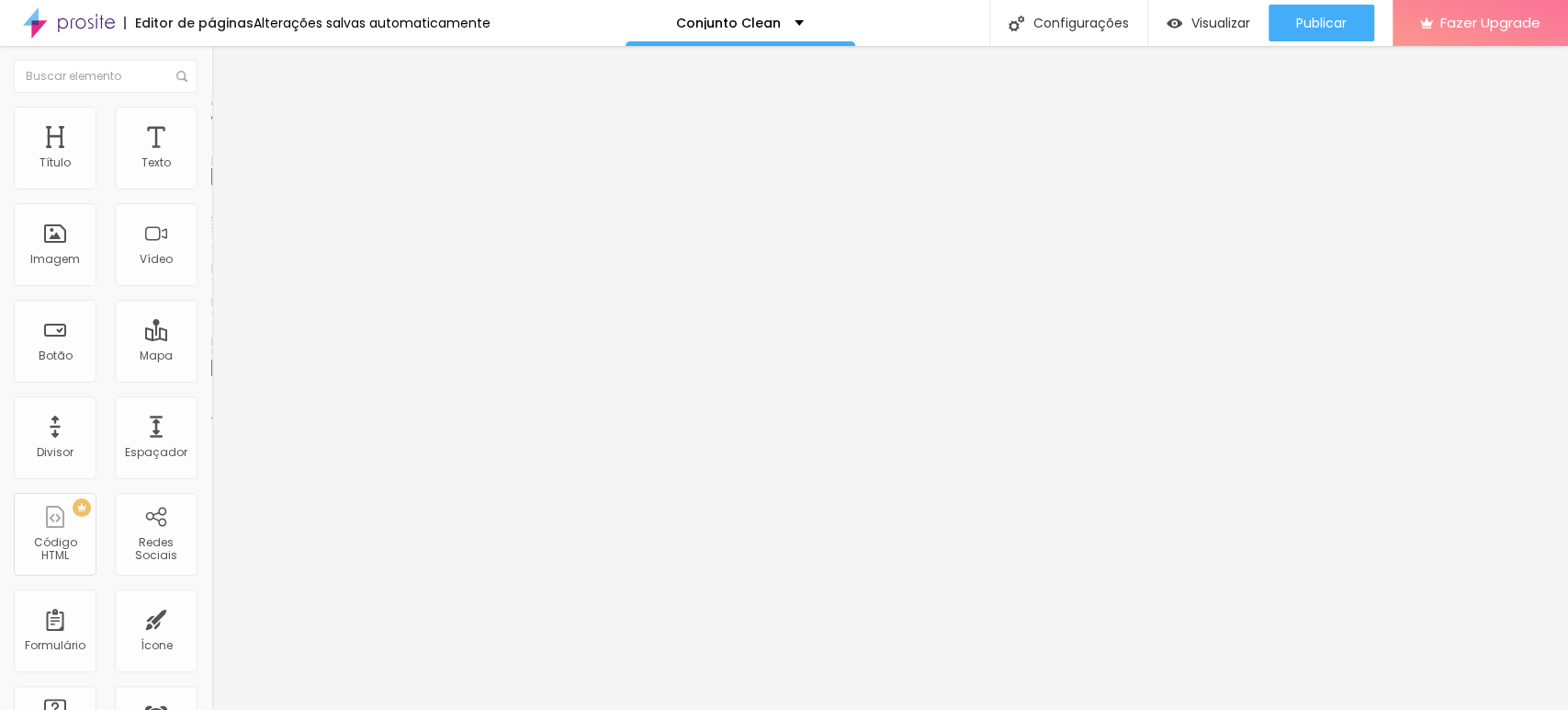
click at [211, 158] on span "Adicionar imagem" at bounding box center [270, 150] width 119 height 16
click at [211, 158] on span "Trocar imagem" at bounding box center [261, 150] width 100 height 16
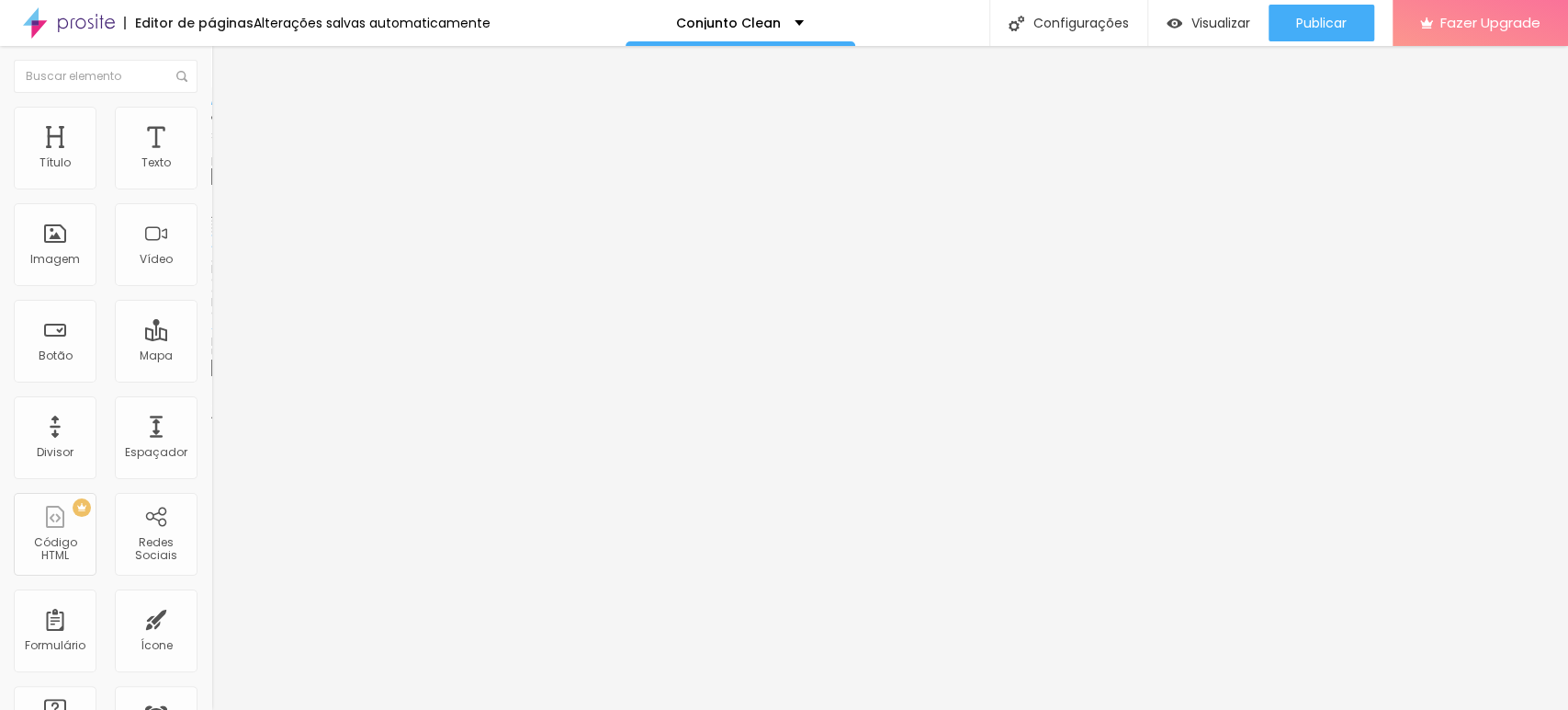
click at [211, 158] on span "Trocar imagem" at bounding box center [261, 150] width 100 height 16
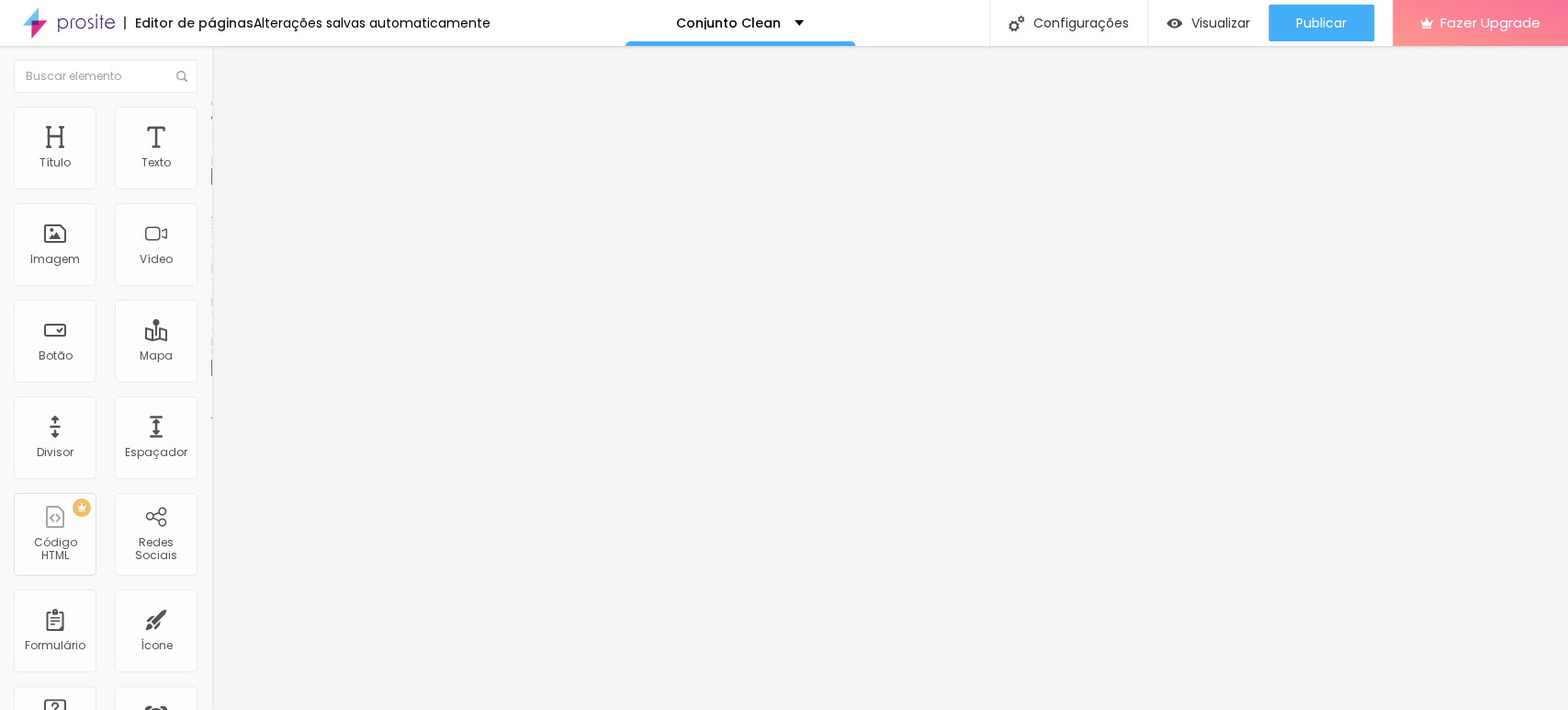
click at [211, 158] on span "Trocar imagem" at bounding box center [261, 150] width 100 height 16
click at [312, 155] on img at bounding box center [318, 149] width 11 height 11
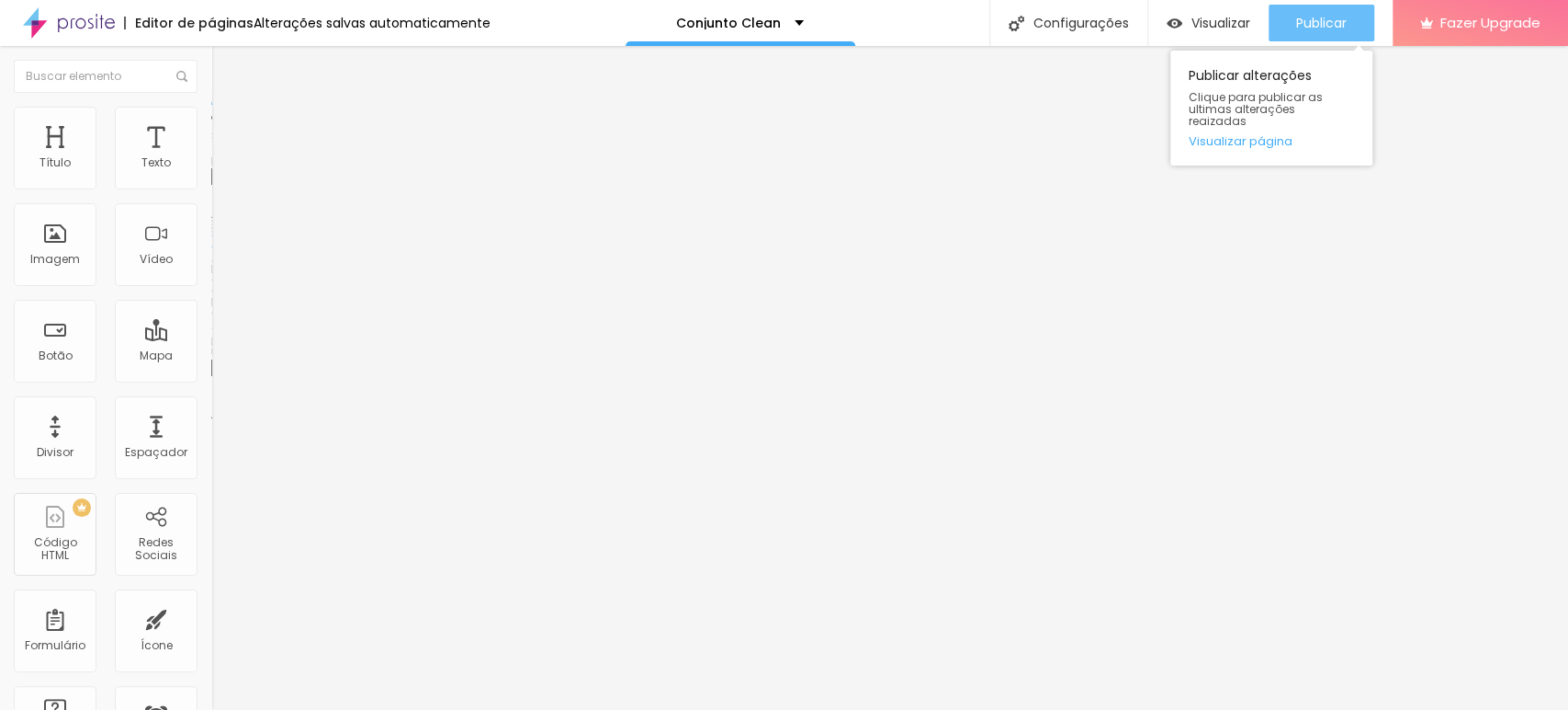
click at [1315, 19] on span "Publicar" at bounding box center [1322, 24] width 51 height 15
click at [1338, 25] on span "Publicar" at bounding box center [1322, 24] width 51 height 15
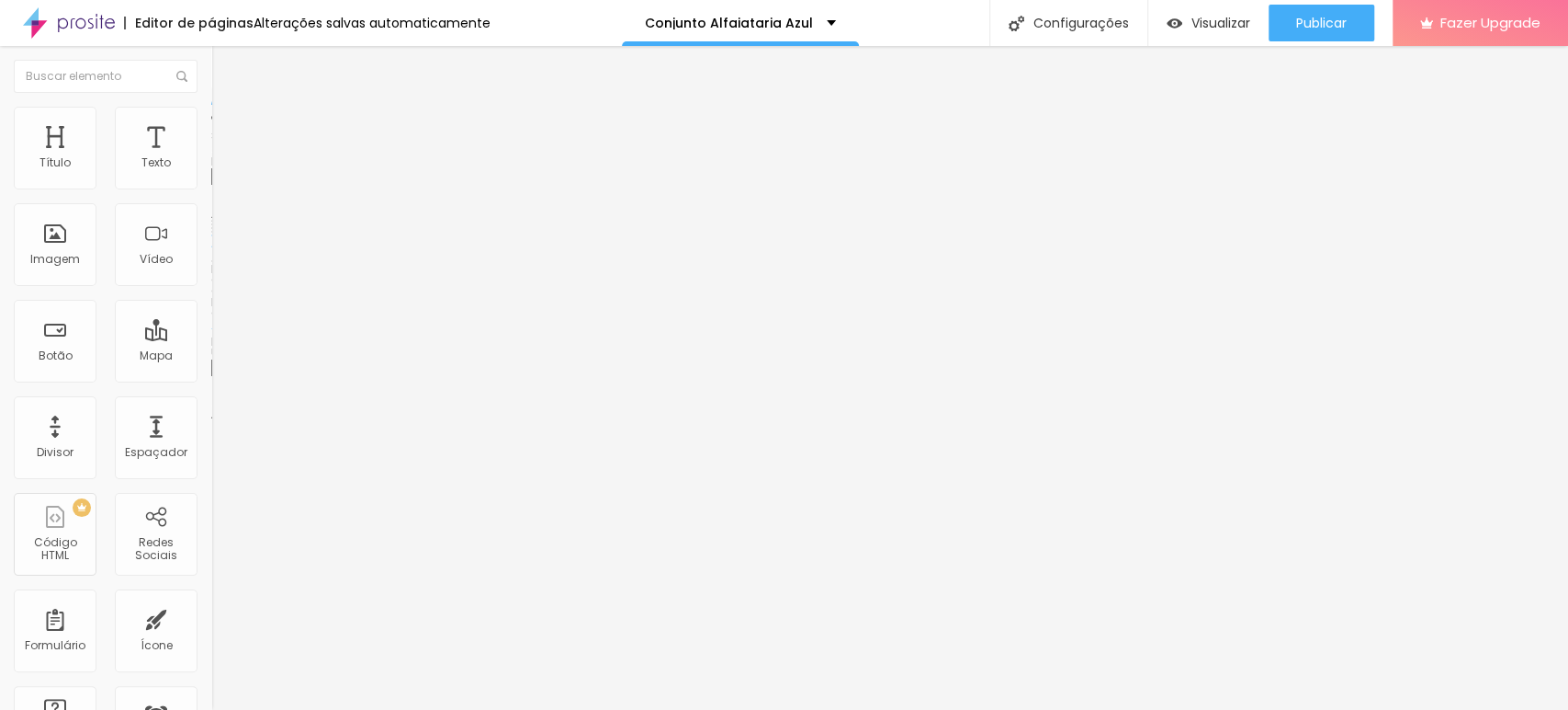
click at [211, 158] on span "Trocar imagem" at bounding box center [261, 150] width 100 height 16
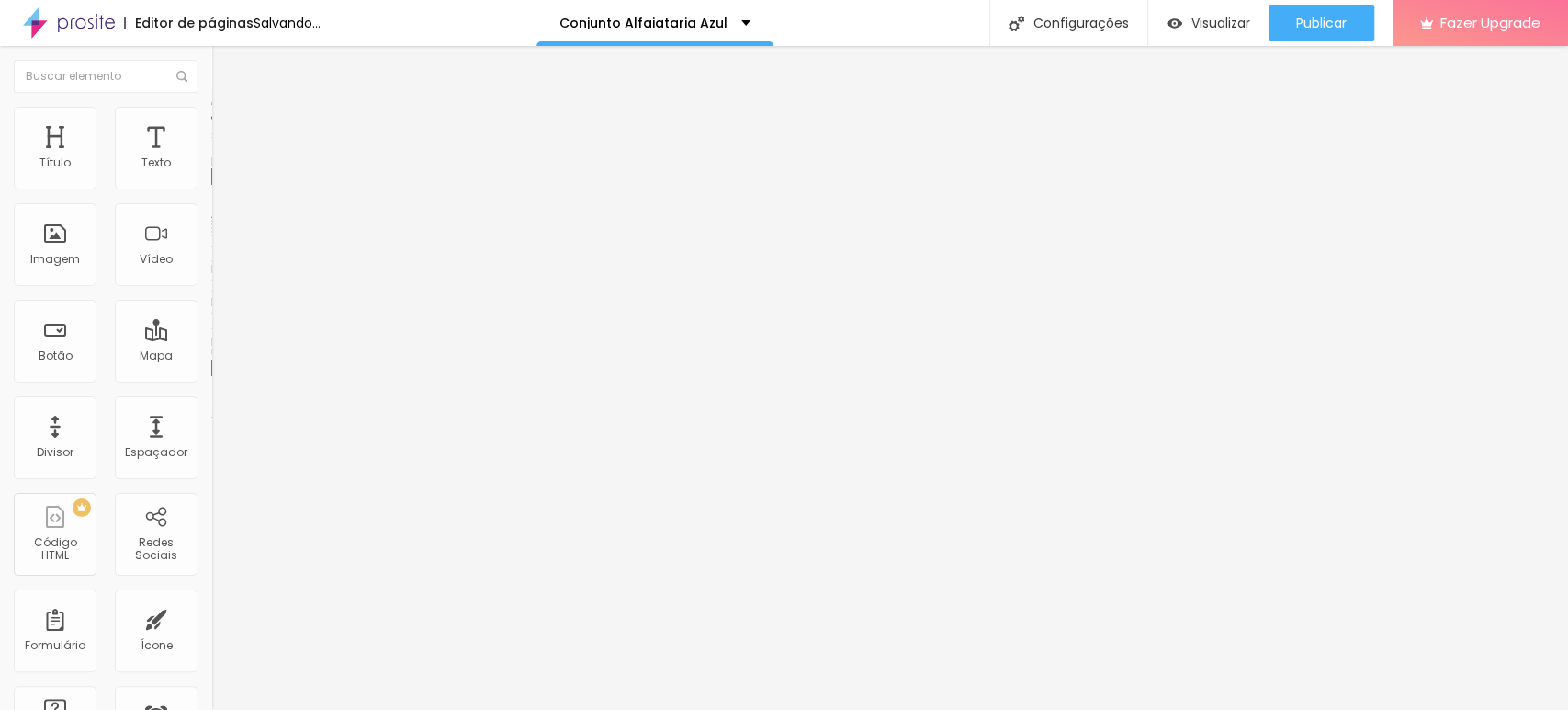
click at [211, 158] on span "Trocar imagem" at bounding box center [261, 150] width 100 height 16
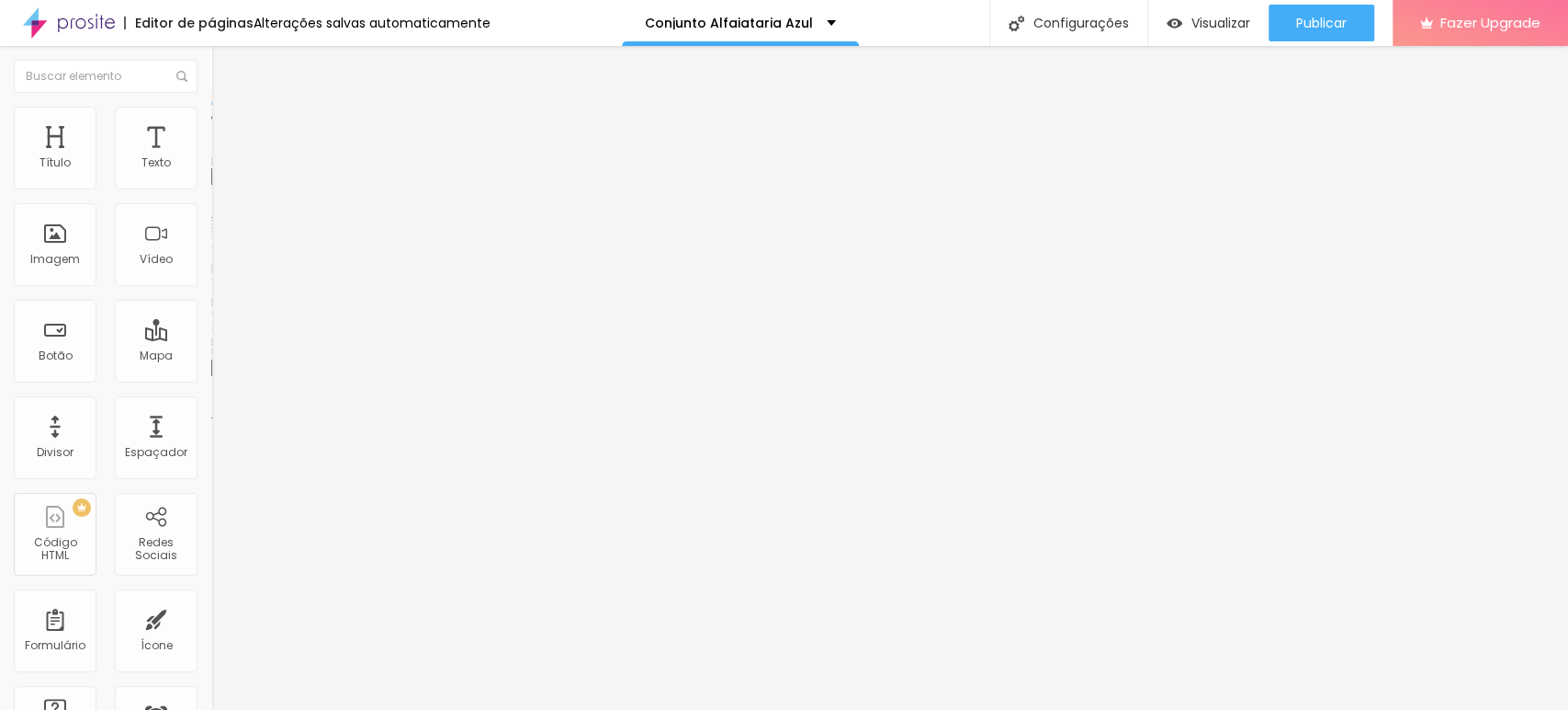
click at [312, 155] on img at bounding box center [318, 149] width 11 height 11
click at [211, 158] on span "Trocar imagem" at bounding box center [261, 150] width 100 height 16
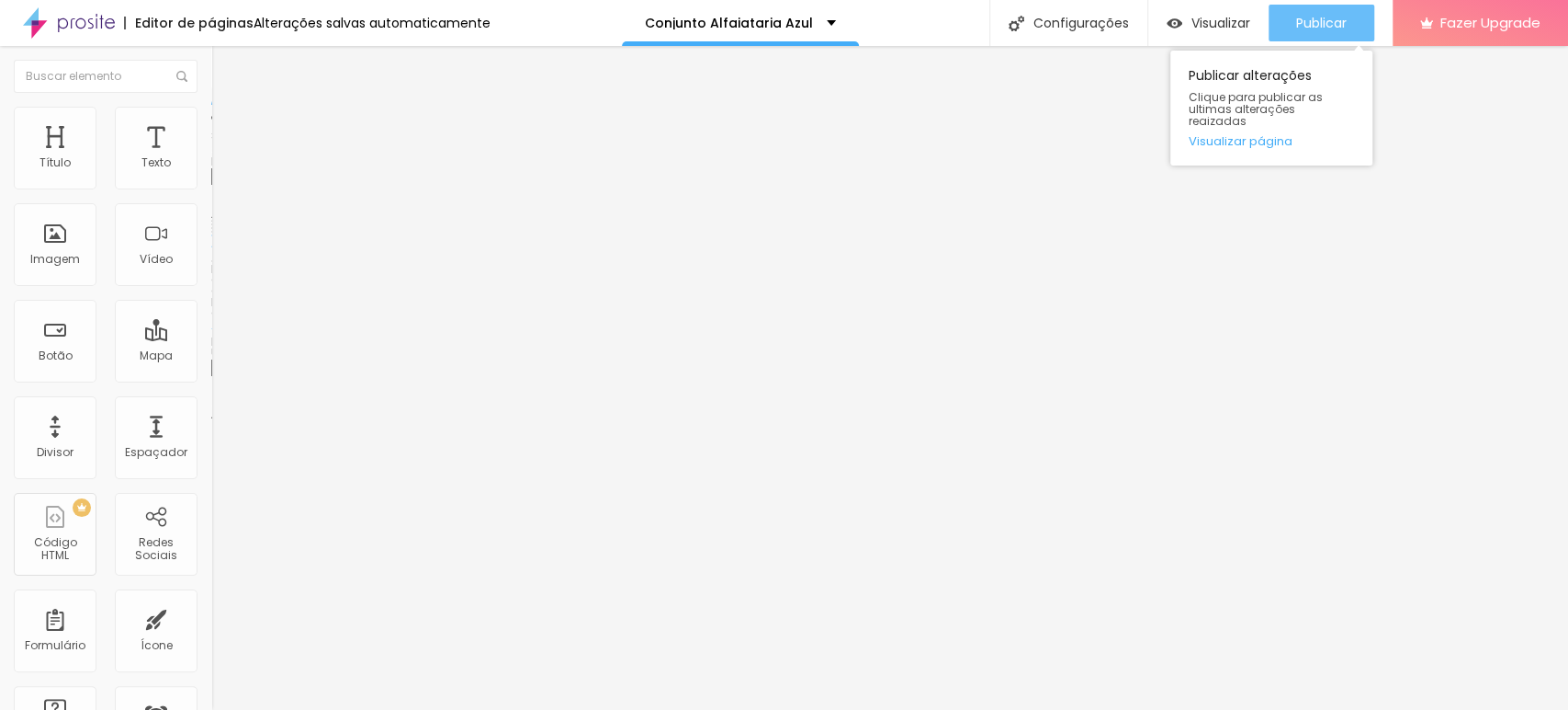
click at [1326, 25] on span "Publicar" at bounding box center [1322, 24] width 51 height 15
click at [1304, 24] on span "Publicar" at bounding box center [1322, 24] width 51 height 15
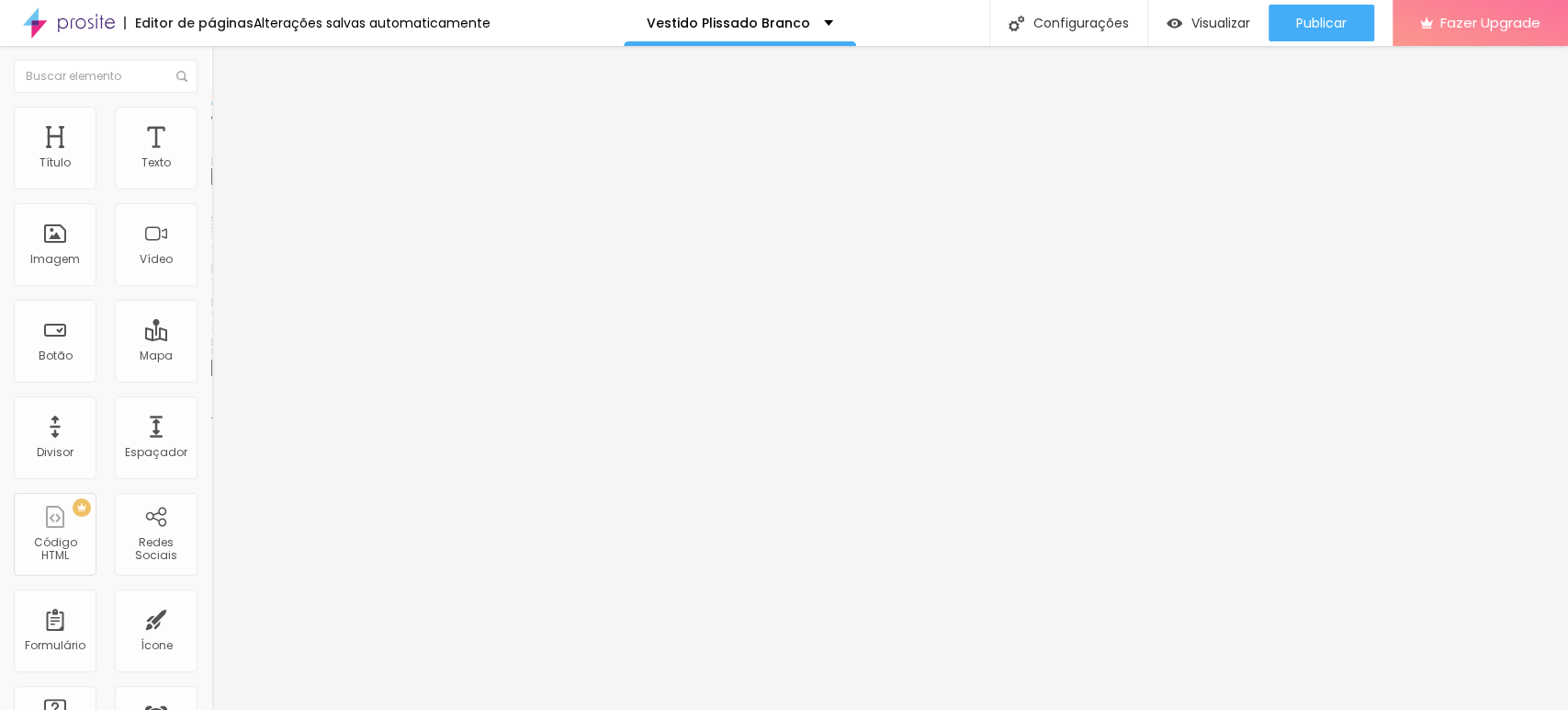
click at [211, 158] on span "Trocar imagem" at bounding box center [261, 150] width 100 height 16
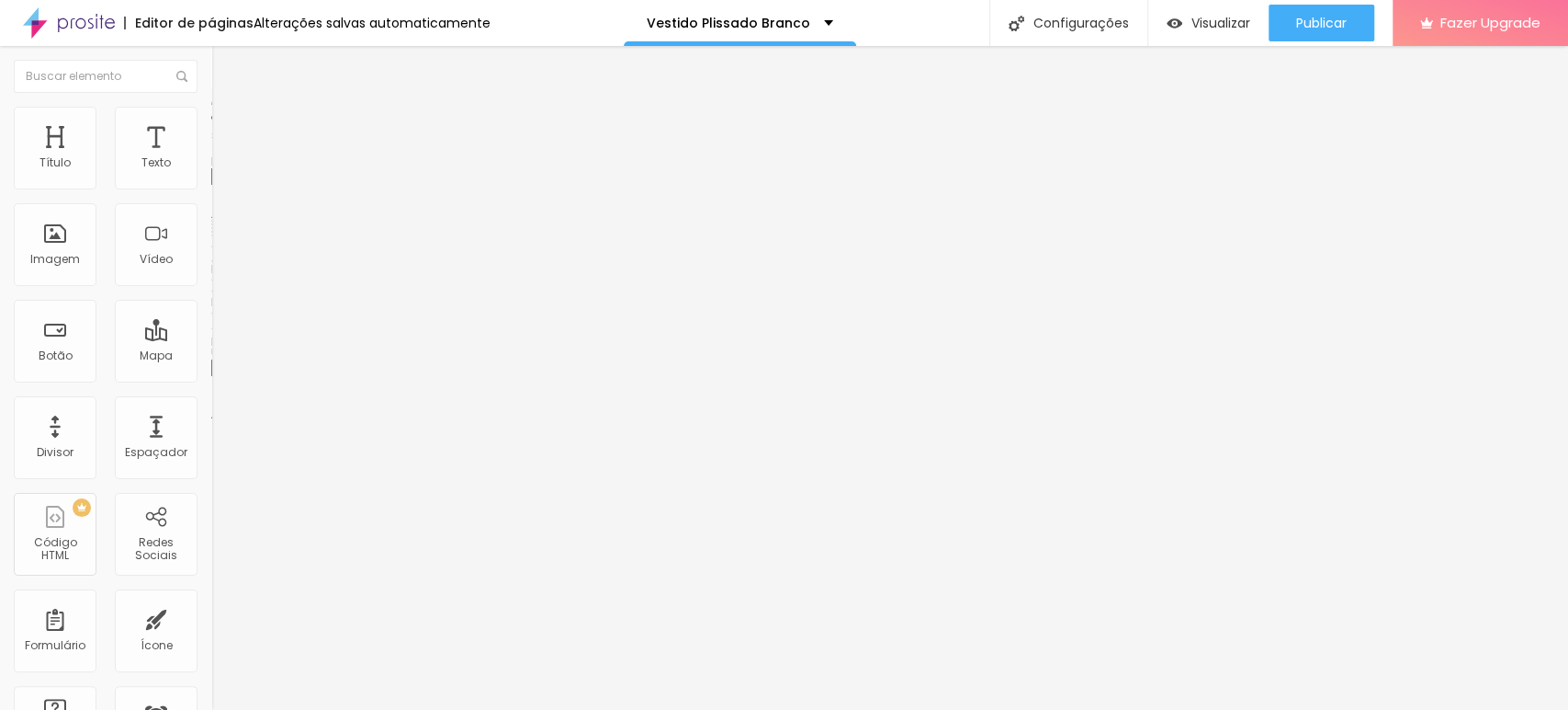
click at [211, 158] on span "Trocar imagem" at bounding box center [261, 150] width 100 height 16
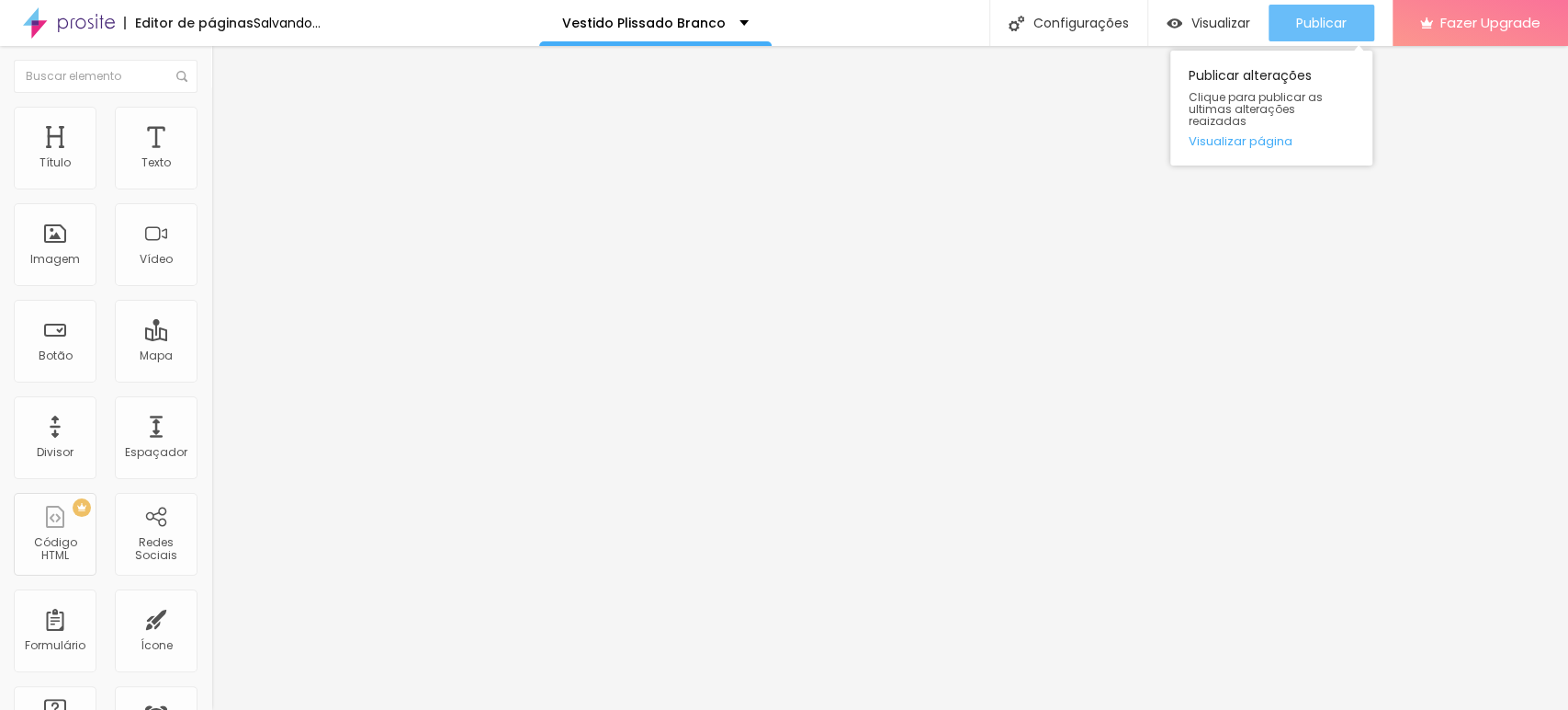
click at [1328, 21] on span "Publicar" at bounding box center [1322, 24] width 51 height 15
click at [1313, 25] on span "Publicar" at bounding box center [1322, 24] width 51 height 15
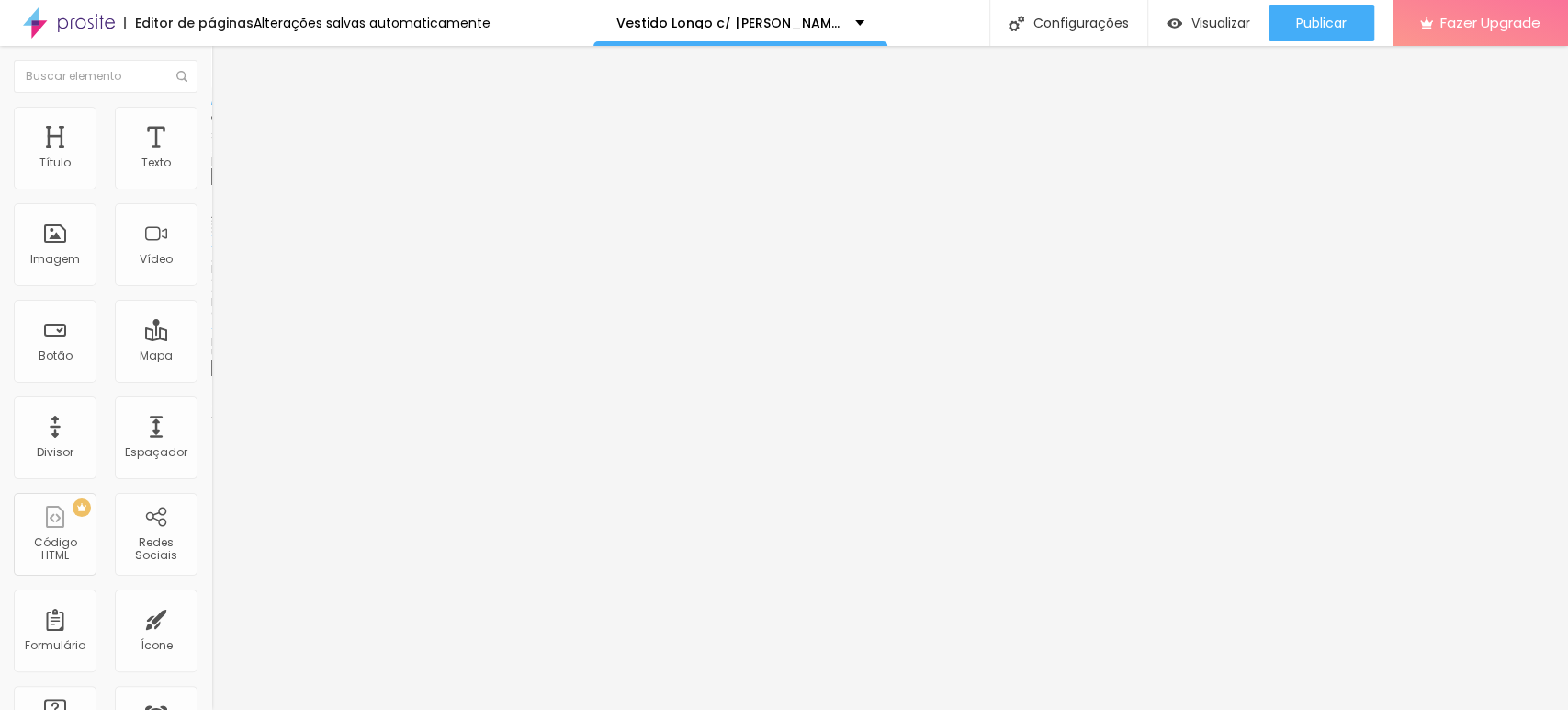
click at [211, 158] on span "Trocar imagem" at bounding box center [261, 150] width 100 height 16
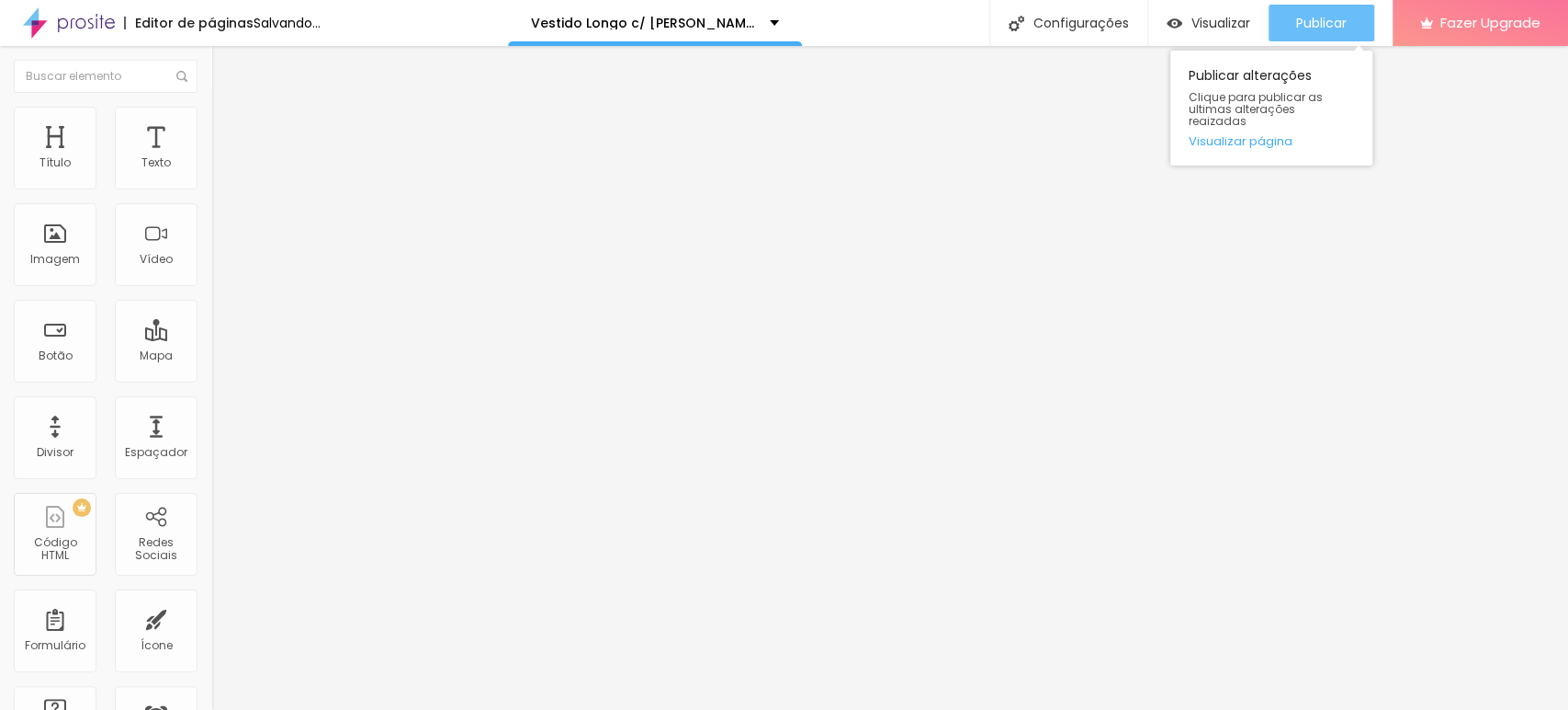
click at [1338, 20] on span "Publicar" at bounding box center [1322, 24] width 51 height 15
click at [1322, 22] on span "Publicar" at bounding box center [1322, 24] width 51 height 15
